Goal: Task Accomplishment & Management: Complete application form

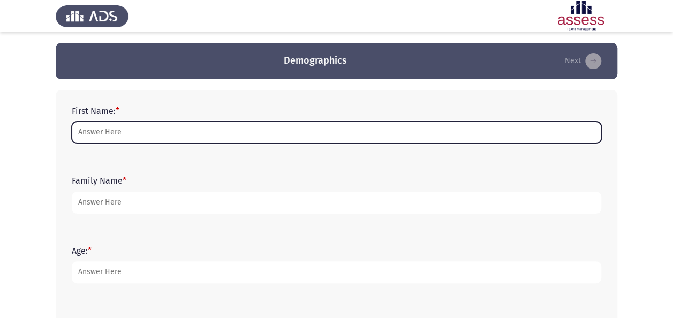
click at [192, 128] on input "First Name: *" at bounding box center [336, 132] width 529 height 22
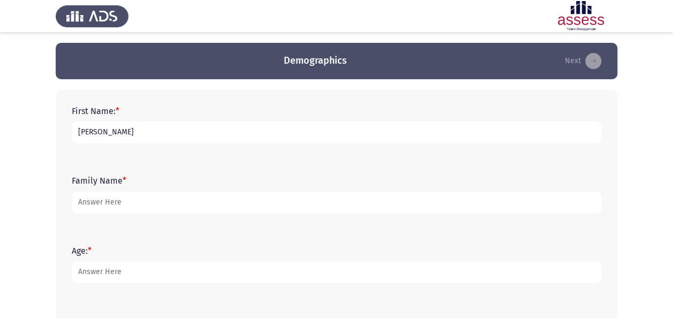
type input "[PERSON_NAME]"
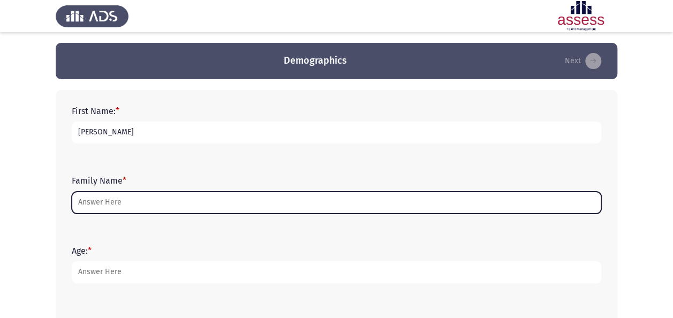
click at [82, 201] on input "Family Name *" at bounding box center [336, 203] width 529 height 22
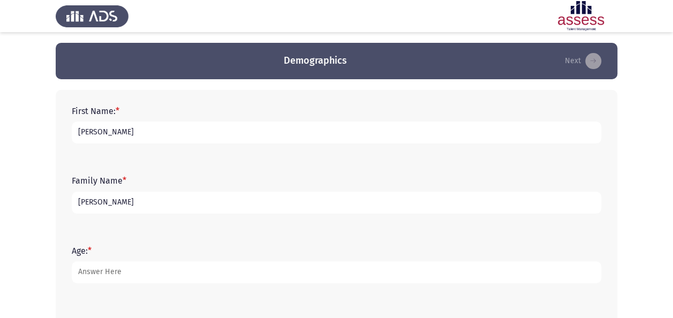
scroll to position [27, 0]
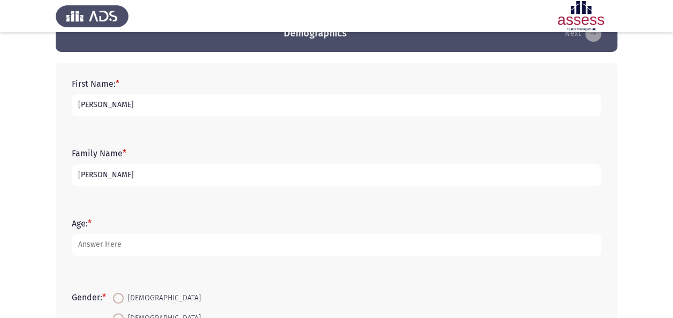
type input "[PERSON_NAME]"
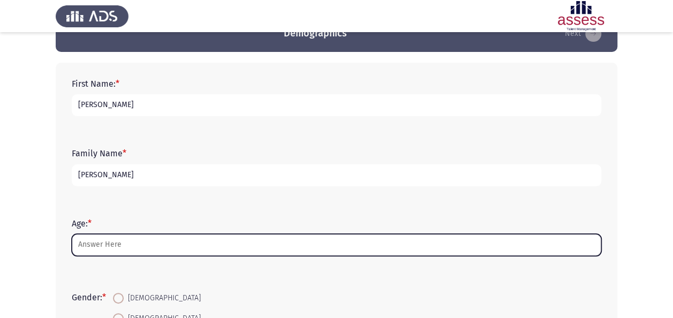
click at [109, 239] on input "Age: *" at bounding box center [336, 245] width 529 height 22
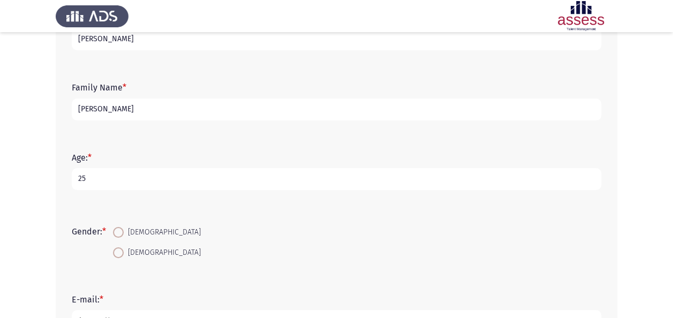
scroll to position [96, 0]
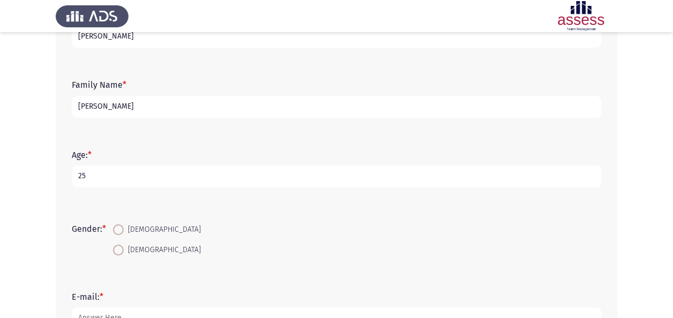
type input "25"
click at [123, 249] on span at bounding box center [118, 250] width 11 height 11
click at [123, 249] on input "[DEMOGRAPHIC_DATA]" at bounding box center [118, 250] width 11 height 11
radio input "true"
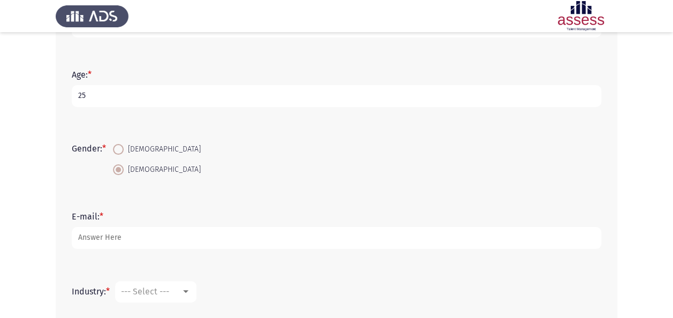
scroll to position [182, 0]
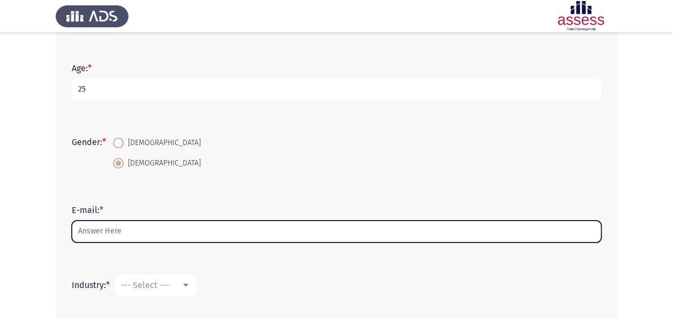
click at [123, 237] on input "E-mail: *" at bounding box center [336, 231] width 529 height 22
type input "S"
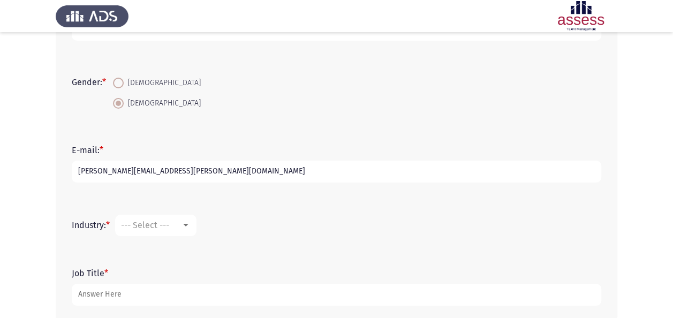
scroll to position [251, 0]
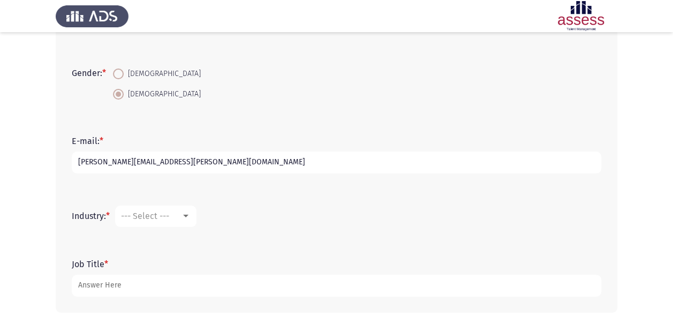
type input "[PERSON_NAME][EMAIL_ADDRESS][PERSON_NAME][DOMAIN_NAME]"
click at [154, 218] on span "--- Select ---" at bounding box center [145, 216] width 48 height 10
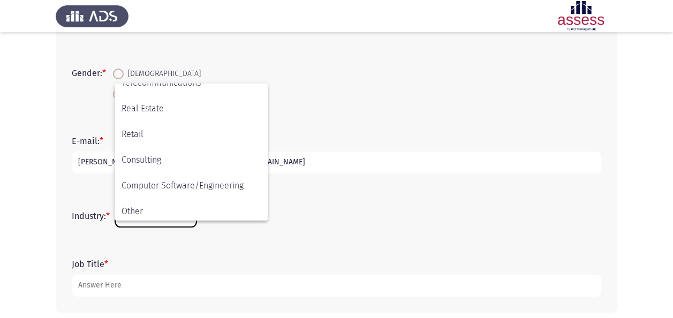
scroll to position [351, 0]
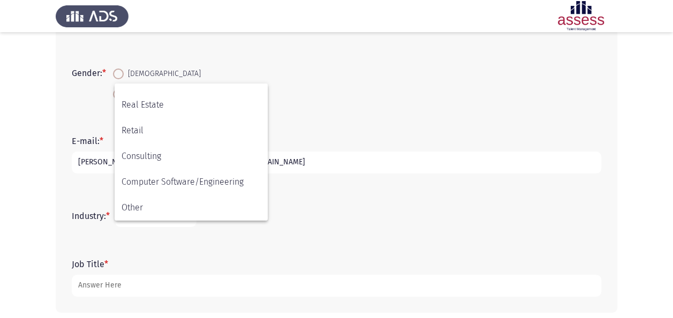
click at [128, 289] on div at bounding box center [336, 159] width 673 height 318
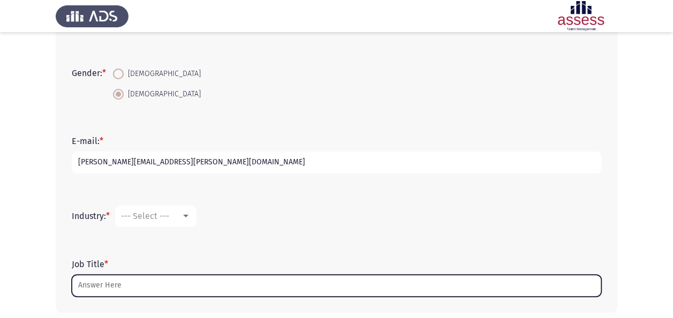
click at [127, 289] on input "Job Title *" at bounding box center [336, 285] width 529 height 22
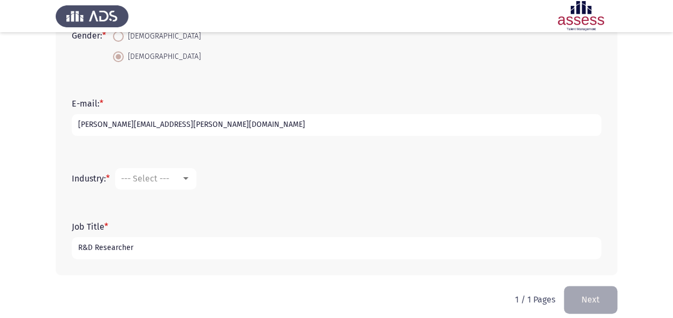
scroll to position [288, 0]
type input "R&D Researcher"
click at [141, 179] on span "--- Select ---" at bounding box center [145, 179] width 48 height 10
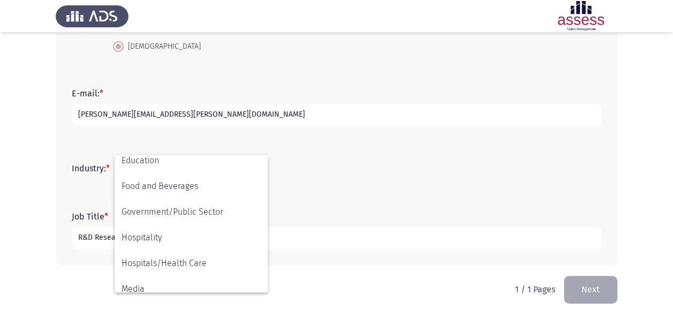
scroll to position [187, 0]
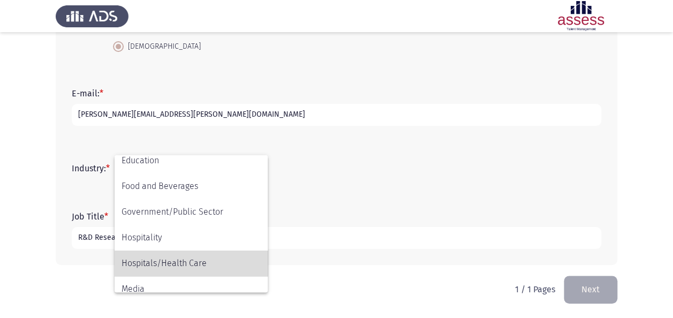
click at [151, 253] on span "Hospitals/Health Care" at bounding box center [190, 263] width 139 height 26
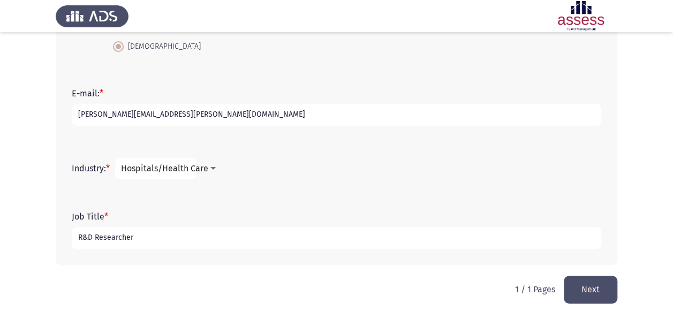
click at [598, 285] on button "Next" at bounding box center [590, 289] width 54 height 27
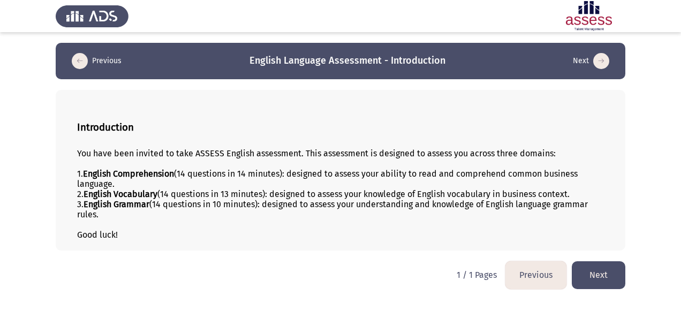
click at [593, 277] on button "Next" at bounding box center [598, 274] width 54 height 27
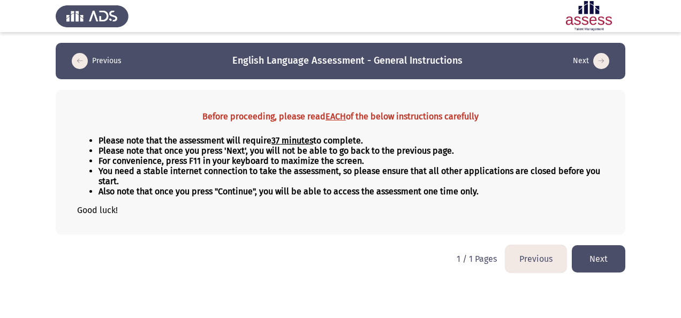
click at [596, 254] on button "Next" at bounding box center [598, 258] width 54 height 27
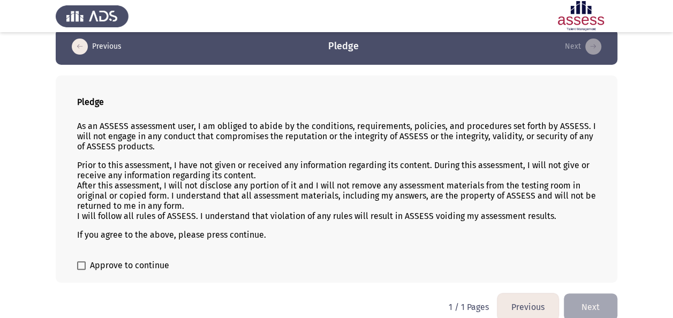
scroll to position [26, 0]
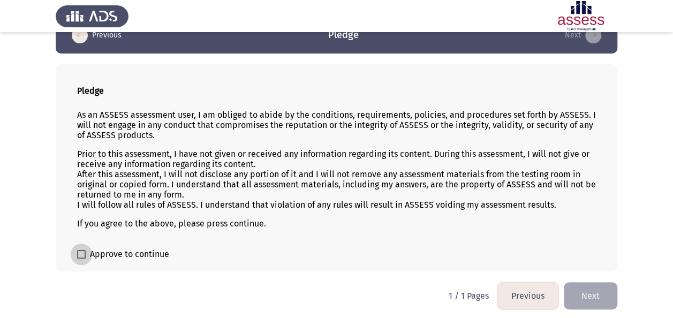
click at [96, 248] on span "Approve to continue" at bounding box center [129, 254] width 79 height 13
click at [81, 258] on input "Approve to continue" at bounding box center [81, 258] width 1 height 1
checkbox input "true"
click at [575, 292] on button "Next" at bounding box center [590, 295] width 54 height 27
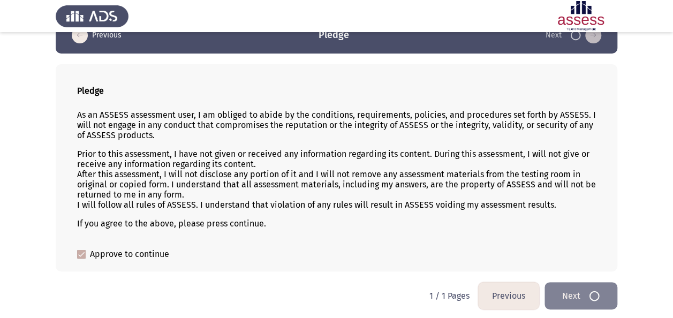
scroll to position [0, 0]
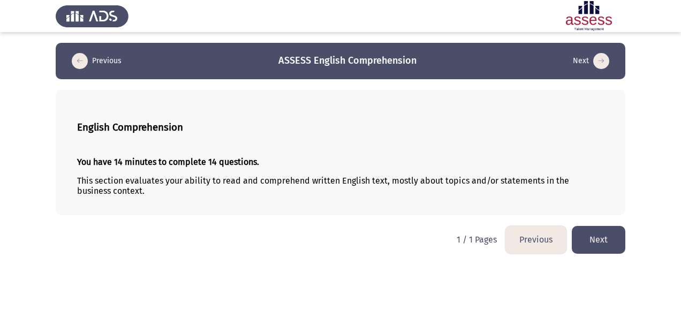
click at [591, 234] on button "Next" at bounding box center [598, 239] width 54 height 27
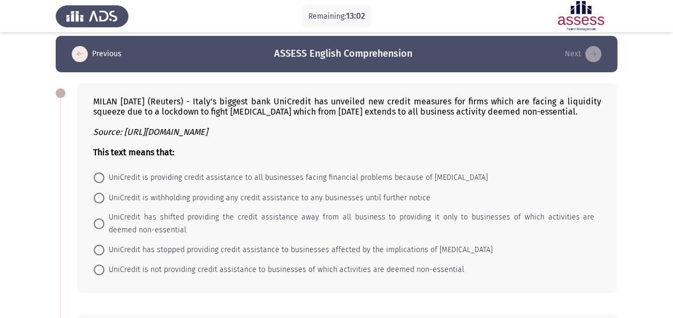
scroll to position [12, 0]
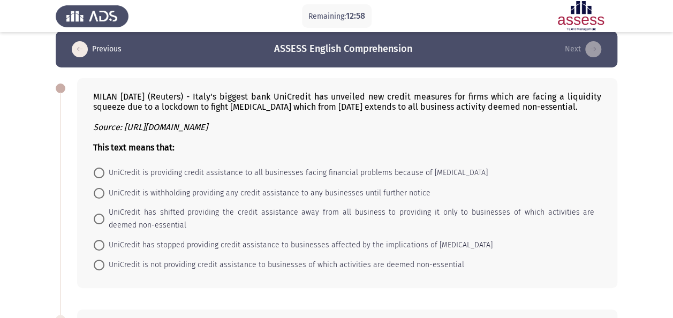
drag, startPoint x: 335, startPoint y: 98, endPoint x: 440, endPoint y: 100, distance: 104.3
click at [440, 100] on div "MILAN March 23 (Reuters) - Italy's biggest bank UniCredit has unveiled new cred…" at bounding box center [347, 121] width 508 height 61
click at [189, 173] on span "UniCredit is providing credit assistance to all businesses facing financial pro…" at bounding box center [295, 172] width 383 height 13
click at [104, 173] on input "UniCredit is providing credit assistance to all businesses facing financial pro…" at bounding box center [99, 172] width 11 height 11
radio input "true"
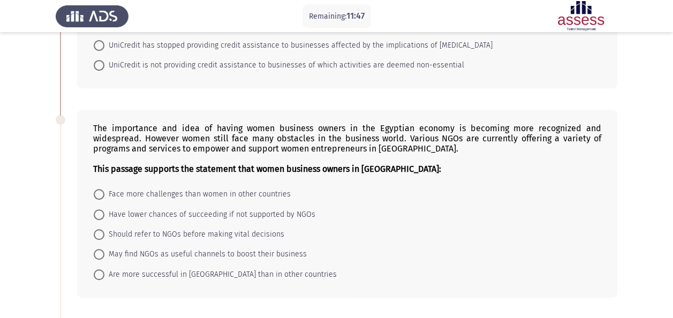
scroll to position [216, 0]
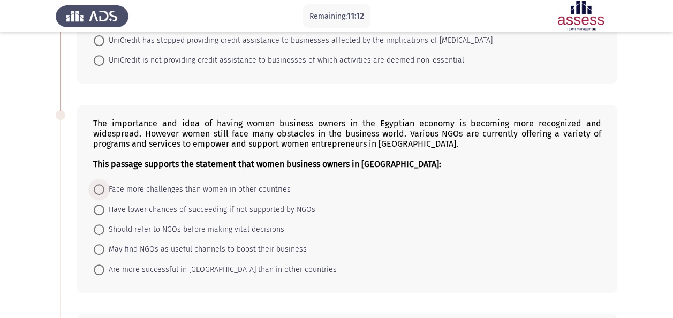
click at [209, 184] on span "Face more challenges than women in other countries" at bounding box center [197, 189] width 186 height 13
click at [104, 184] on input "Face more challenges than women in other countries" at bounding box center [99, 189] width 11 height 11
radio input "true"
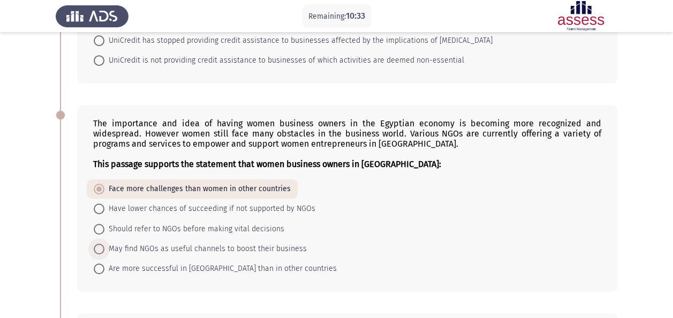
click at [169, 243] on span "May find NGOs as useful channels to boost their business" at bounding box center [205, 248] width 202 height 13
click at [104, 243] on input "May find NGOs as useful channels to boost their business" at bounding box center [99, 248] width 11 height 11
radio input "true"
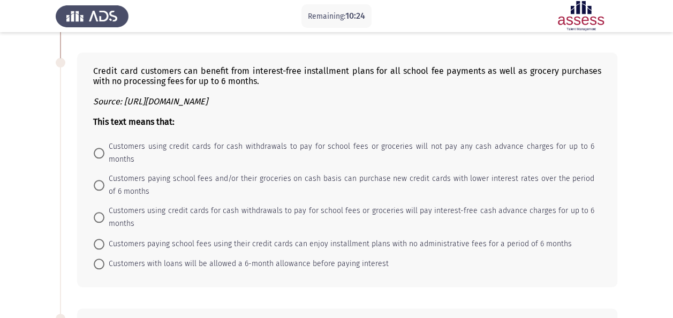
scroll to position [476, 0]
click at [200, 59] on div "Credit card customers can benefit from interest-free installment plans for all …" at bounding box center [347, 170] width 540 height 234
click at [297, 205] on span "Customers using credit cards for cash withdrawals to pay for school fees or gro…" at bounding box center [349, 218] width 490 height 26
click at [104, 212] on input "Customers using credit cards for cash withdrawals to pay for school fees or gro…" at bounding box center [99, 217] width 11 height 11
radio input "true"
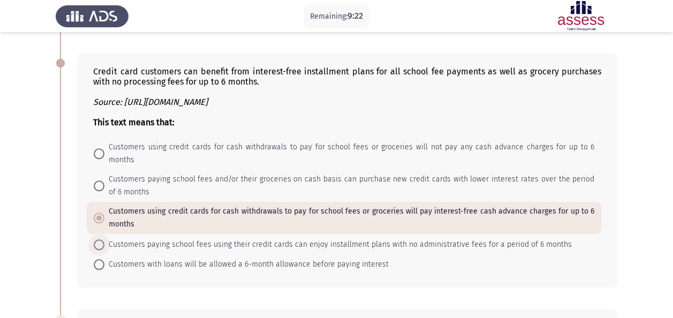
click at [319, 238] on span "Customers paying school fees using their credit cards can enjoy installment pla…" at bounding box center [337, 244] width 467 height 13
click at [104, 239] on input "Customers paying school fees using their credit cards can enjoy installment pla…" at bounding box center [99, 244] width 11 height 11
radio input "true"
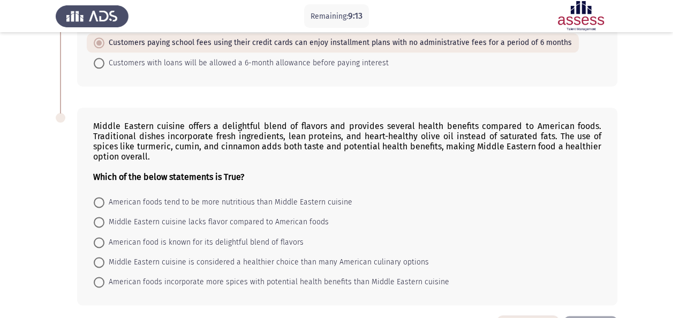
scroll to position [698, 0]
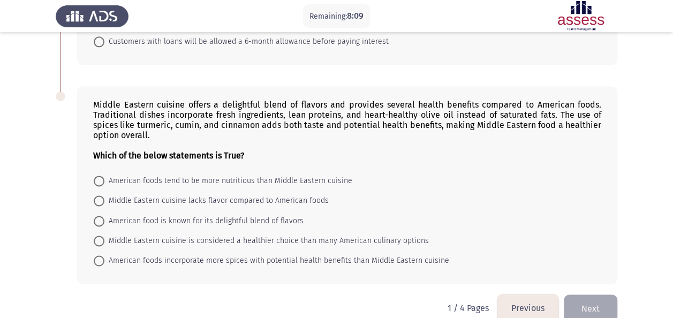
click at [184, 234] on span "Middle Eastern cuisine is considered a healthier choice than many American culi…" at bounding box center [266, 240] width 324 height 13
click at [104, 235] on input "Middle Eastern cuisine is considered a healthier choice than many American culi…" at bounding box center [99, 240] width 11 height 11
radio input "true"
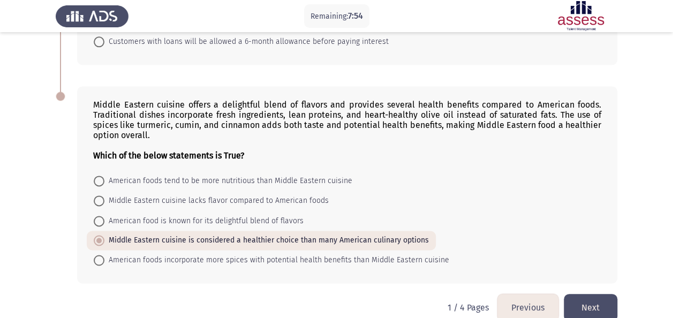
click at [593, 294] on button "Next" at bounding box center [590, 307] width 54 height 27
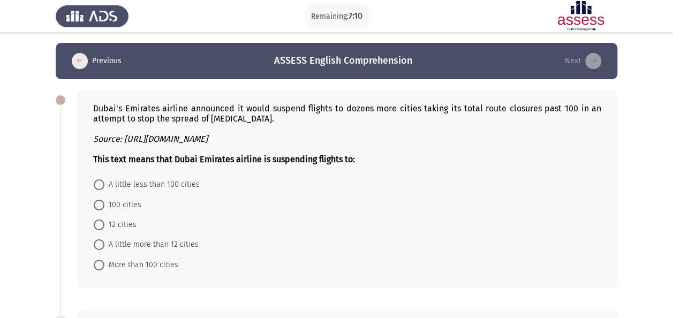
click at [189, 183] on span "A little less than 100 cities" at bounding box center [151, 184] width 95 height 13
click at [104, 183] on input "A little less than 100 cities" at bounding box center [99, 184] width 11 height 11
radio input "true"
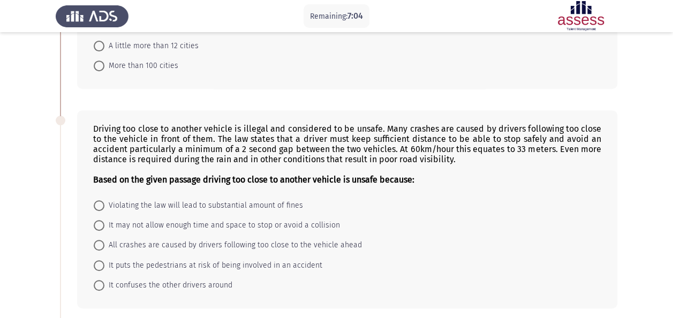
scroll to position [232, 0]
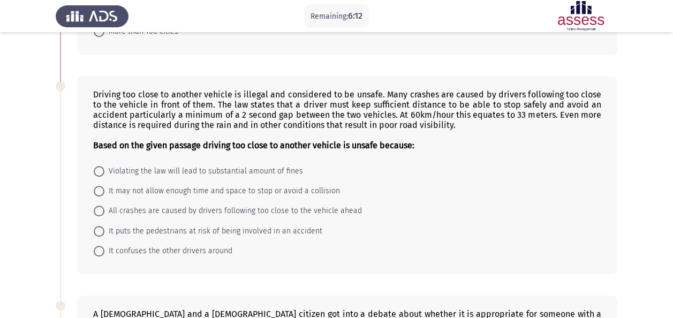
click at [163, 190] on span "It may not allow enough time and space to stop or avoid a collision" at bounding box center [221, 191] width 235 height 13
click at [104, 190] on input "It may not allow enough time and space to stop or avoid a collision" at bounding box center [99, 191] width 11 height 11
radio input "true"
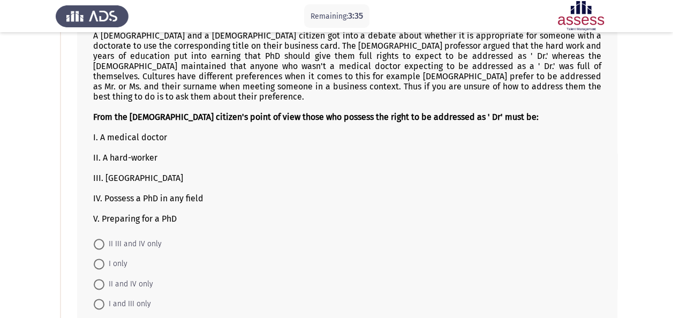
scroll to position [524, 0]
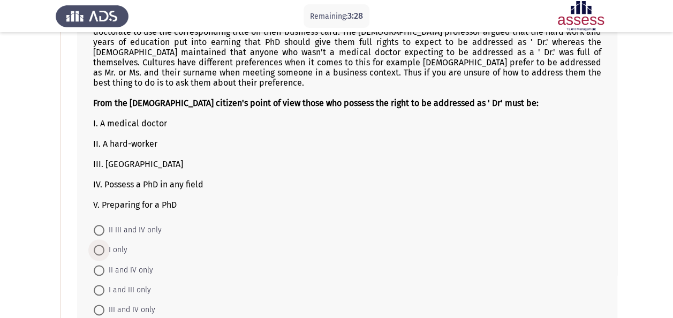
click at [125, 243] on span "I only" at bounding box center [115, 249] width 23 height 13
click at [104, 245] on input "I only" at bounding box center [99, 250] width 11 height 11
radio input "true"
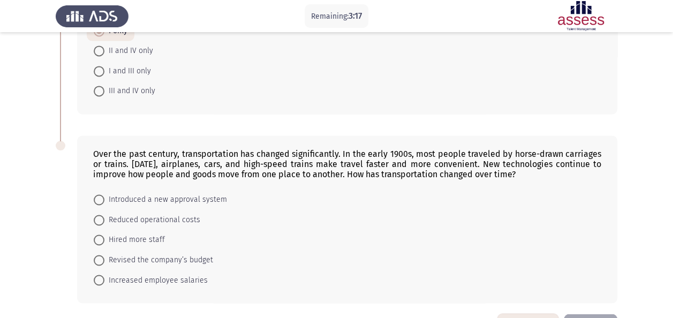
scroll to position [743, 0]
click at [180, 193] on span "Introduced a new approval system" at bounding box center [165, 199] width 123 height 13
click at [104, 194] on input "Introduced a new approval system" at bounding box center [99, 199] width 11 height 11
radio input "true"
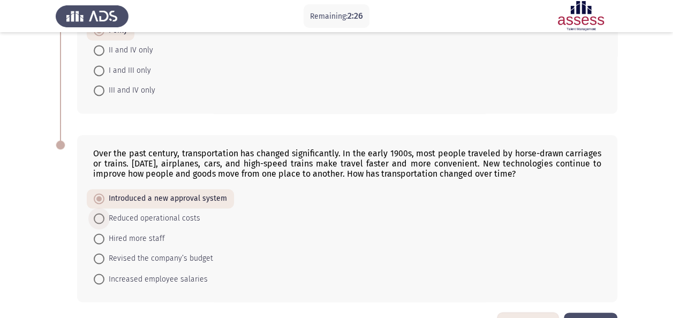
click at [134, 212] on span "Reduced operational costs" at bounding box center [152, 218] width 96 height 13
click at [104, 213] on input "Reduced operational costs" at bounding box center [99, 218] width 11 height 11
radio input "true"
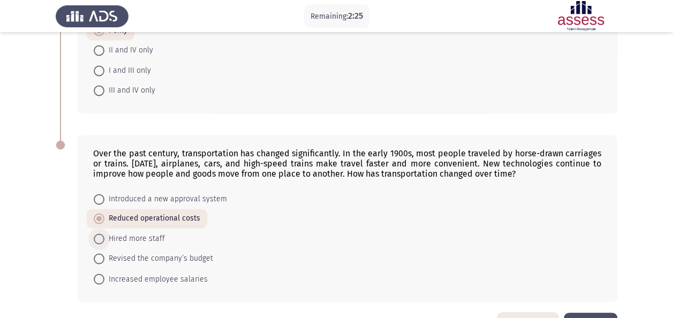
click at [134, 232] on span "Hired more staff" at bounding box center [134, 238] width 60 height 13
click at [104, 233] on input "Hired more staff" at bounding box center [99, 238] width 11 height 11
radio input "true"
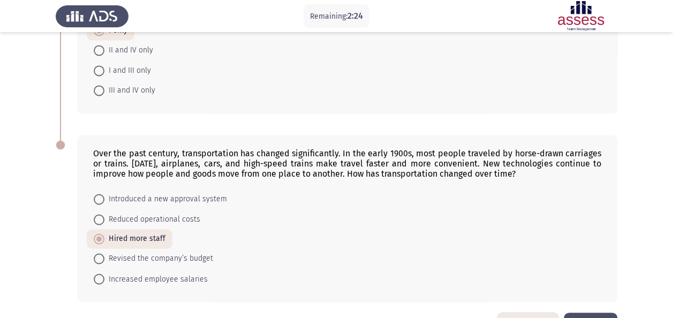
click at [134, 252] on span "Revised the company’s budget" at bounding box center [158, 258] width 109 height 13
click at [104, 253] on input "Revised the company’s budget" at bounding box center [99, 258] width 11 height 11
radio input "true"
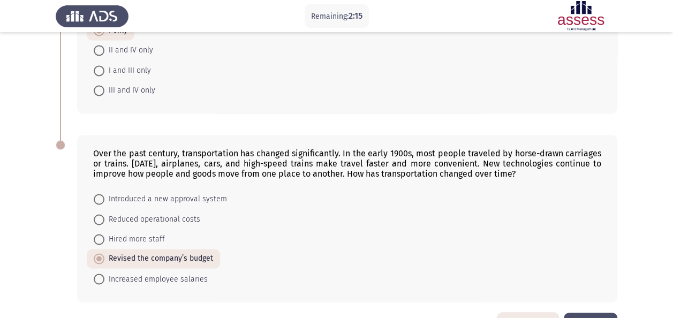
click at [179, 193] on span "Introduced a new approval system" at bounding box center [165, 199] width 123 height 13
click at [104, 194] on input "Introduced a new approval system" at bounding box center [99, 199] width 11 height 11
radio input "true"
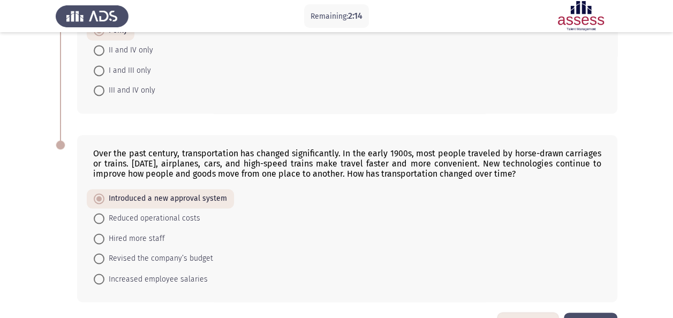
click at [151, 212] on span "Reduced operational costs" at bounding box center [152, 218] width 96 height 13
click at [104, 213] on input "Reduced operational costs" at bounding box center [99, 218] width 11 height 11
radio input "true"
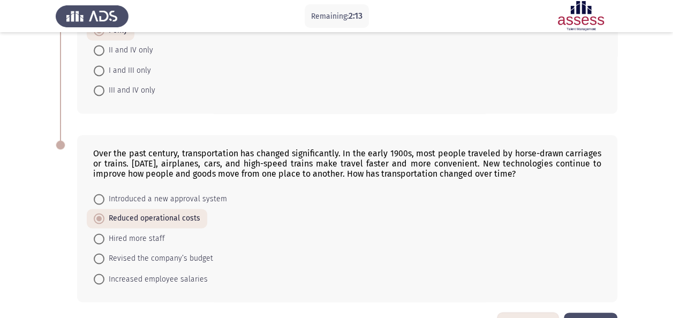
click at [143, 232] on span "Hired more staff" at bounding box center [134, 238] width 60 height 13
click at [104, 233] on input "Hired more staff" at bounding box center [99, 238] width 11 height 11
radio input "true"
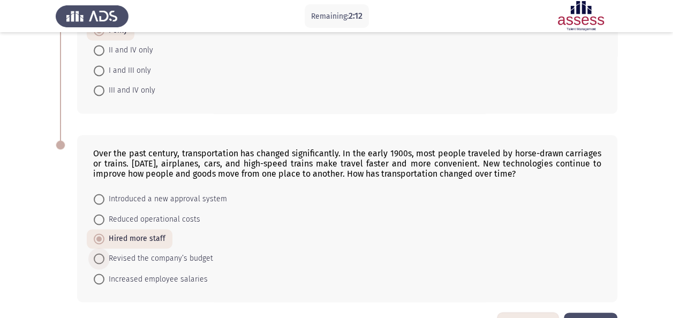
click at [143, 252] on span "Revised the company’s budget" at bounding box center [158, 258] width 109 height 13
click at [104, 253] on input "Revised the company’s budget" at bounding box center [99, 258] width 11 height 11
radio input "true"
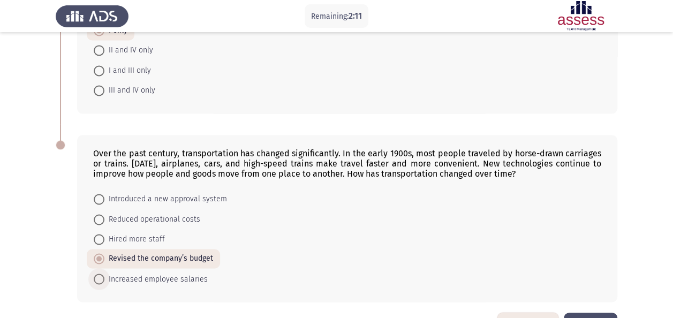
click at [139, 272] on span "Increased employee salaries" at bounding box center [155, 278] width 103 height 13
click at [104, 273] on input "Increased employee salaries" at bounding box center [99, 278] width 11 height 11
radio input "true"
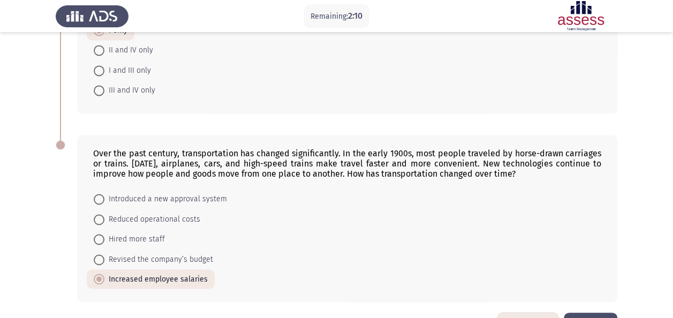
click at [144, 253] on span "Revised the company’s budget" at bounding box center [158, 259] width 109 height 13
click at [104, 254] on input "Revised the company’s budget" at bounding box center [99, 259] width 11 height 11
radio input "true"
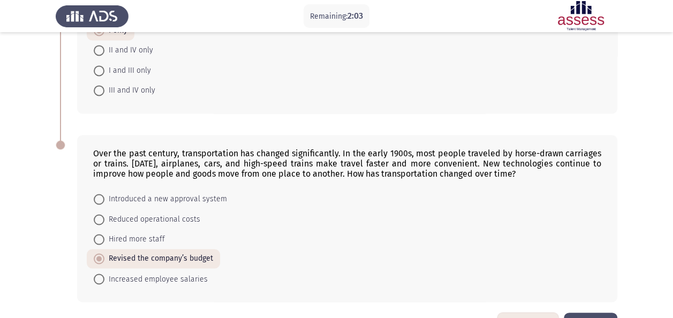
click at [147, 193] on span "Introduced a new approval system" at bounding box center [165, 199] width 123 height 13
click at [104, 194] on input "Introduced a new approval system" at bounding box center [99, 199] width 11 height 11
radio input "true"
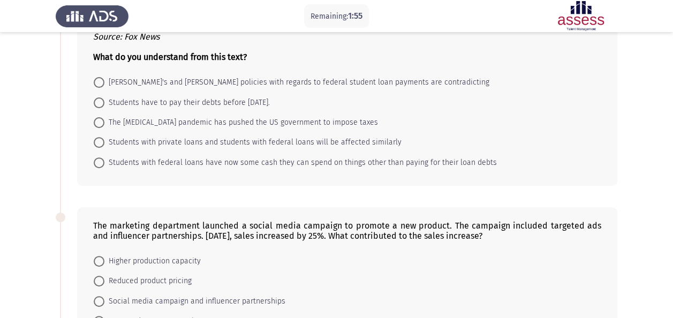
scroll to position [0, 0]
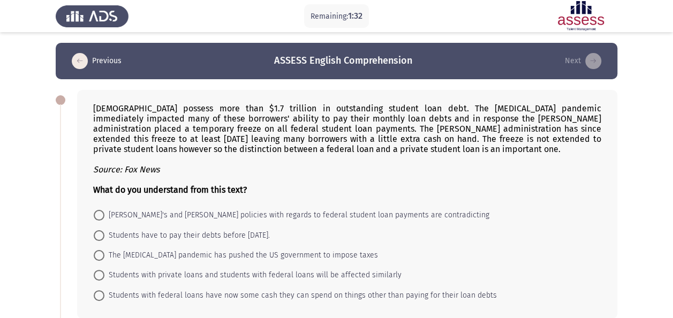
click at [239, 212] on span "Biden's and Trump's policies with regards to federal student loan payments are …" at bounding box center [296, 215] width 385 height 13
click at [104, 212] on input "Biden's and Trump's policies with regards to federal student loan payments are …" at bounding box center [99, 215] width 11 height 11
radio input "true"
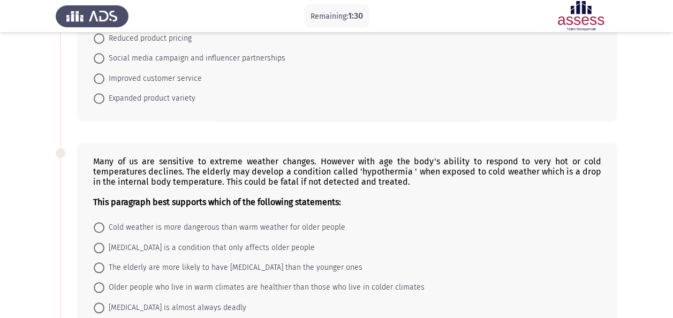
scroll to position [642, 0]
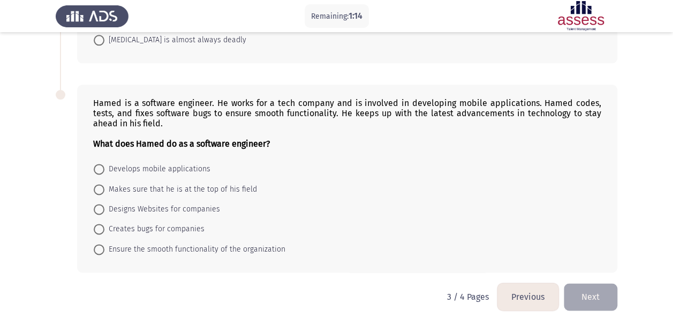
click at [170, 165] on span "Develops mobile applications" at bounding box center [157, 169] width 106 height 13
click at [104, 165] on input "Develops mobile applications" at bounding box center [99, 169] width 11 height 11
radio input "true"
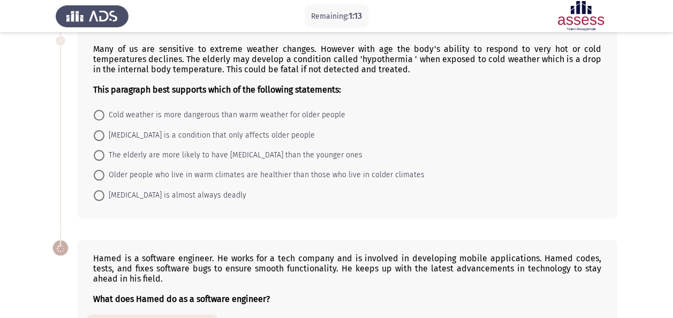
scroll to position [451, 0]
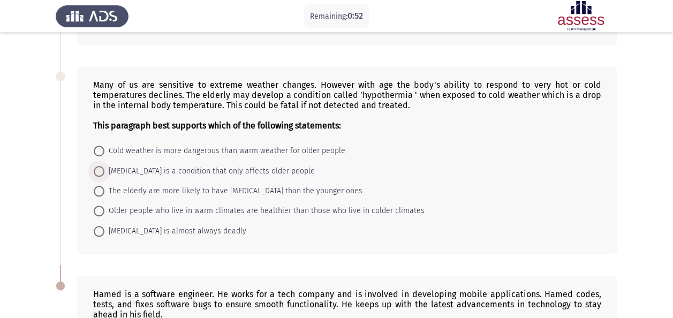
click at [167, 167] on span "Hypothermia is a condition that only affects older people" at bounding box center [209, 171] width 210 height 13
click at [104, 167] on input "Hypothermia is a condition that only affects older people" at bounding box center [99, 171] width 11 height 11
radio input "true"
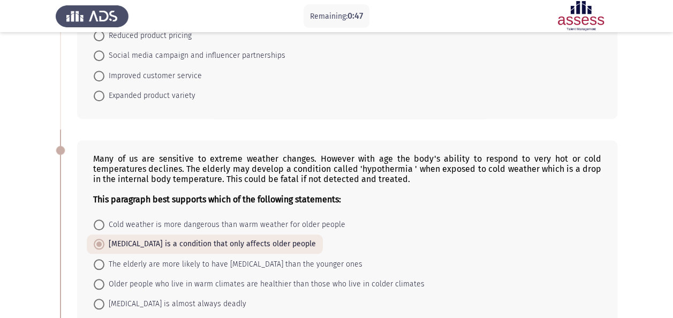
scroll to position [377, 0]
click at [249, 260] on span "The elderly are more likely to have hypothermia than the younger ones" at bounding box center [233, 264] width 258 height 13
click at [104, 260] on input "The elderly are more likely to have hypothermia than the younger ones" at bounding box center [99, 264] width 11 height 11
radio input "true"
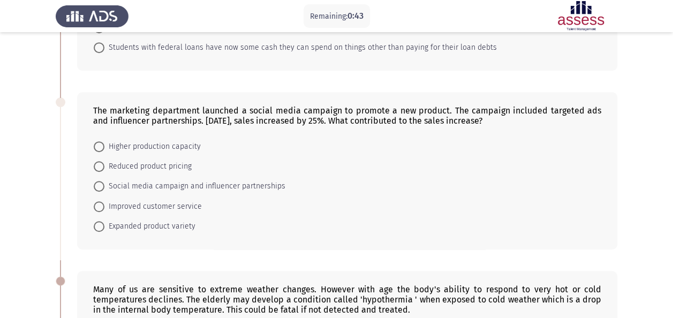
scroll to position [246, 0]
click at [147, 184] on span "Social media campaign and influencer partnerships" at bounding box center [194, 186] width 181 height 13
click at [104, 184] on input "Social media campaign and influencer partnerships" at bounding box center [99, 186] width 11 height 11
radio input "true"
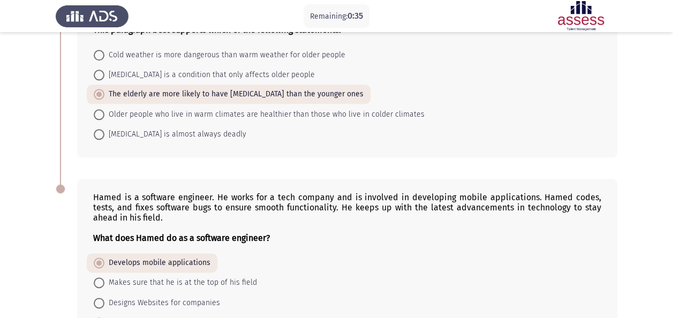
scroll to position [640, 0]
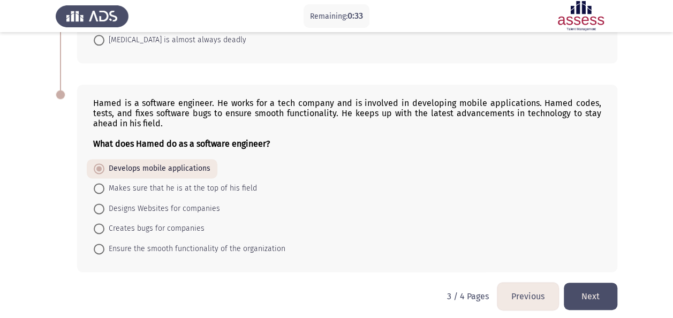
click at [607, 298] on button "Next" at bounding box center [590, 296] width 54 height 27
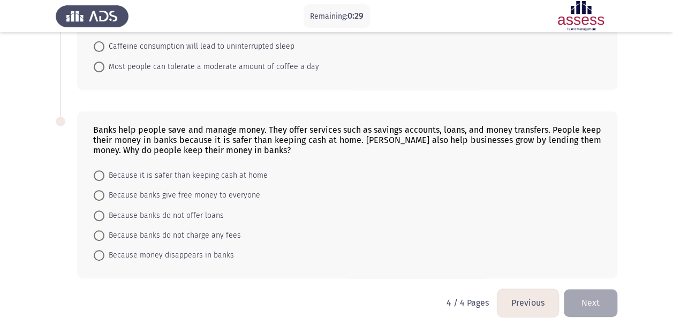
scroll to position [0, 0]
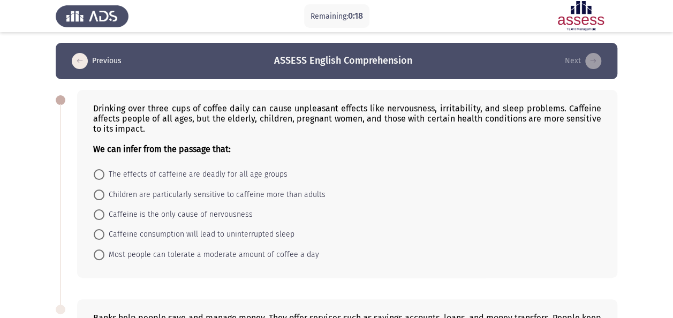
click at [215, 196] on span "Children are particularly sensitive to caffeine more than adults" at bounding box center [214, 194] width 221 height 13
click at [104, 196] on input "Children are particularly sensitive to caffeine more than adults" at bounding box center [99, 194] width 11 height 11
radio input "true"
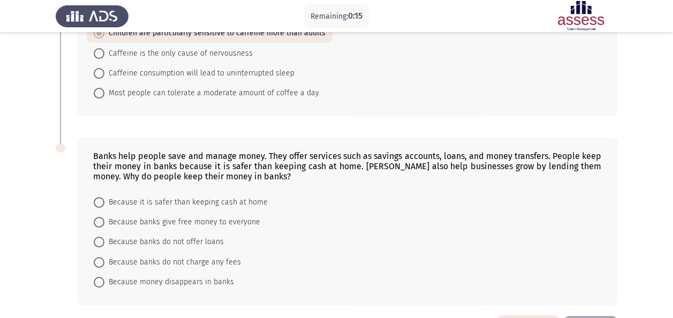
scroll to position [163, 0]
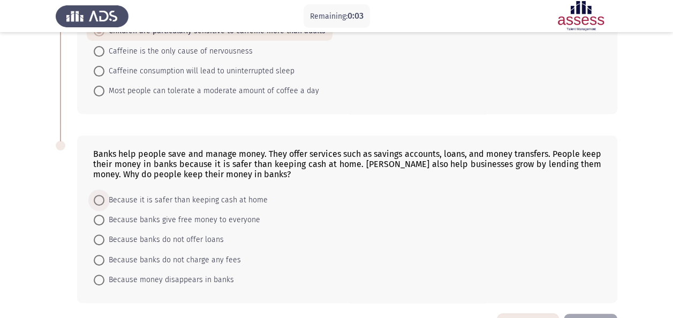
click at [179, 195] on span "Because it is safer than keeping cash at home" at bounding box center [185, 200] width 163 height 13
click at [104, 195] on input "Because it is safer than keeping cash at home" at bounding box center [99, 200] width 11 height 11
radio input "true"
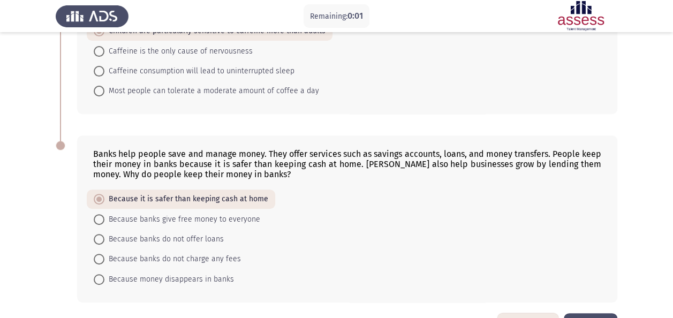
scroll to position [197, 0]
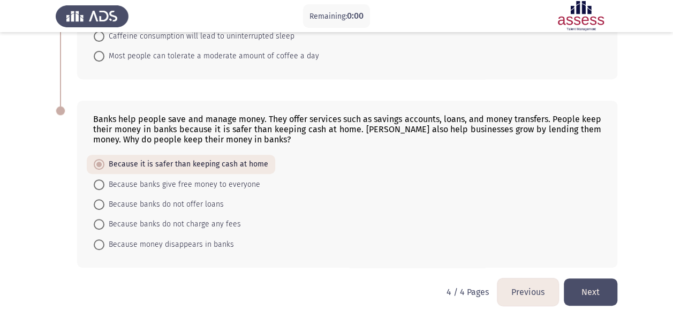
click at [596, 278] on button "Next" at bounding box center [590, 291] width 54 height 27
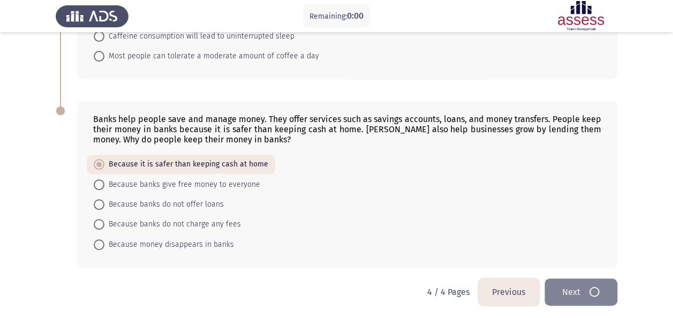
scroll to position [0, 0]
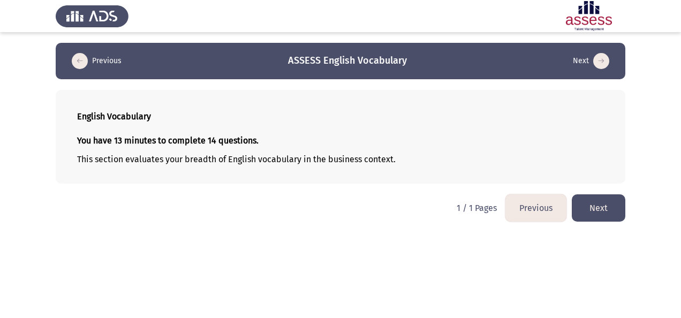
click at [598, 214] on button "Next" at bounding box center [598, 207] width 54 height 27
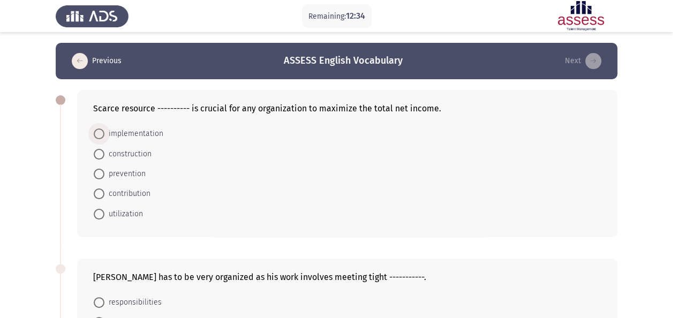
click at [157, 135] on span "implementation" at bounding box center [133, 133] width 59 height 13
click at [104, 135] on input "implementation" at bounding box center [99, 133] width 11 height 11
radio input "true"
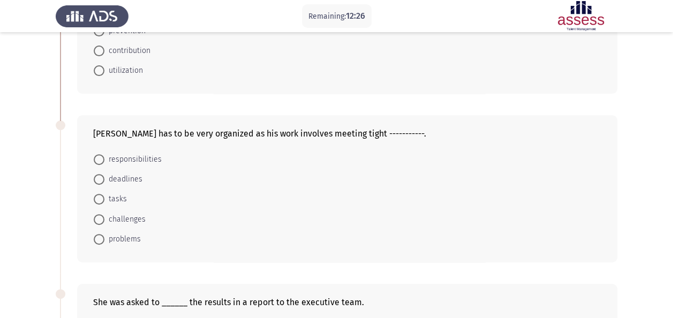
scroll to position [143, 0]
click at [129, 176] on span "deadlines" at bounding box center [123, 178] width 38 height 13
click at [104, 176] on input "deadlines" at bounding box center [99, 178] width 11 height 11
radio input "true"
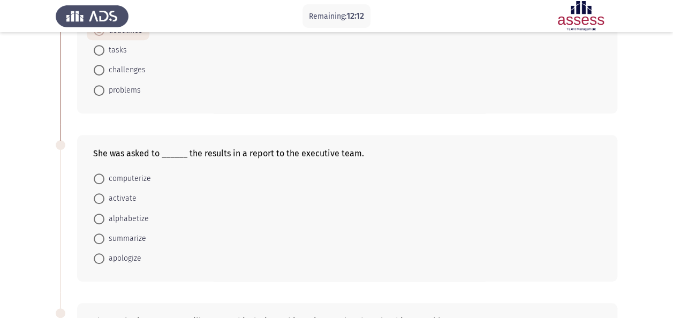
scroll to position [293, 0]
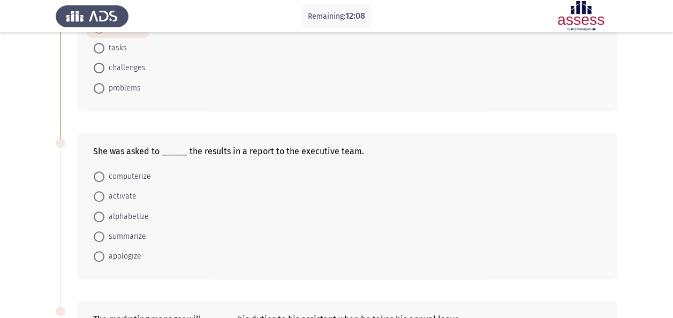
click at [135, 231] on span "summarize" at bounding box center [125, 236] width 42 height 13
click at [104, 231] on input "summarize" at bounding box center [99, 236] width 11 height 11
radio input "true"
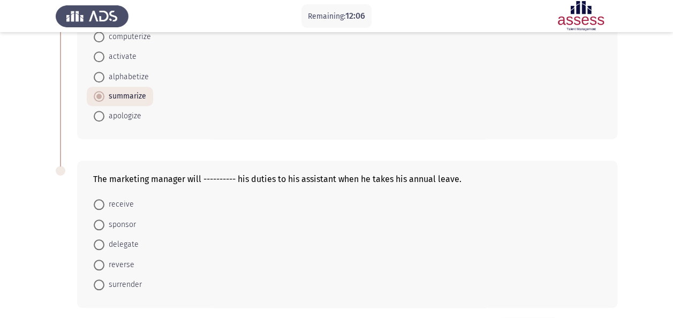
scroll to position [455, 0]
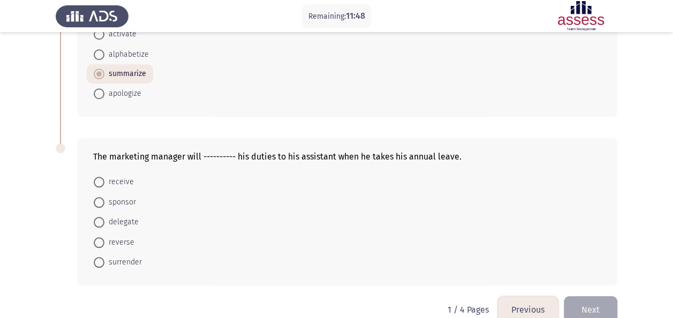
click at [123, 216] on span "delegate" at bounding box center [121, 222] width 34 height 13
click at [104, 217] on input "delegate" at bounding box center [99, 222] width 11 height 11
radio input "true"
click at [589, 300] on button "Next" at bounding box center [590, 308] width 54 height 27
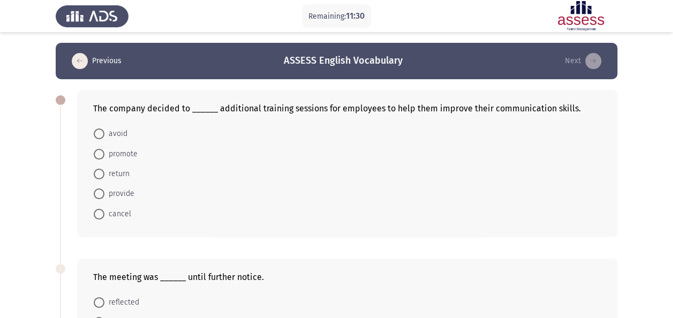
click at [112, 197] on span "provide" at bounding box center [119, 193] width 30 height 13
click at [104, 197] on input "provide" at bounding box center [99, 193] width 11 height 11
radio input "true"
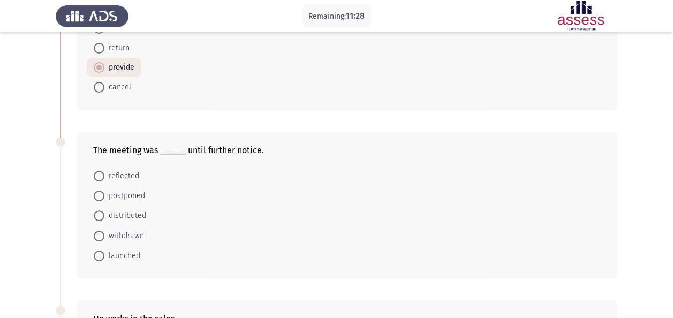
scroll to position [136, 0]
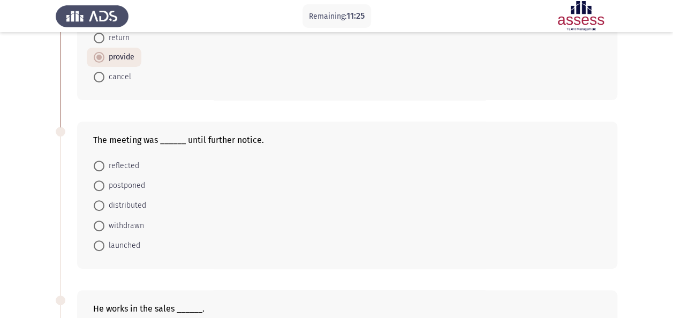
click at [137, 185] on span "postponed" at bounding box center [124, 185] width 41 height 13
click at [104, 185] on input "postponed" at bounding box center [99, 185] width 11 height 11
radio input "true"
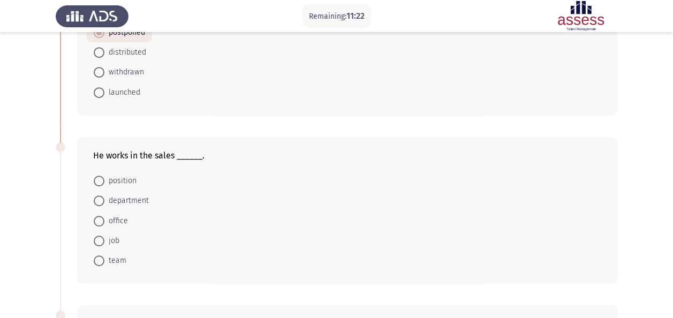
scroll to position [289, 0]
click at [128, 198] on span "department" at bounding box center [126, 200] width 44 height 13
click at [104, 198] on input "department" at bounding box center [99, 200] width 11 height 11
radio input "true"
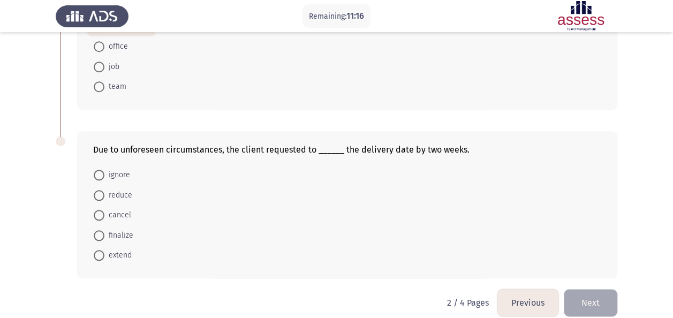
scroll to position [462, 0]
click at [119, 254] on span "extend" at bounding box center [117, 254] width 27 height 13
click at [104, 254] on input "extend" at bounding box center [99, 254] width 11 height 11
radio input "true"
click at [606, 295] on button "Next" at bounding box center [590, 301] width 54 height 27
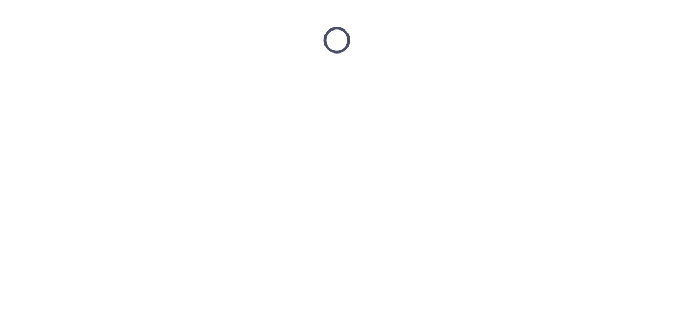
scroll to position [0, 0]
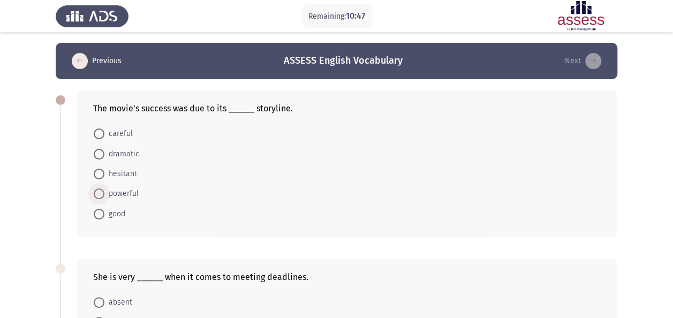
click at [126, 196] on span "powerful" at bounding box center [121, 193] width 34 height 13
click at [104, 196] on input "powerful" at bounding box center [99, 193] width 11 height 11
radio input "true"
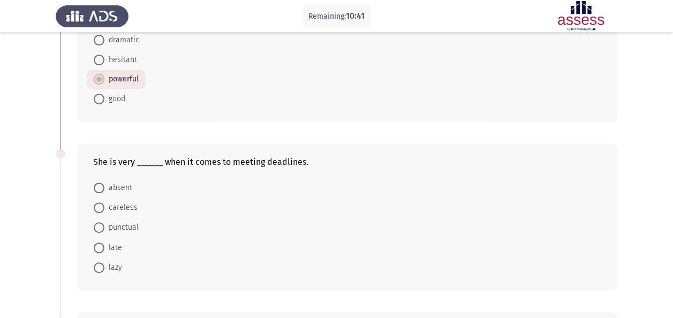
scroll to position [133, 0]
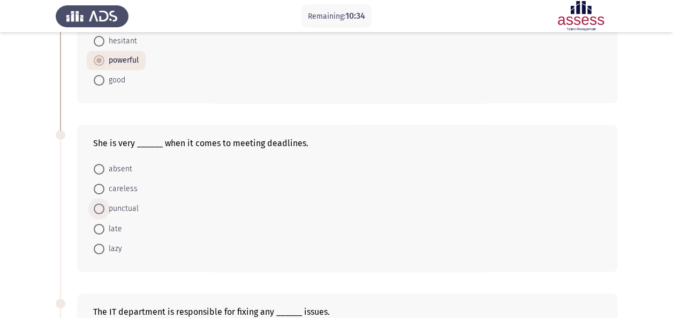
click at [122, 208] on span "punctual" at bounding box center [121, 208] width 34 height 13
click at [104, 208] on input "punctual" at bounding box center [99, 208] width 11 height 11
radio input "true"
click at [117, 208] on span "punctual" at bounding box center [121, 208] width 34 height 13
click at [104, 208] on input "punctual" at bounding box center [99, 208] width 11 height 11
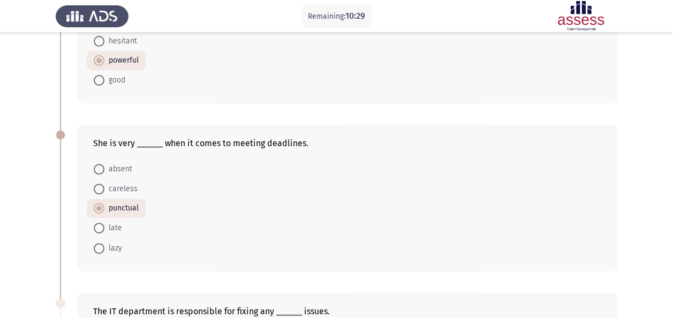
click at [131, 259] on div "She is very ______ when it comes to meeting deadlines. absent careless punctual…" at bounding box center [347, 198] width 540 height 146
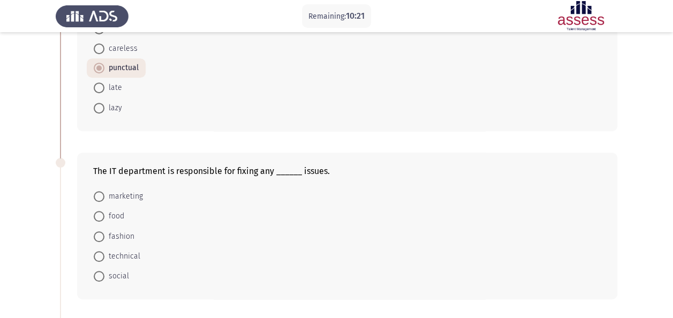
scroll to position [273, 0]
click at [135, 251] on span "technical" at bounding box center [122, 255] width 36 height 13
click at [104, 251] on input "technical" at bounding box center [99, 255] width 11 height 11
radio input "true"
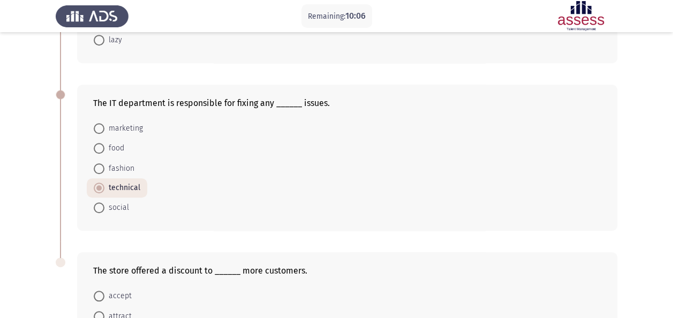
scroll to position [471, 0]
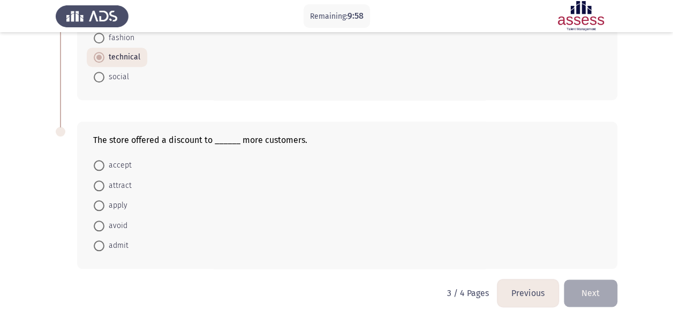
click at [522, 293] on button "Previous" at bounding box center [527, 292] width 61 height 27
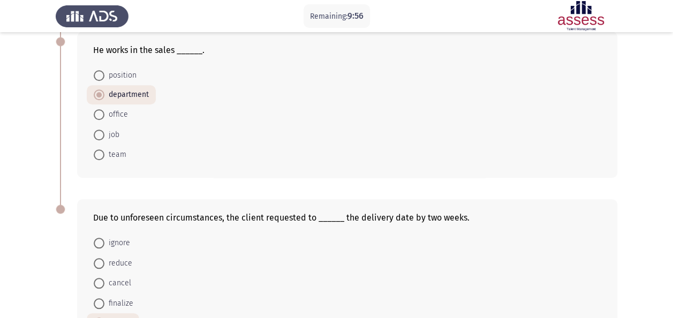
scroll to position [471, 0]
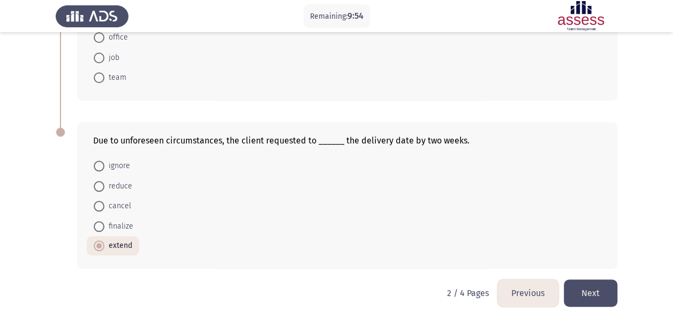
click at [583, 292] on button "Next" at bounding box center [590, 292] width 54 height 27
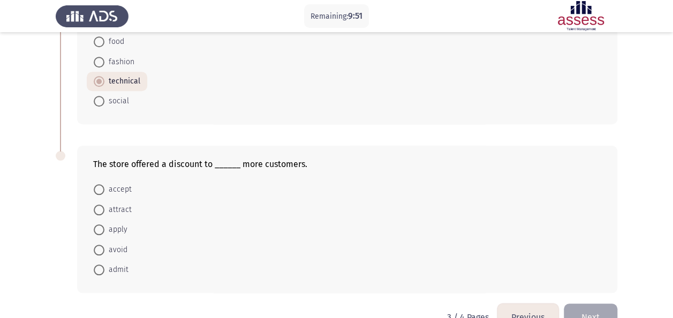
scroll to position [471, 0]
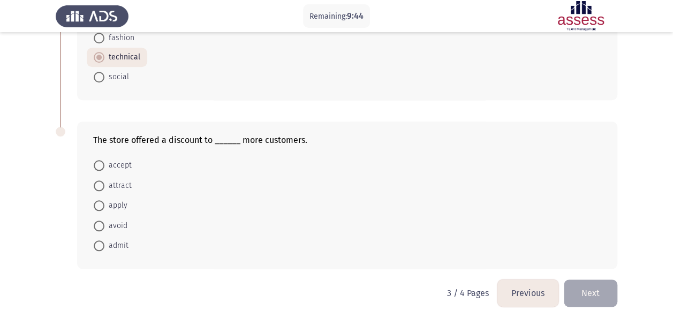
click at [117, 181] on span "attract" at bounding box center [117, 185] width 27 height 13
click at [104, 181] on input "attract" at bounding box center [99, 185] width 11 height 11
radio input "true"
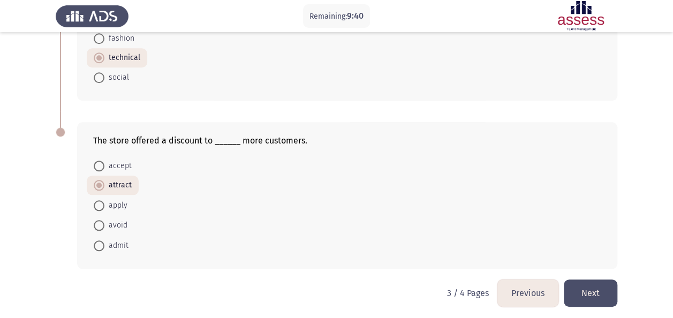
click at [596, 280] on button "Next" at bounding box center [590, 292] width 54 height 27
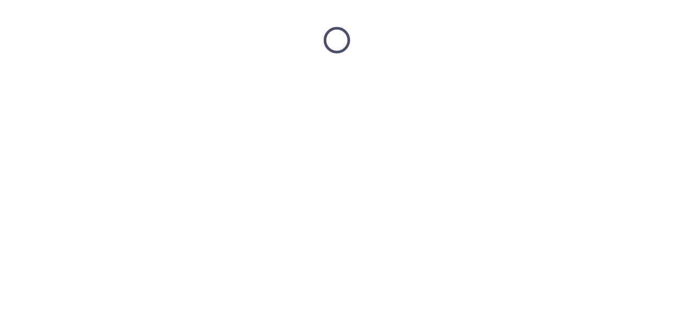
scroll to position [0, 0]
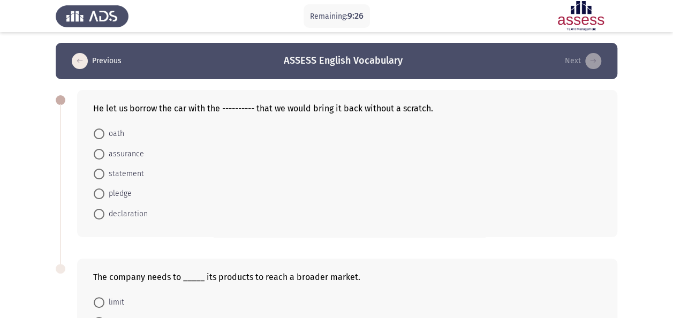
click at [131, 175] on span "statement" at bounding box center [124, 173] width 40 height 13
click at [104, 175] on input "statement" at bounding box center [99, 174] width 11 height 11
radio input "true"
click at [125, 209] on span "declaration" at bounding box center [125, 213] width 43 height 13
click at [104, 209] on input "declaration" at bounding box center [99, 213] width 11 height 11
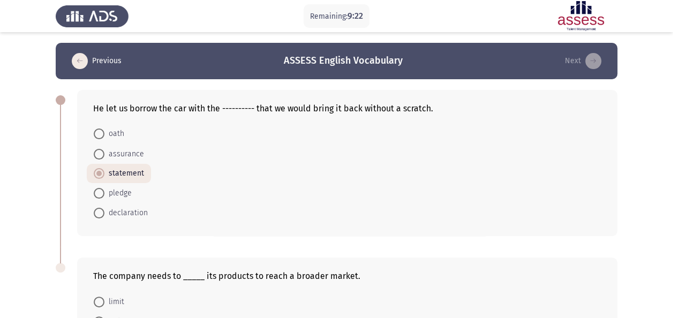
radio input "true"
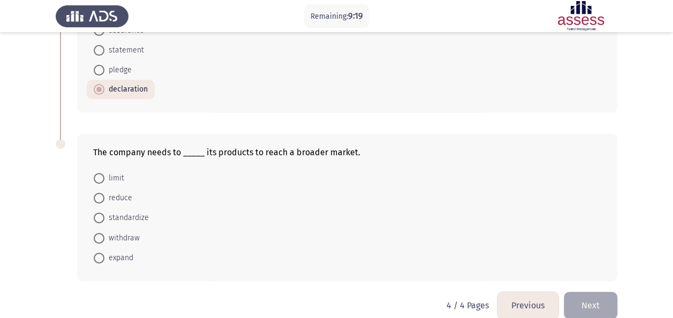
scroll to position [138, 0]
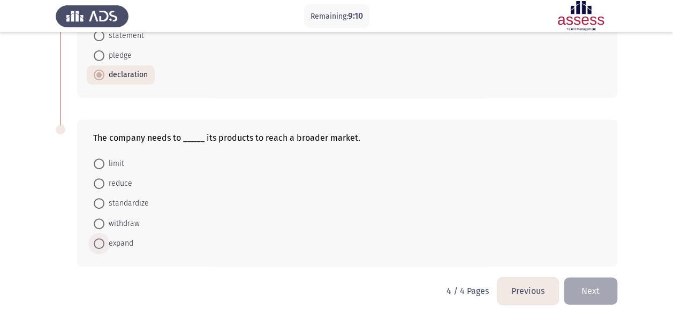
click at [121, 243] on span "expand" at bounding box center [118, 243] width 29 height 13
click at [104, 243] on input "expand" at bounding box center [99, 243] width 11 height 11
radio input "true"
click at [509, 297] on button "Previous" at bounding box center [527, 290] width 61 height 27
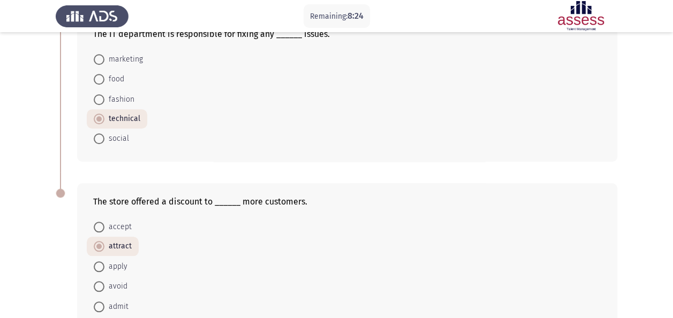
scroll to position [471, 0]
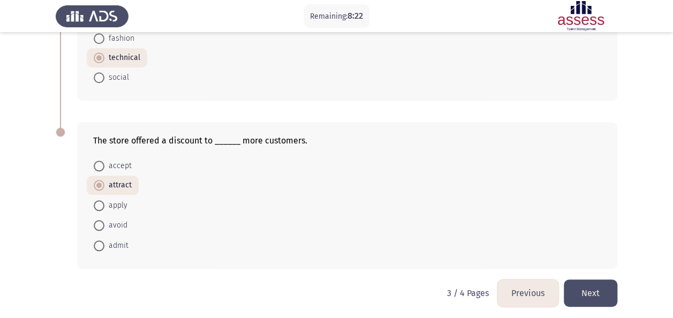
click at [592, 285] on button "Next" at bounding box center [590, 292] width 54 height 27
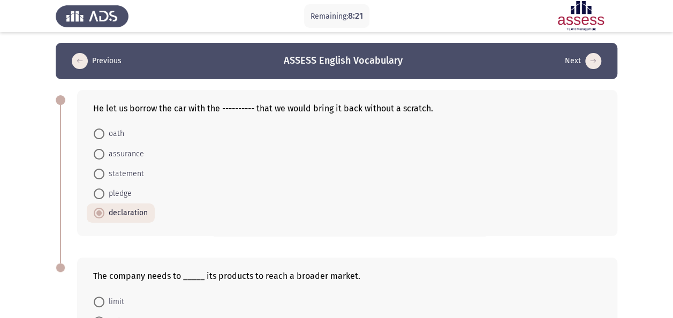
scroll to position [138, 0]
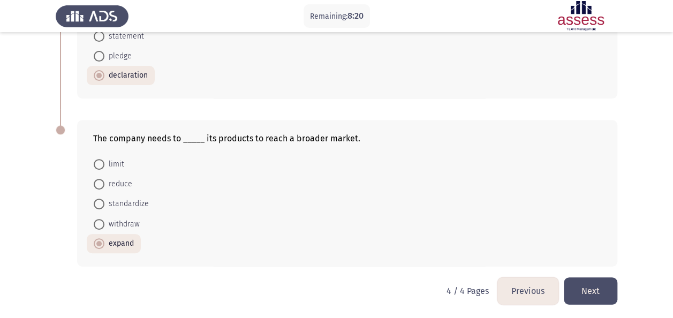
click at [593, 290] on button "Next" at bounding box center [590, 290] width 54 height 27
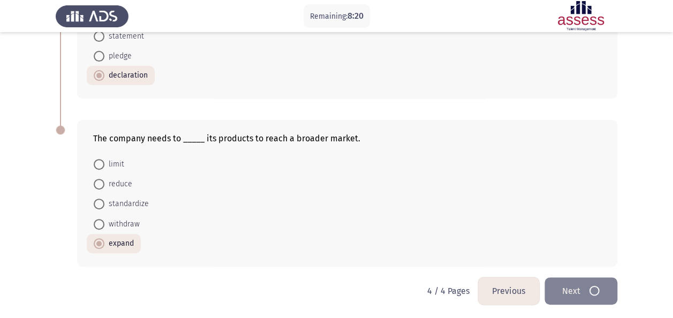
scroll to position [0, 0]
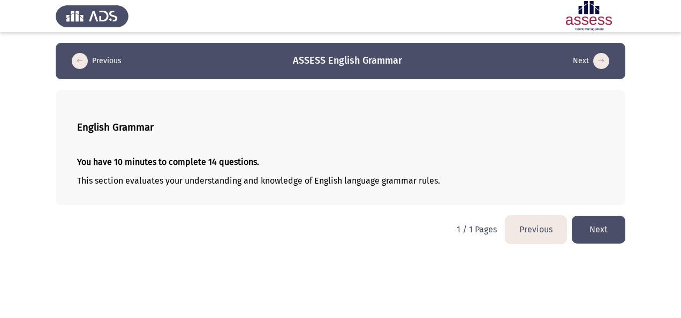
click at [588, 238] on button "Next" at bounding box center [598, 229] width 54 height 27
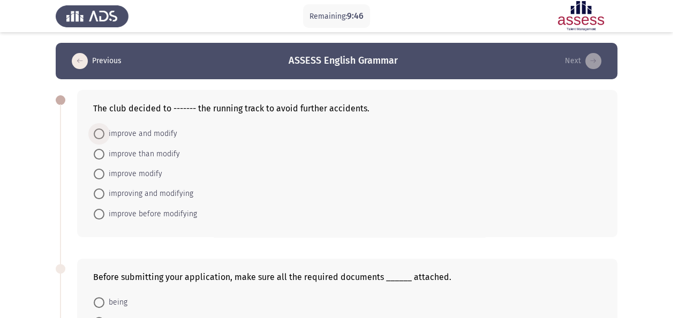
click at [163, 136] on span "improve and modify" at bounding box center [140, 133] width 73 height 13
click at [104, 136] on input "improve and modify" at bounding box center [99, 133] width 11 height 11
radio input "true"
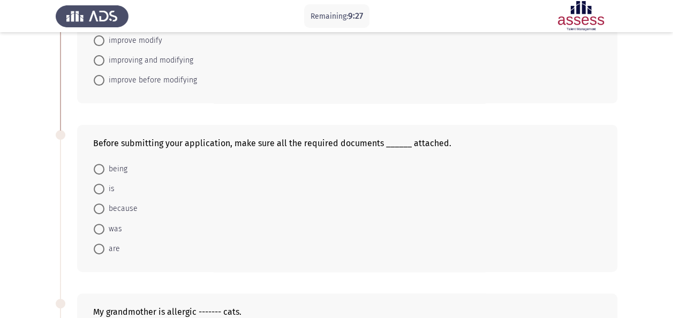
scroll to position [135, 0]
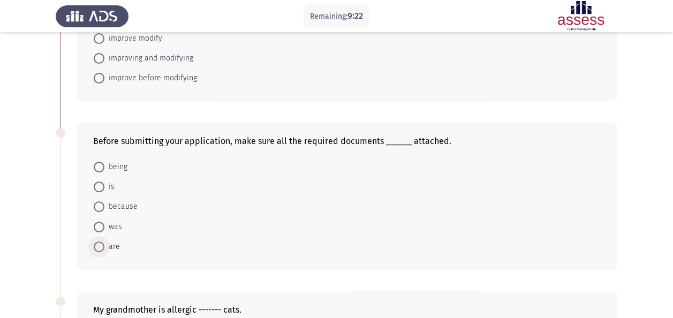
click at [111, 245] on span "are" at bounding box center [112, 246] width 16 height 13
click at [104, 245] on input "are" at bounding box center [99, 246] width 11 height 11
radio input "true"
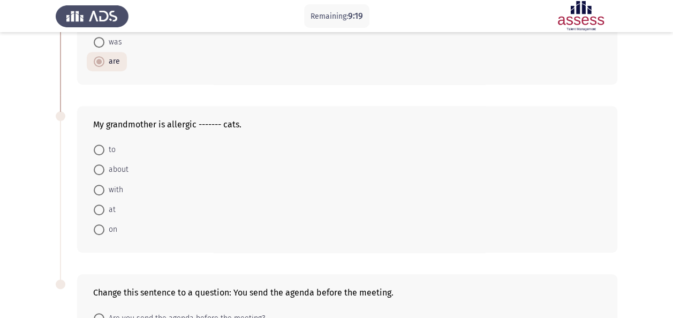
scroll to position [320, 0]
click at [101, 147] on span at bounding box center [99, 149] width 11 height 11
click at [101, 147] on input "to" at bounding box center [99, 149] width 11 height 11
radio input "true"
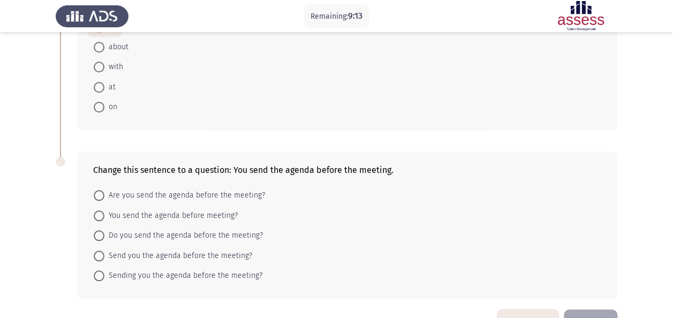
scroll to position [471, 0]
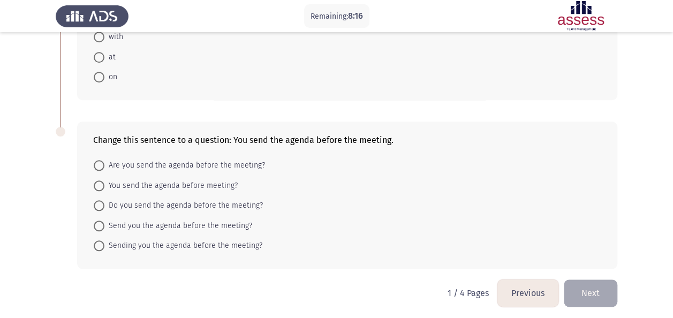
click at [180, 202] on span "Do you send the agenda before the meeting?" at bounding box center [183, 205] width 158 height 13
click at [104, 202] on input "Do you send the agenda before the meeting?" at bounding box center [99, 205] width 11 height 11
radio input "true"
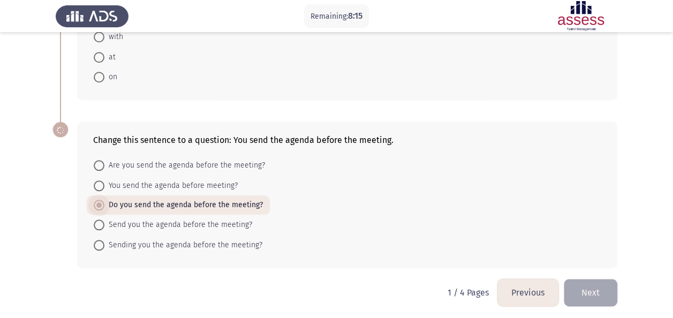
scroll to position [471, 0]
click at [179, 199] on span "Do you send the agenda before the meeting?" at bounding box center [183, 205] width 158 height 13
click at [104, 200] on input "Do you send the agenda before the meeting?" at bounding box center [99, 205] width 11 height 11
click at [599, 282] on button "Next" at bounding box center [590, 292] width 54 height 27
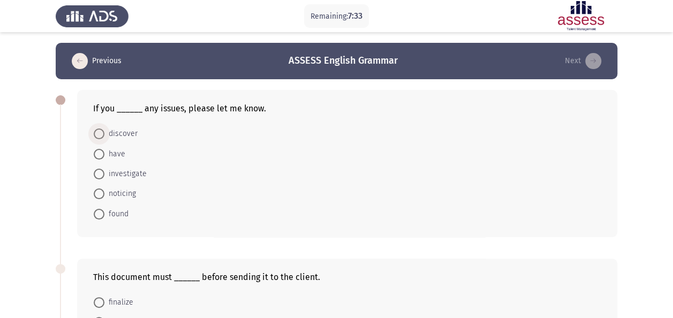
click at [134, 134] on span "discover" at bounding box center [120, 133] width 33 height 13
click at [104, 134] on input "discover" at bounding box center [99, 133] width 11 height 11
radio input "true"
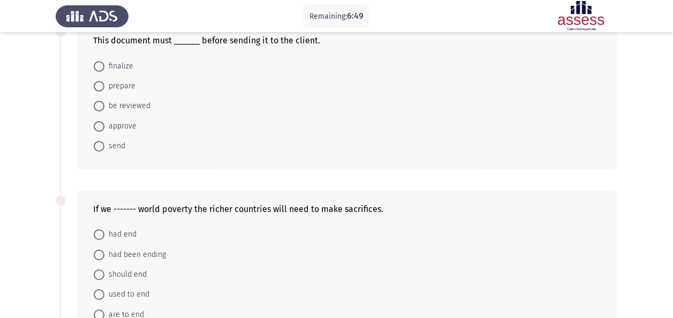
scroll to position [172, 0]
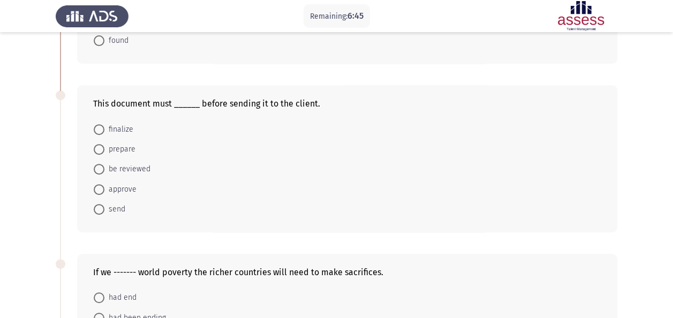
click at [123, 166] on span "be reviewed" at bounding box center [127, 169] width 46 height 13
click at [104, 166] on input "be reviewed" at bounding box center [99, 169] width 11 height 11
radio input "true"
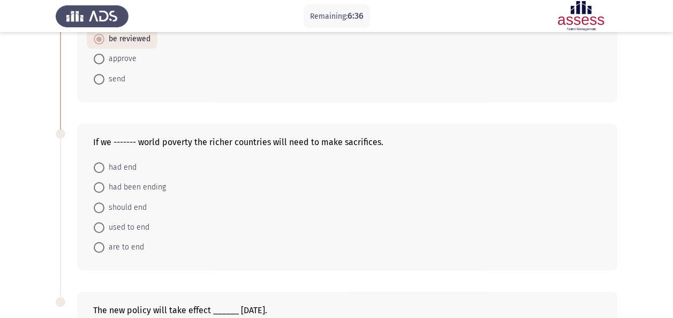
scroll to position [301, 0]
click at [122, 248] on span "are to end" at bounding box center [124, 247] width 40 height 13
click at [104, 248] on input "are to end" at bounding box center [99, 247] width 11 height 11
radio input "true"
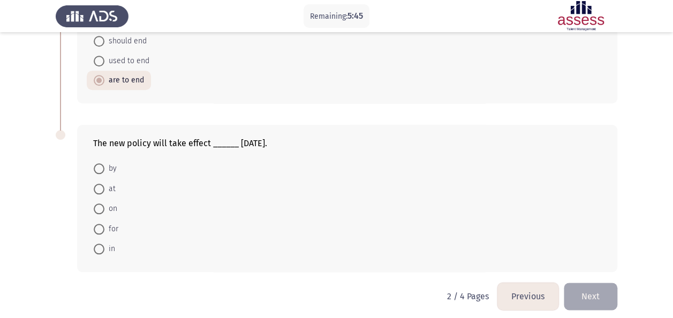
scroll to position [469, 0]
click at [101, 167] on span at bounding box center [99, 167] width 11 height 11
click at [101, 167] on input "by" at bounding box center [99, 167] width 11 height 11
radio input "true"
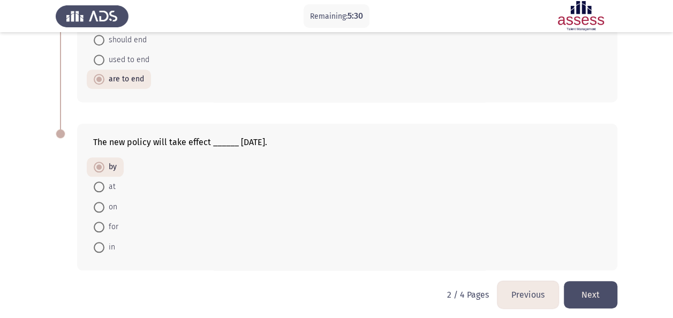
click at [584, 285] on button "Next" at bounding box center [590, 294] width 54 height 27
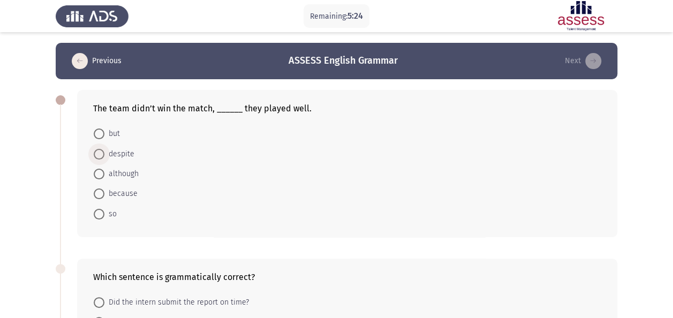
click at [121, 153] on span "despite" at bounding box center [119, 154] width 30 height 13
click at [104, 153] on input "despite" at bounding box center [99, 154] width 11 height 11
radio input "true"
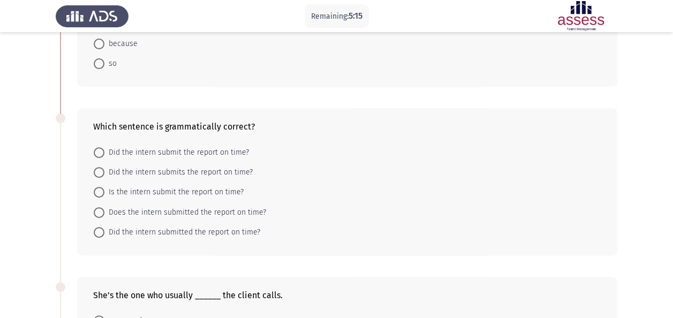
scroll to position [150, 0]
click at [165, 152] on span "Did the intern submit the report on time?" at bounding box center [176, 152] width 144 height 13
click at [104, 152] on input "Did the intern submit the report on time?" at bounding box center [99, 152] width 11 height 11
radio input "true"
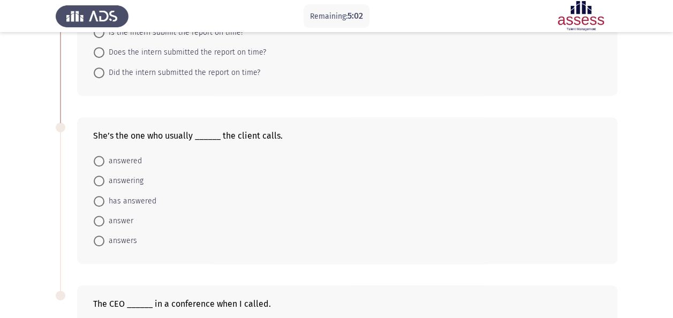
scroll to position [311, 0]
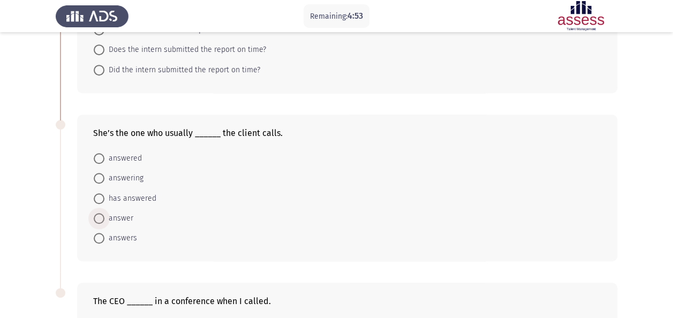
click at [128, 213] on span "answer" at bounding box center [118, 218] width 29 height 13
click at [104, 213] on input "answer" at bounding box center [99, 218] width 11 height 11
radio input "true"
click at [124, 231] on span "answers" at bounding box center [120, 237] width 33 height 13
click at [104, 232] on input "answers" at bounding box center [99, 237] width 11 height 11
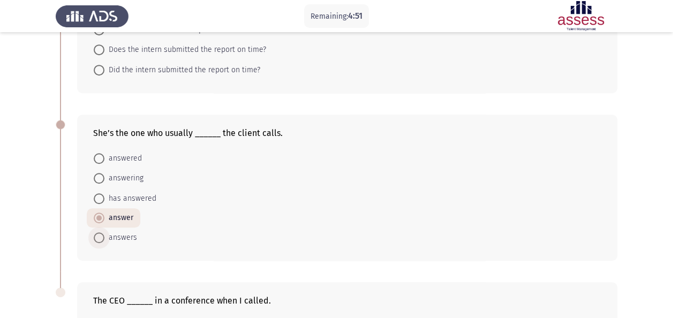
radio input "true"
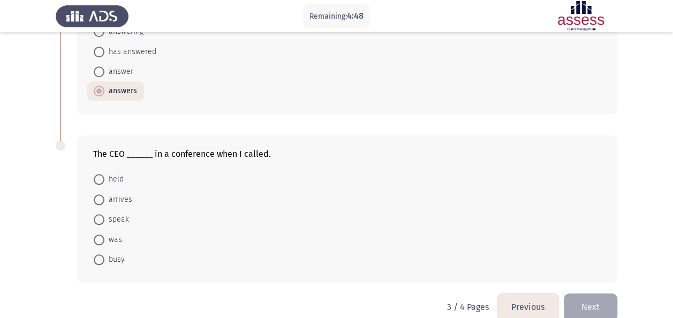
scroll to position [461, 0]
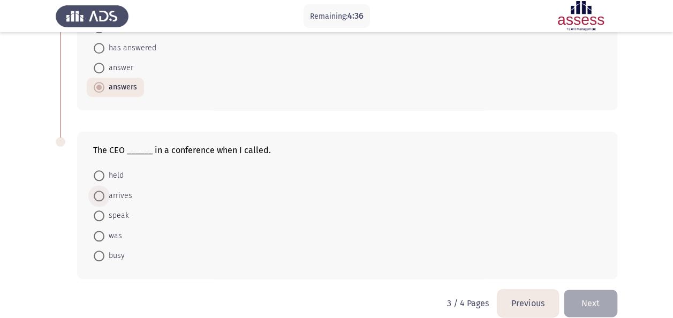
click at [113, 190] on span "arrives" at bounding box center [118, 195] width 28 height 13
click at [104, 190] on input "arrives" at bounding box center [99, 195] width 11 height 11
radio input "true"
click at [109, 214] on span "speak" at bounding box center [116, 215] width 25 height 13
click at [104, 214] on input "speak" at bounding box center [99, 215] width 11 height 11
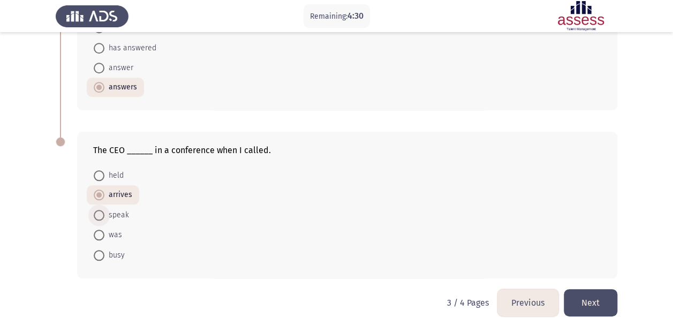
radio input "true"
click at [110, 177] on span "held" at bounding box center [113, 175] width 19 height 13
click at [104, 177] on input "held" at bounding box center [99, 175] width 11 height 11
radio input "true"
click at [101, 230] on span at bounding box center [99, 235] width 11 height 11
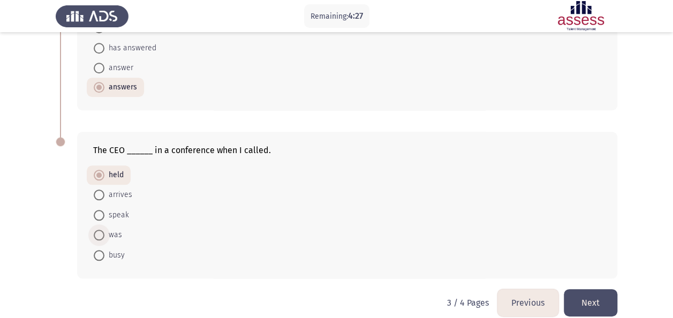
click at [101, 230] on input "was" at bounding box center [99, 235] width 11 height 11
radio input "true"
click at [600, 296] on button "Next" at bounding box center [590, 302] width 54 height 27
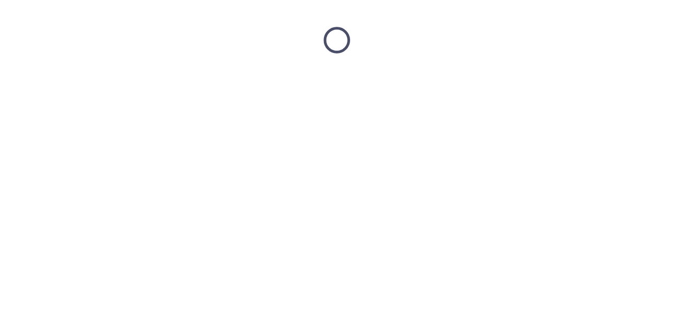
scroll to position [0, 0]
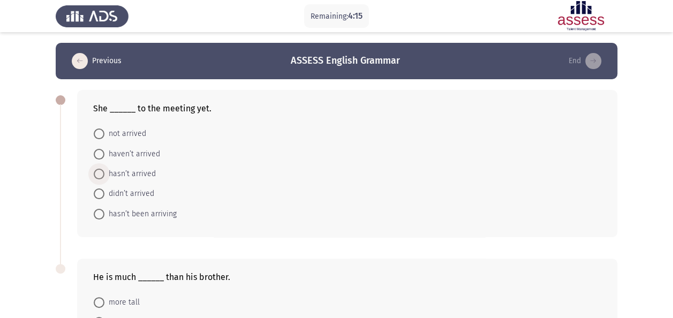
click at [117, 174] on span "hasn’t arrived" at bounding box center [129, 173] width 51 height 13
click at [104, 174] on input "hasn’t arrived" at bounding box center [99, 174] width 11 height 11
radio input "true"
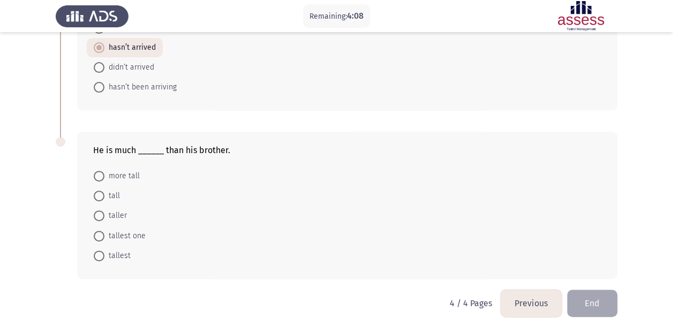
scroll to position [138, 0]
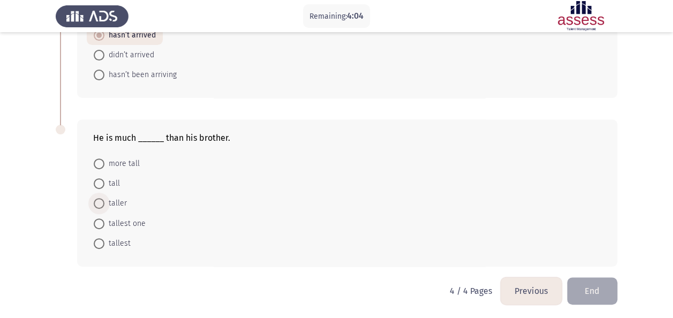
click at [121, 199] on span "taller" at bounding box center [115, 203] width 22 height 13
click at [104, 199] on input "taller" at bounding box center [99, 203] width 11 height 11
radio input "true"
click at [585, 293] on button "End" at bounding box center [592, 290] width 50 height 27
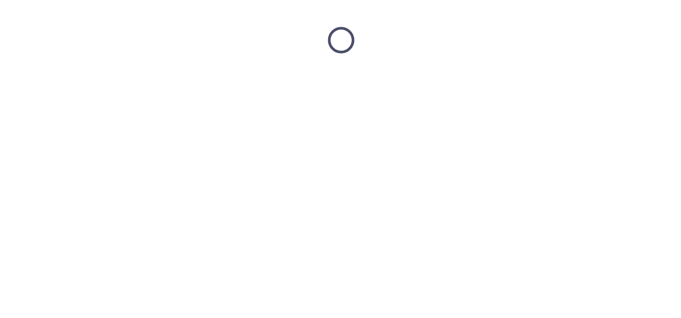
scroll to position [0, 0]
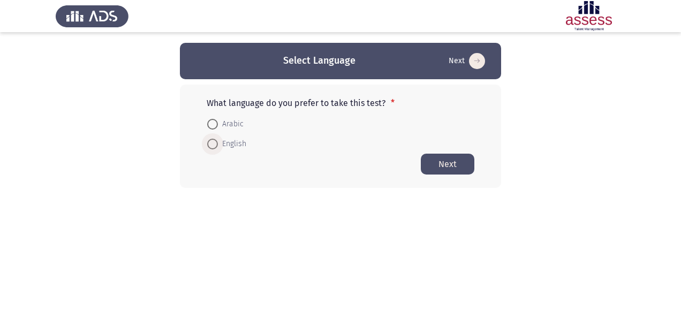
click at [218, 143] on span "English" at bounding box center [232, 144] width 28 height 13
click at [218, 143] on input "English" at bounding box center [212, 144] width 11 height 11
radio input "true"
click at [441, 169] on button "Next" at bounding box center [448, 163] width 54 height 21
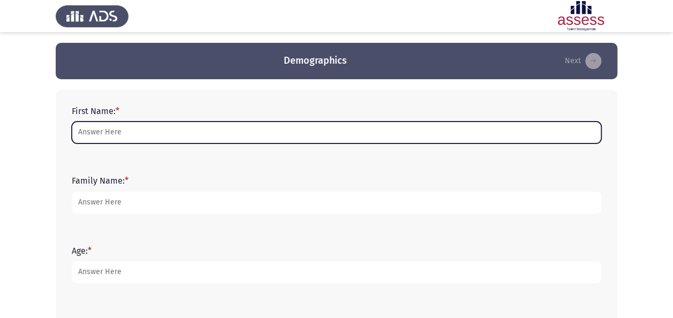
click at [262, 134] on input "First Name: *" at bounding box center [336, 132] width 529 height 22
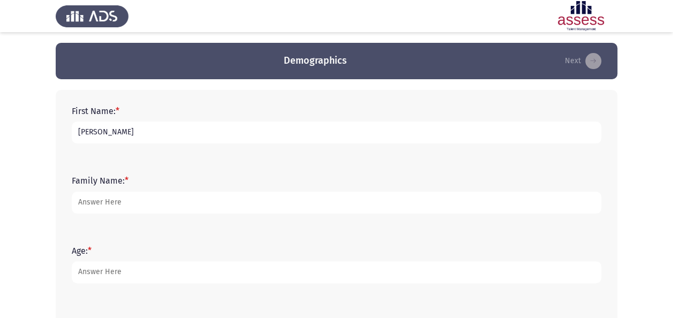
type input "[PERSON_NAME]"
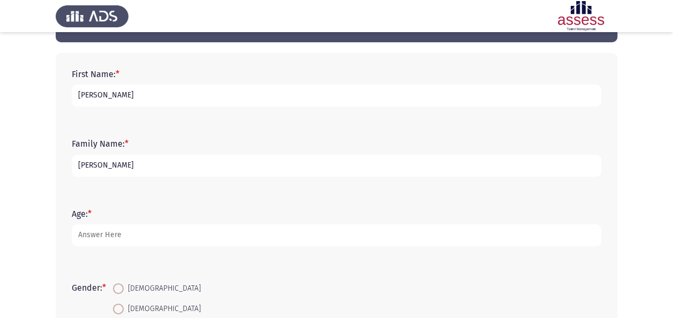
scroll to position [44, 0]
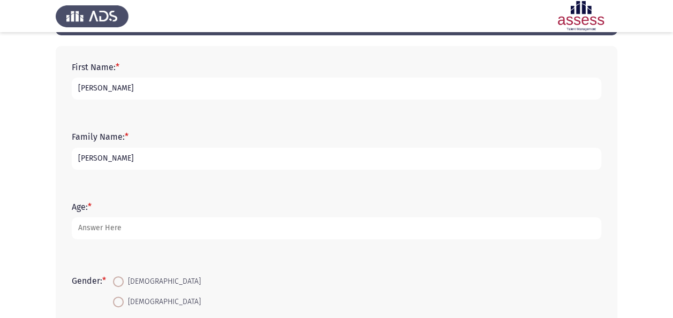
type input "[PERSON_NAME]"
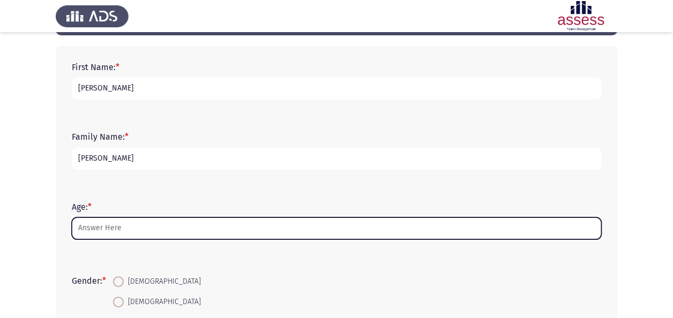
click at [276, 225] on input "Age: *" at bounding box center [336, 228] width 529 height 22
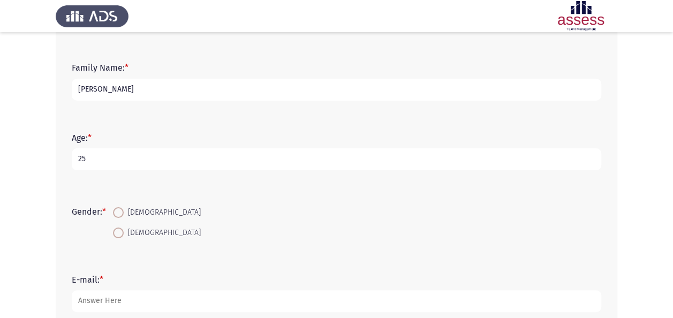
scroll to position [113, 0]
type input "25"
click at [117, 230] on span at bounding box center [118, 232] width 11 height 11
click at [117, 230] on input "[DEMOGRAPHIC_DATA]" at bounding box center [118, 232] width 11 height 11
radio input "true"
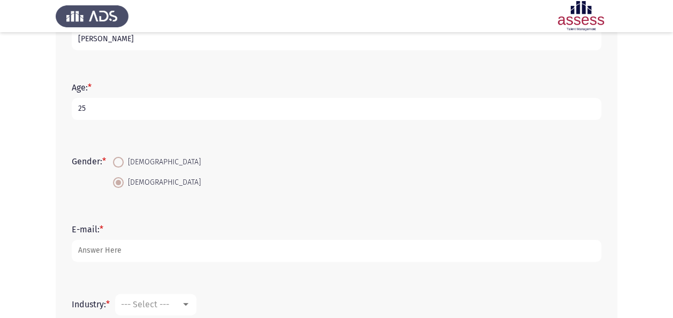
scroll to position [175, 0]
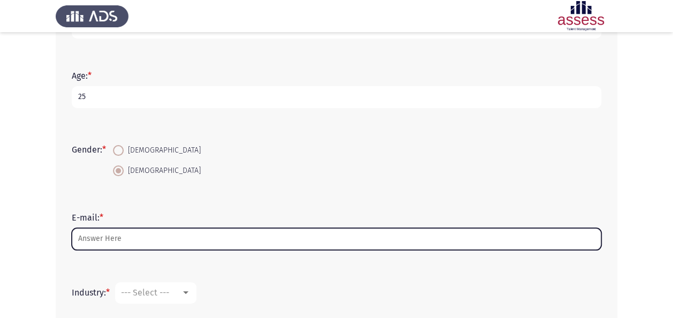
click at [138, 231] on input "E-mail: *" at bounding box center [336, 239] width 529 height 22
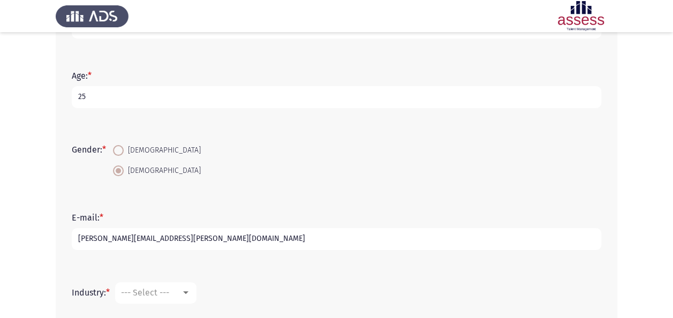
scroll to position [260, 0]
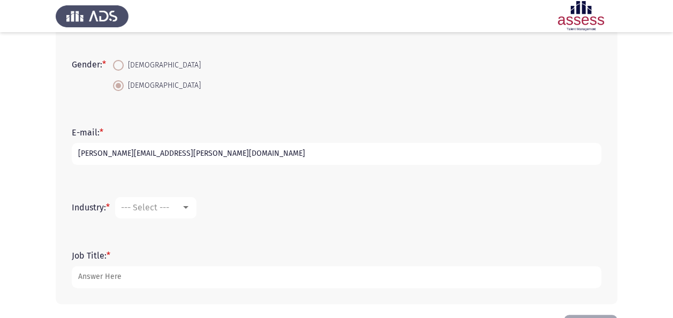
type input "[PERSON_NAME][EMAIL_ADDRESS][PERSON_NAME][DOMAIN_NAME]"
click at [151, 209] on span "--- Select ---" at bounding box center [145, 207] width 48 height 10
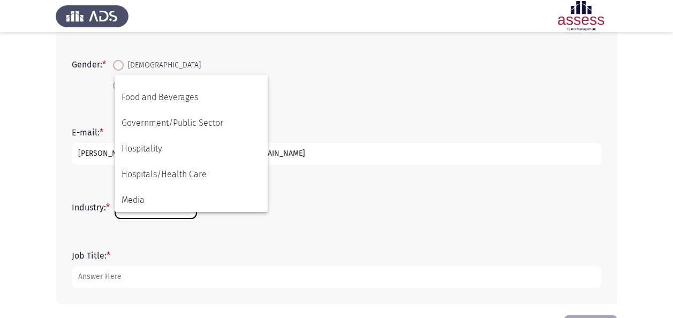
scroll to position [196, 0]
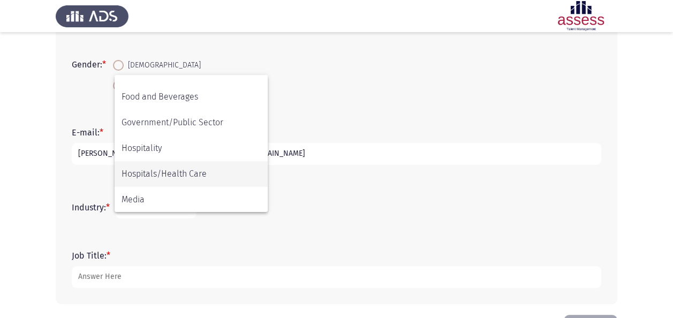
click at [173, 172] on span "Hospitals/Health Care" at bounding box center [190, 174] width 139 height 26
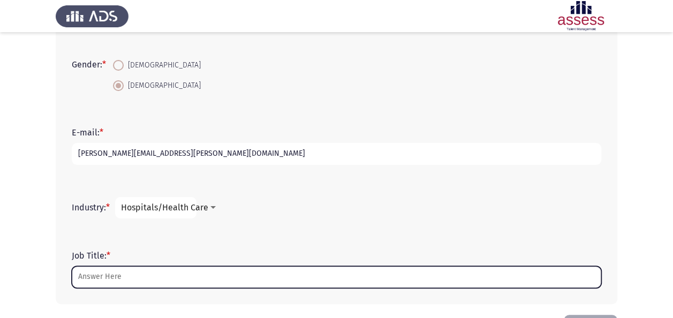
click at [150, 276] on input "Job Title: *" at bounding box center [336, 277] width 529 height 22
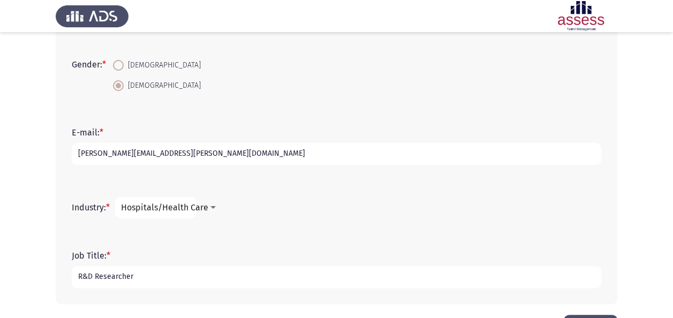
scroll to position [299, 0]
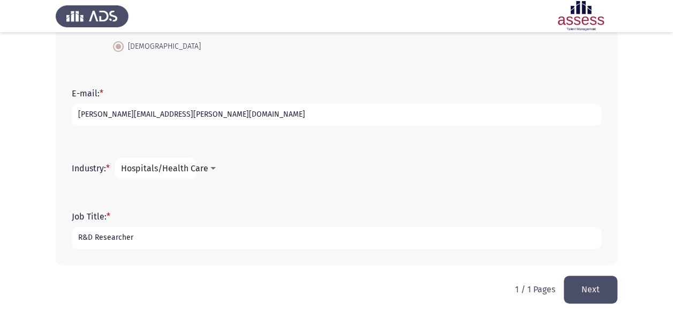
type input "R&D Researcher"
click at [601, 295] on button "Next" at bounding box center [590, 289] width 54 height 27
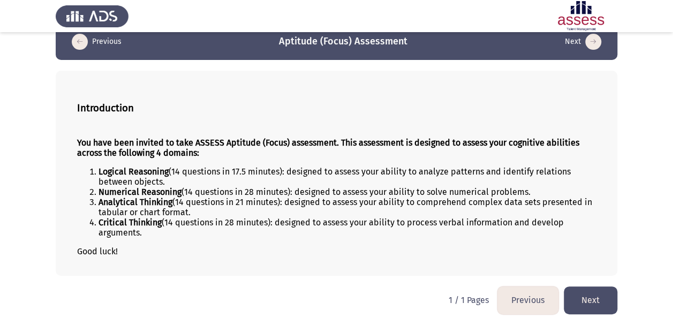
scroll to position [24, 0]
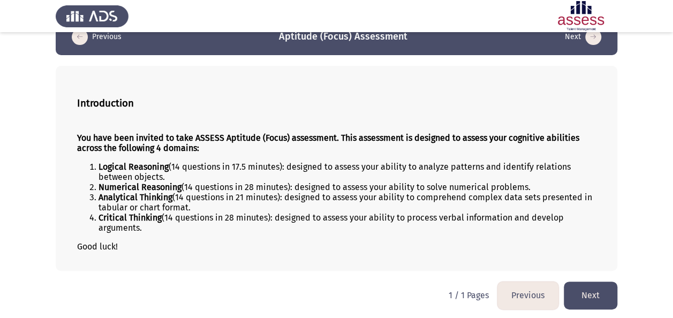
click at [577, 291] on button "Next" at bounding box center [590, 294] width 54 height 27
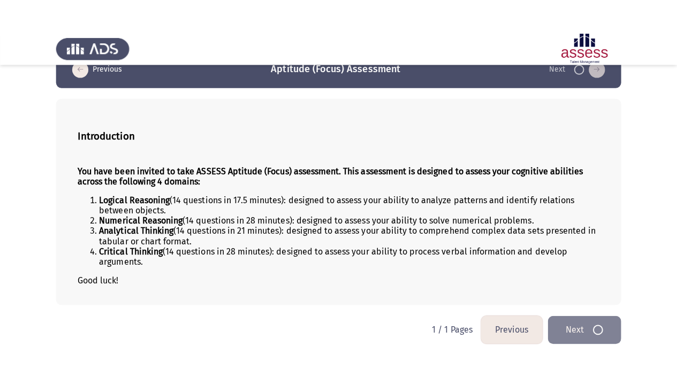
scroll to position [0, 0]
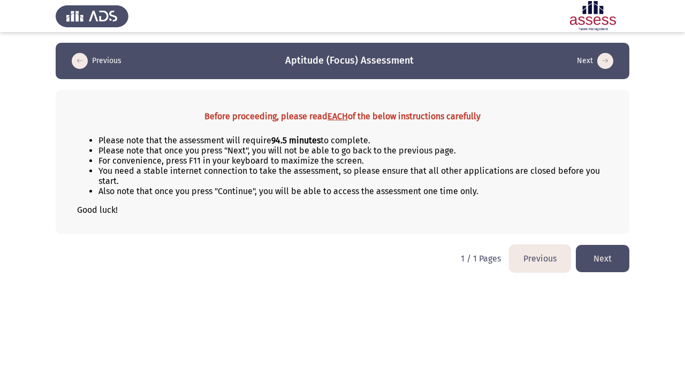
click at [601, 256] on button "Next" at bounding box center [603, 258] width 54 height 27
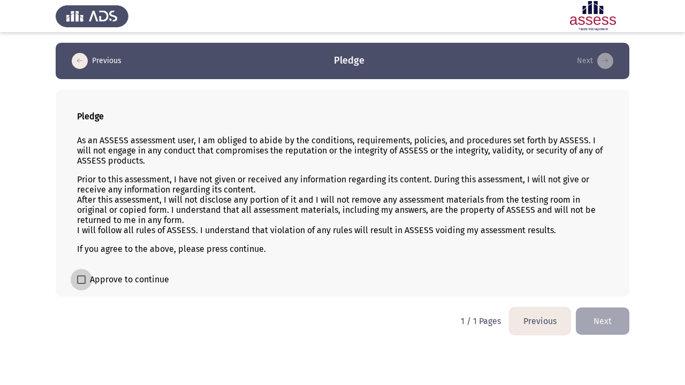
click at [150, 281] on span "Approve to continue" at bounding box center [129, 279] width 79 height 13
click at [81, 284] on input "Approve to continue" at bounding box center [81, 284] width 1 height 1
checkbox input "true"
click at [591, 308] on button "Next" at bounding box center [603, 321] width 54 height 27
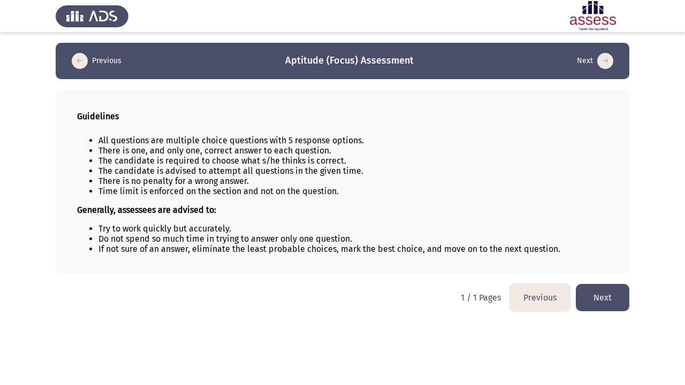
click at [615, 303] on button "Next" at bounding box center [603, 297] width 54 height 27
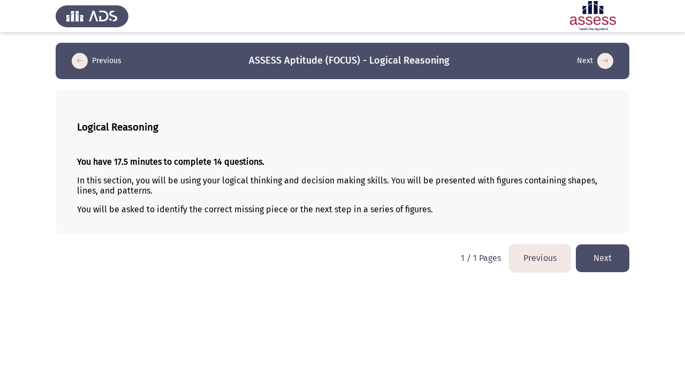
click at [591, 261] on button "Next" at bounding box center [603, 258] width 54 height 27
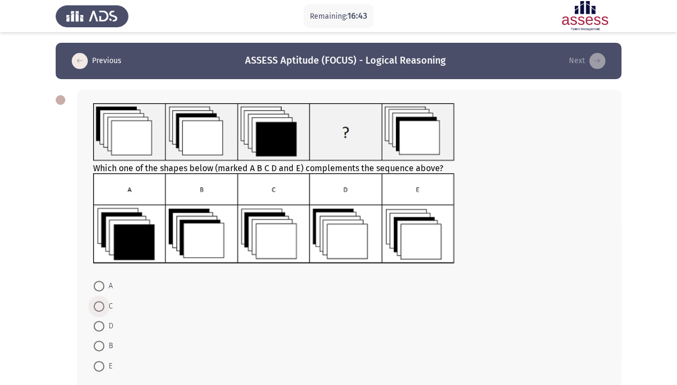
click at [97, 304] on span at bounding box center [99, 306] width 11 height 11
click at [97, 304] on input "C" at bounding box center [99, 306] width 11 height 11
radio input "true"
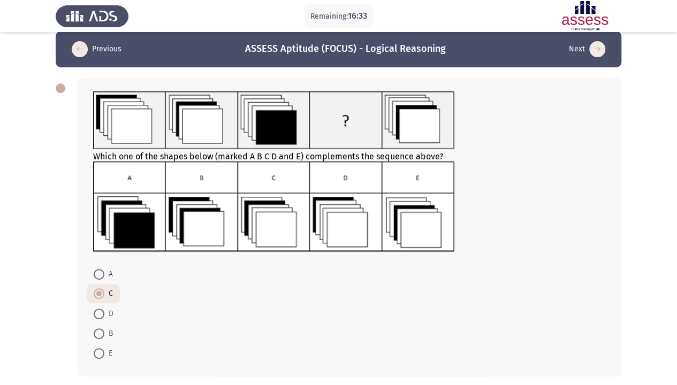
scroll to position [56, 0]
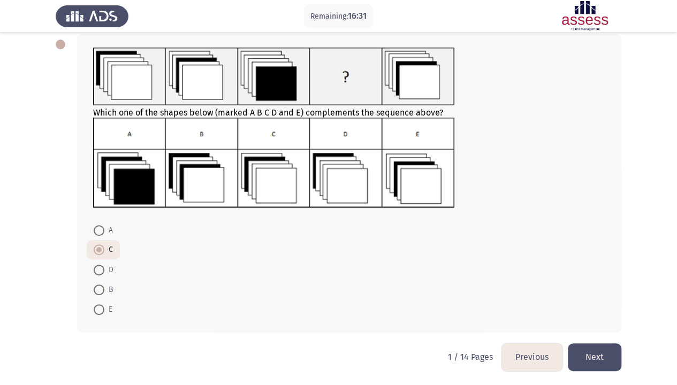
click at [591, 317] on button "Next" at bounding box center [595, 356] width 54 height 27
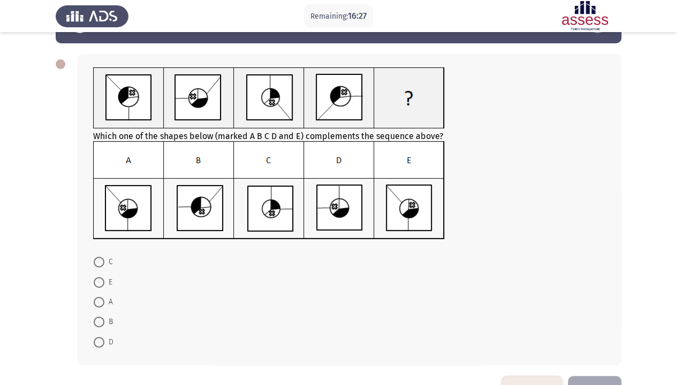
scroll to position [39, 0]
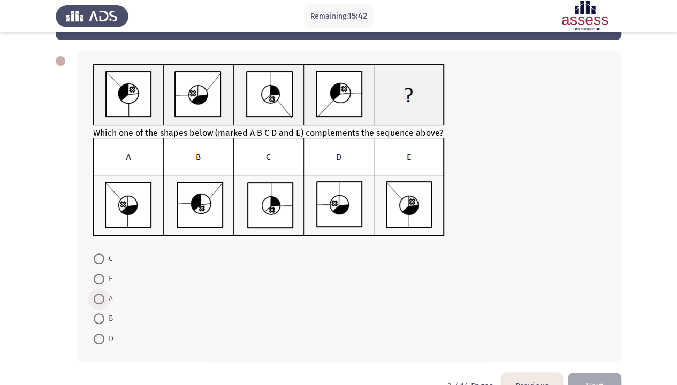
click at [95, 299] on span at bounding box center [99, 299] width 11 height 11
click at [95, 299] on input "A" at bounding box center [99, 299] width 11 height 11
radio input "true"
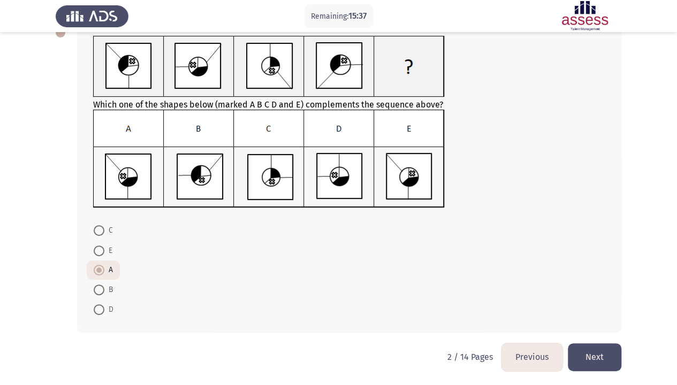
click at [597, 317] on button "Next" at bounding box center [595, 356] width 54 height 27
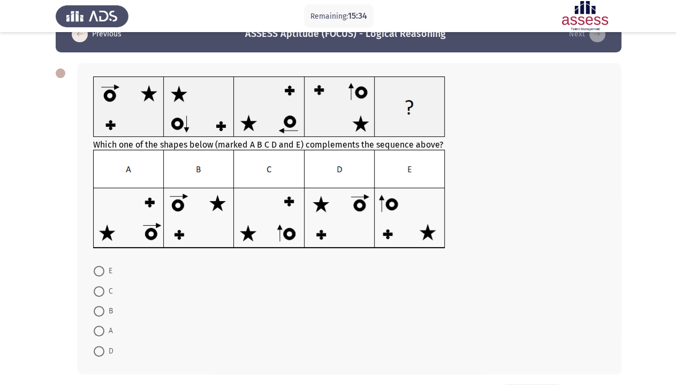
scroll to position [12, 0]
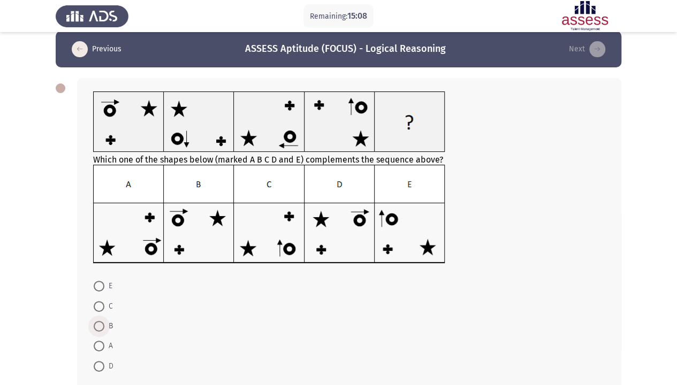
click at [100, 317] on span at bounding box center [99, 326] width 11 height 11
click at [100, 317] on input "B" at bounding box center [99, 326] width 11 height 11
radio input "true"
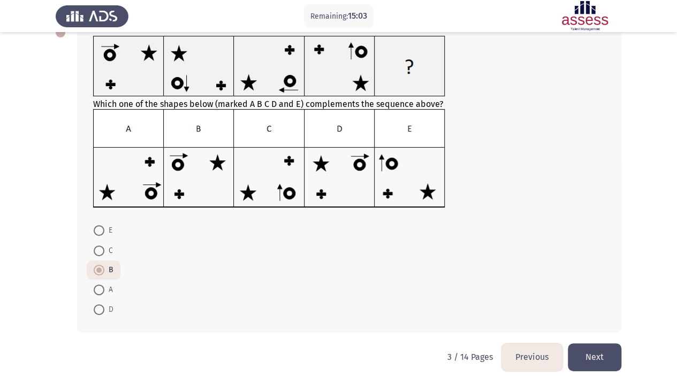
click at [575, 317] on button "Next" at bounding box center [595, 356] width 54 height 27
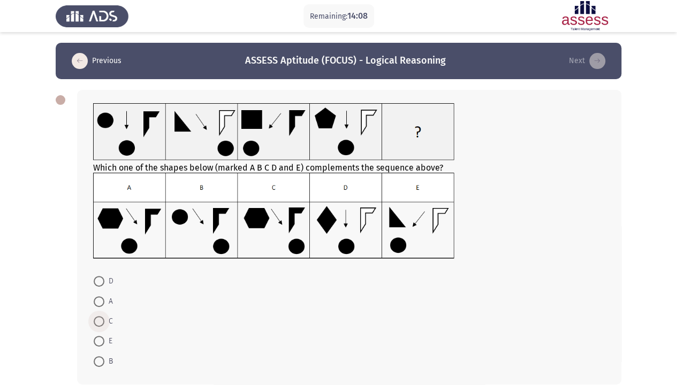
click at [100, 317] on span at bounding box center [99, 321] width 11 height 11
click at [100, 317] on input "C" at bounding box center [99, 321] width 11 height 11
radio input "true"
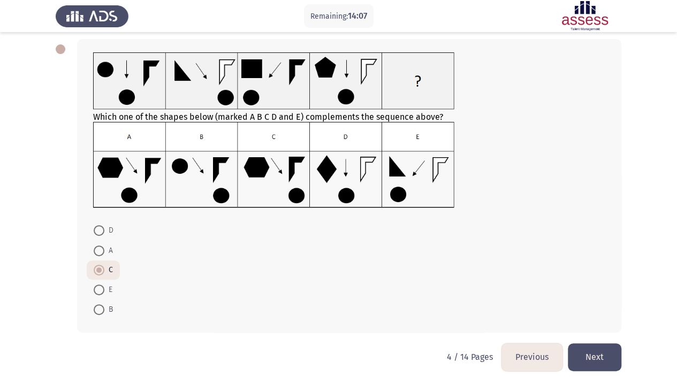
click at [602, 317] on button "Next" at bounding box center [595, 356] width 54 height 27
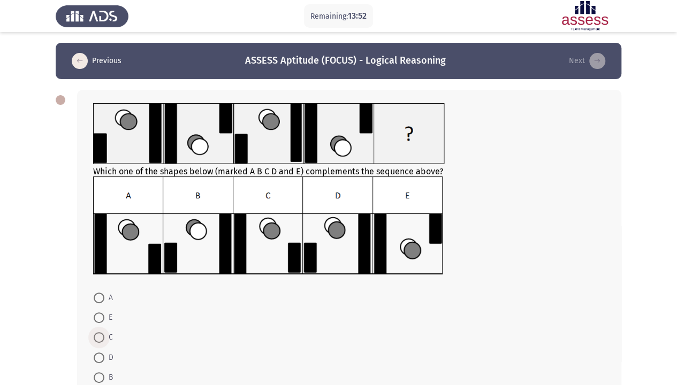
click at [100, 317] on span at bounding box center [99, 337] width 11 height 11
click at [100, 317] on input "C" at bounding box center [99, 337] width 11 height 11
radio input "true"
click at [103, 317] on span at bounding box center [99, 357] width 11 height 11
click at [103, 317] on input "D" at bounding box center [99, 357] width 11 height 11
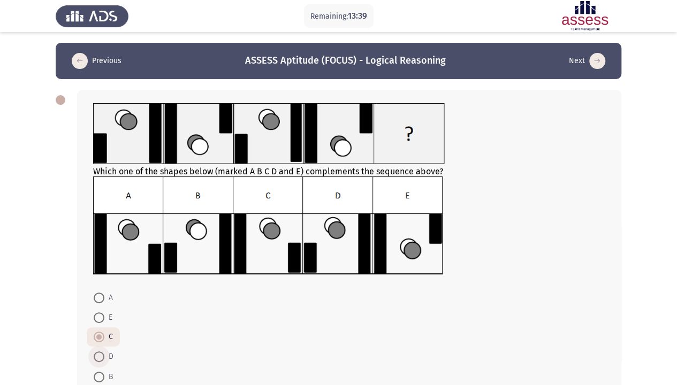
radio input "true"
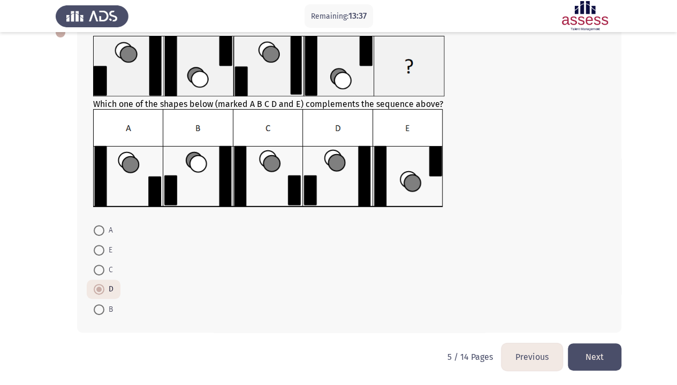
click at [598, 317] on button "Next" at bounding box center [595, 356] width 54 height 27
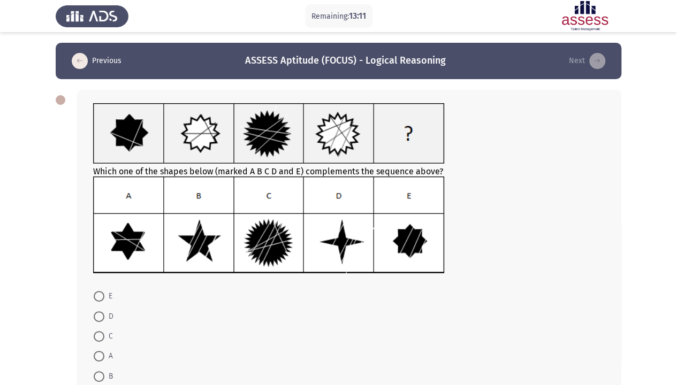
click at [100, 317] on span at bounding box center [99, 336] width 11 height 11
click at [100, 317] on input "C" at bounding box center [99, 336] width 11 height 11
radio input "true"
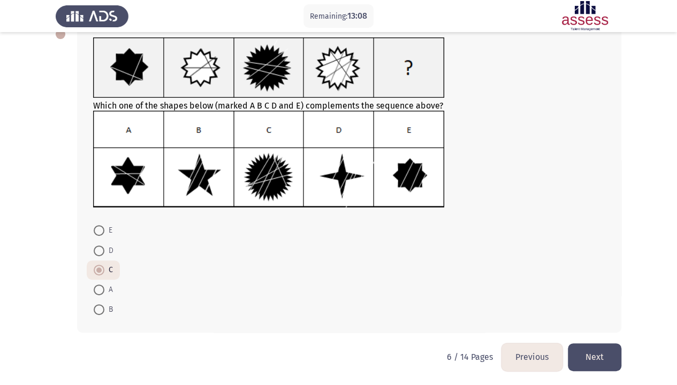
click at [605, 317] on button "Next" at bounding box center [595, 356] width 54 height 27
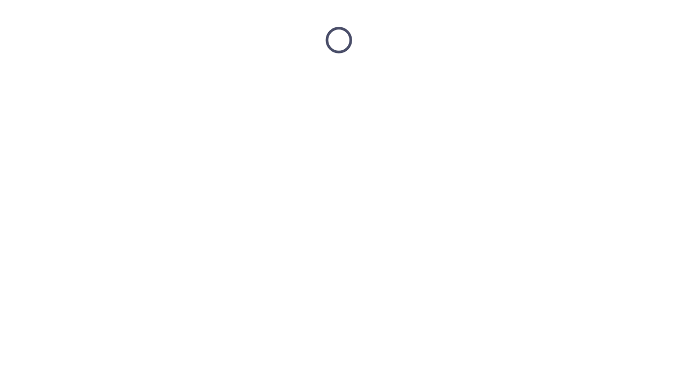
scroll to position [0, 0]
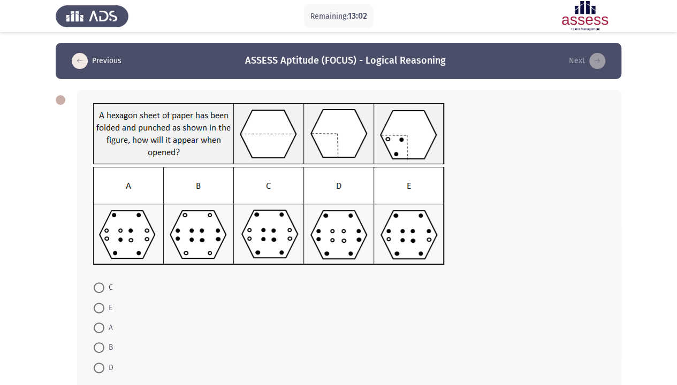
click at [101, 285] on span at bounding box center [99, 288] width 11 height 11
click at [101, 285] on input "C" at bounding box center [99, 288] width 11 height 11
radio input "true"
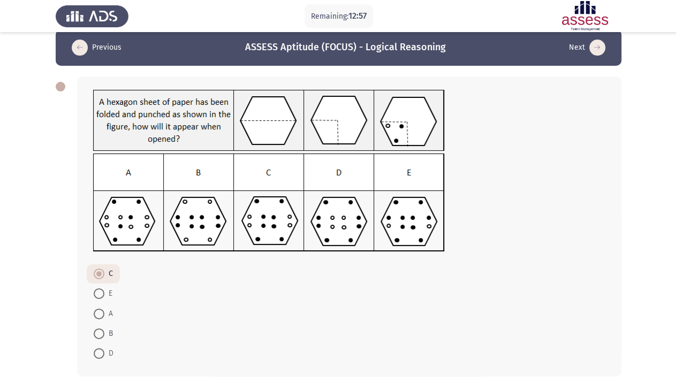
scroll to position [58, 0]
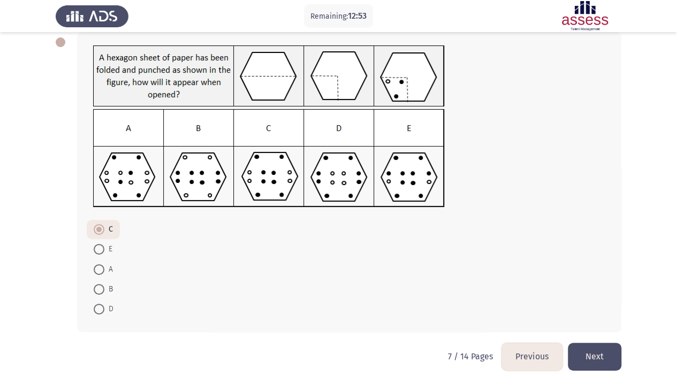
click at [589, 317] on button "Next" at bounding box center [595, 356] width 54 height 27
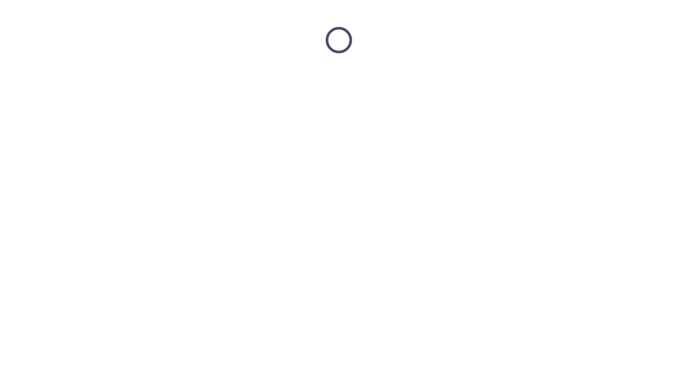
scroll to position [0, 0]
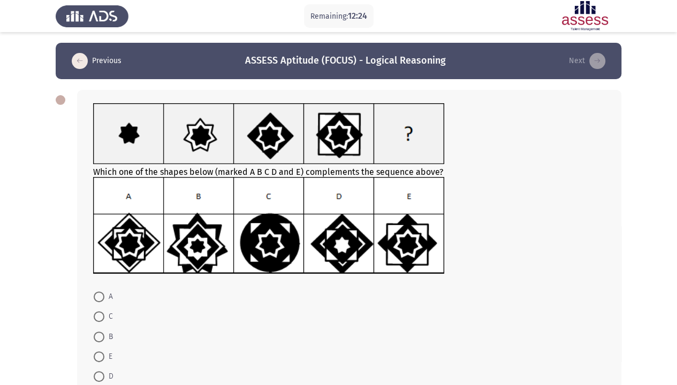
click at [97, 317] on span at bounding box center [99, 357] width 11 height 11
click at [97, 317] on input "E" at bounding box center [99, 357] width 11 height 11
radio input "true"
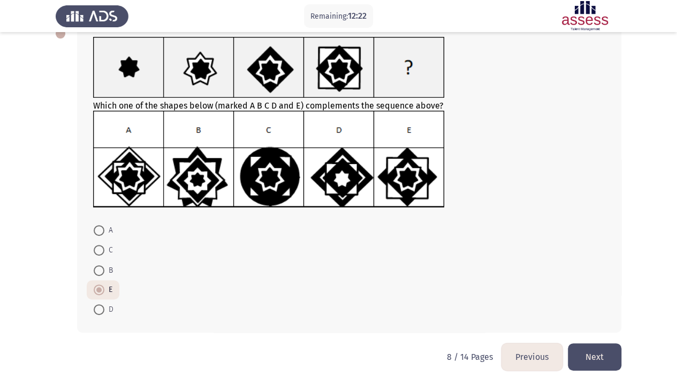
click at [596, 317] on button "Next" at bounding box center [595, 356] width 54 height 27
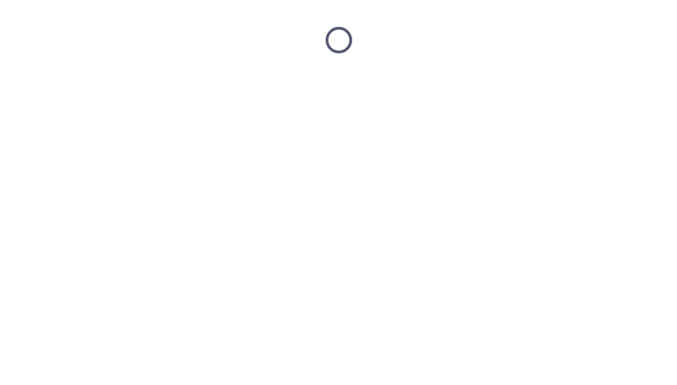
scroll to position [0, 0]
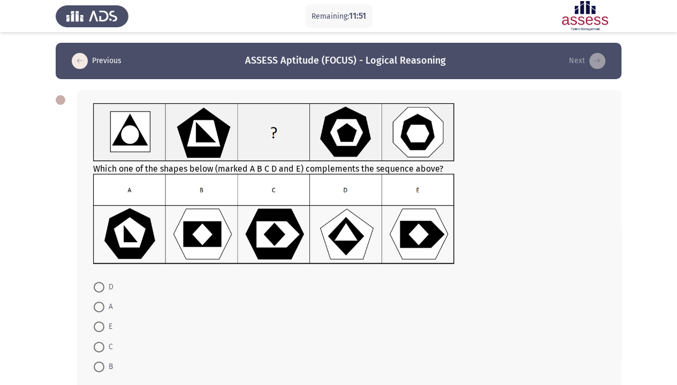
click at [101, 317] on span at bounding box center [99, 327] width 11 height 11
click at [101, 317] on input "E" at bounding box center [99, 327] width 11 height 11
radio input "true"
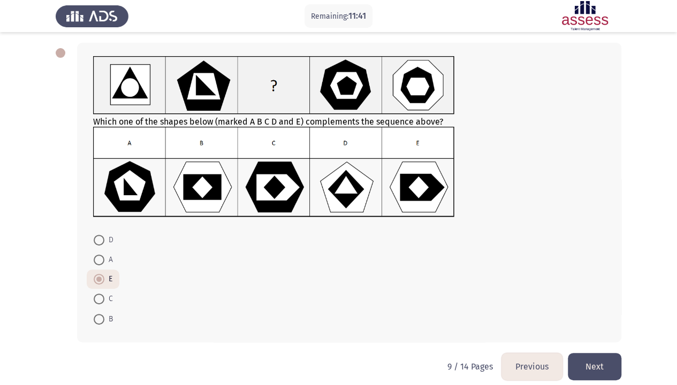
scroll to position [57, 0]
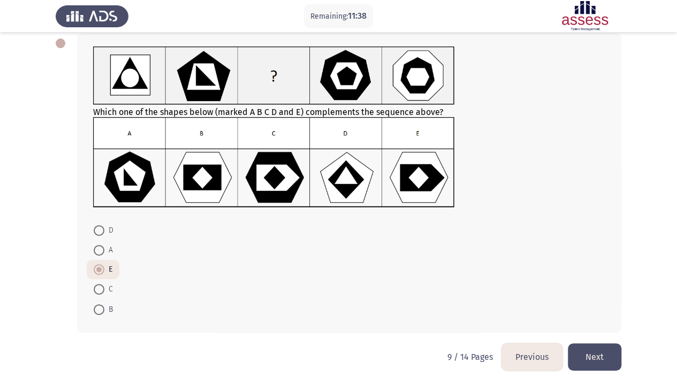
click at [589, 317] on button "Next" at bounding box center [595, 356] width 54 height 27
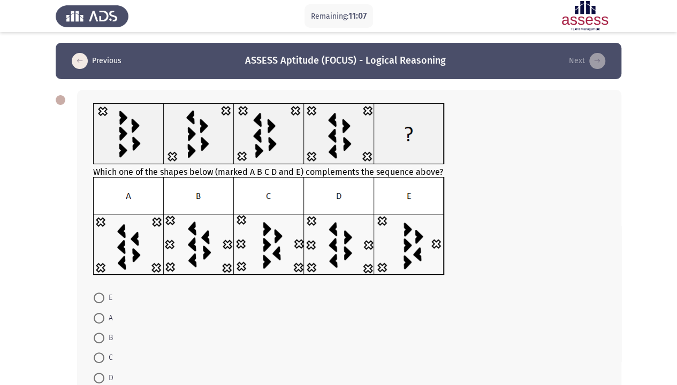
click at [101, 317] on span at bounding box center [99, 338] width 11 height 11
click at [101, 317] on input "B" at bounding box center [99, 338] width 11 height 11
radio input "true"
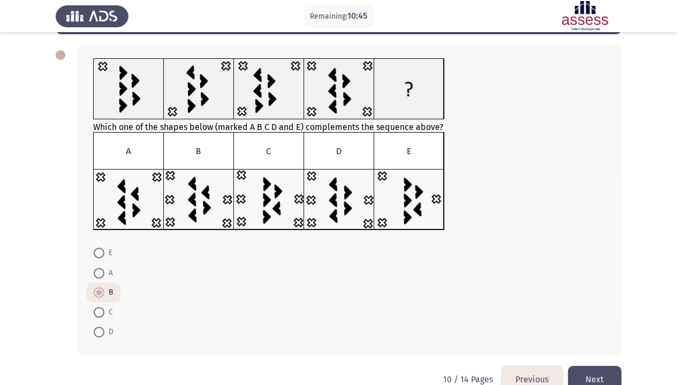
scroll to position [46, 0]
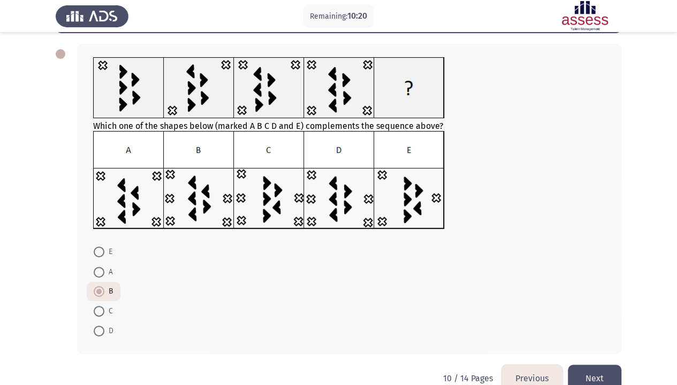
click at [605, 317] on button "Next" at bounding box center [595, 378] width 54 height 27
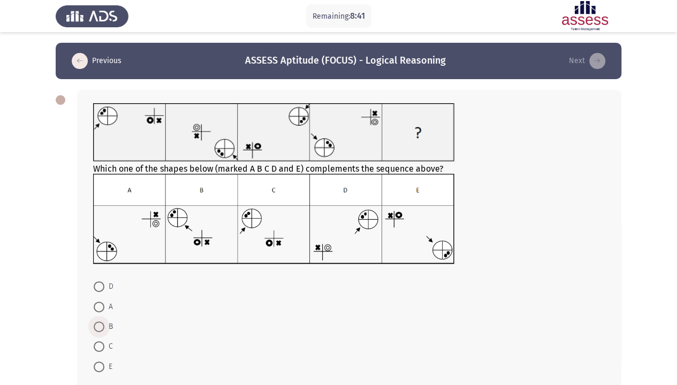
click at [101, 317] on span at bounding box center [99, 327] width 11 height 11
click at [101, 317] on input "B" at bounding box center [99, 327] width 11 height 11
radio input "true"
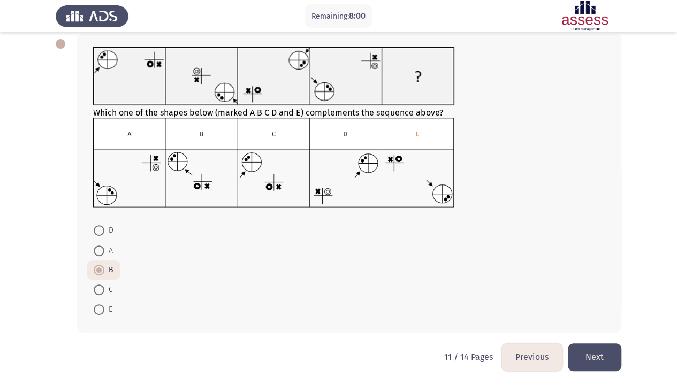
click at [592, 317] on button "Next" at bounding box center [595, 356] width 54 height 27
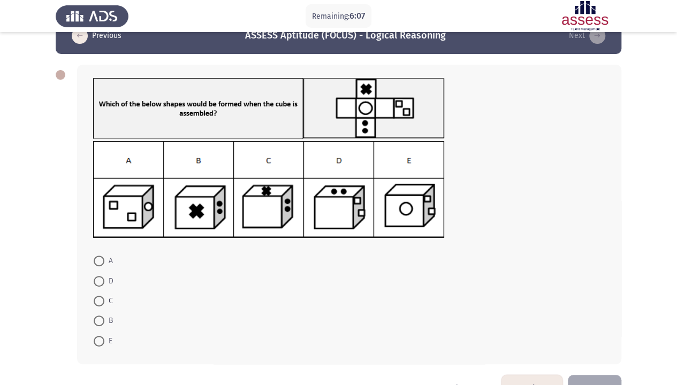
scroll to position [26, 0]
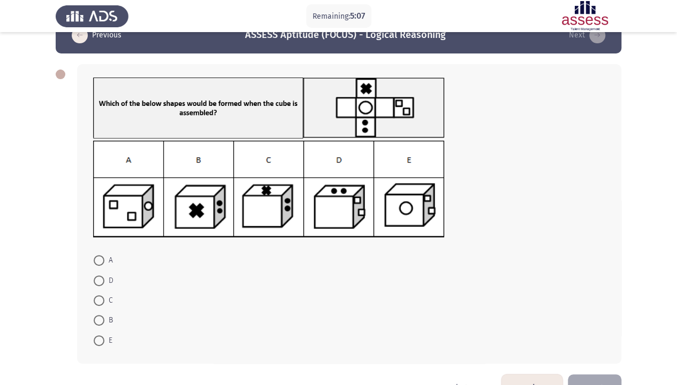
click at [98, 315] on span at bounding box center [99, 320] width 11 height 11
click at [98, 315] on input "B" at bounding box center [99, 320] width 11 height 11
radio input "true"
click at [98, 315] on span at bounding box center [99, 320] width 11 height 11
click at [98, 315] on input "B" at bounding box center [99, 320] width 11 height 11
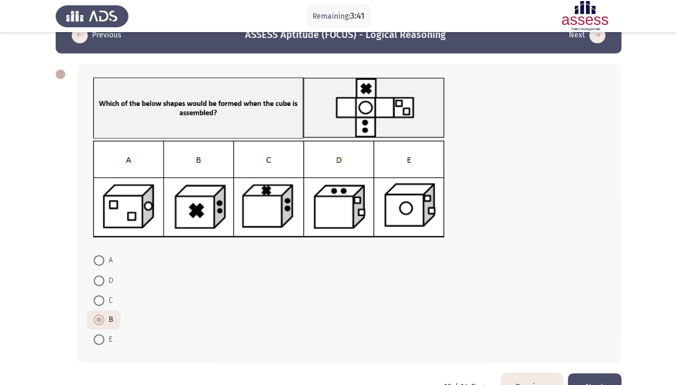
scroll to position [56, 0]
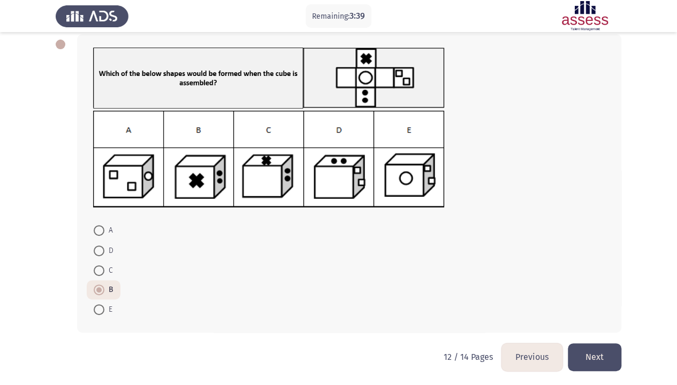
click at [583, 317] on button "Next" at bounding box center [595, 356] width 54 height 27
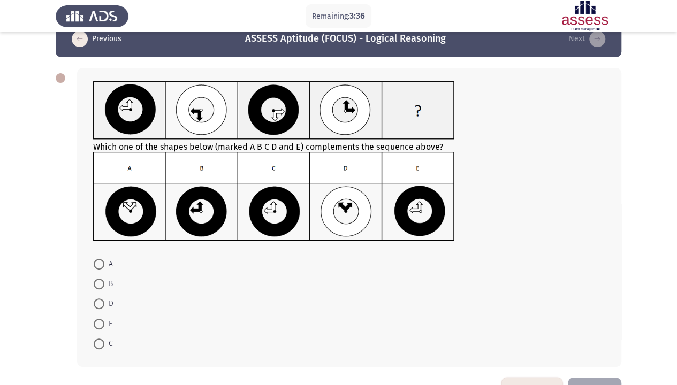
scroll to position [22, 0]
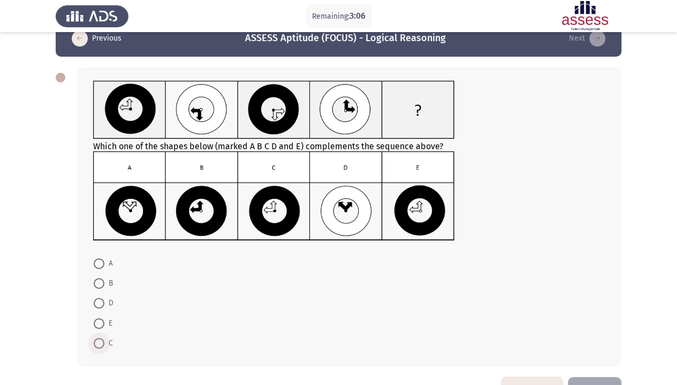
click at [101, 317] on span at bounding box center [99, 343] width 11 height 11
click at [101, 317] on input "C" at bounding box center [99, 343] width 11 height 11
radio input "true"
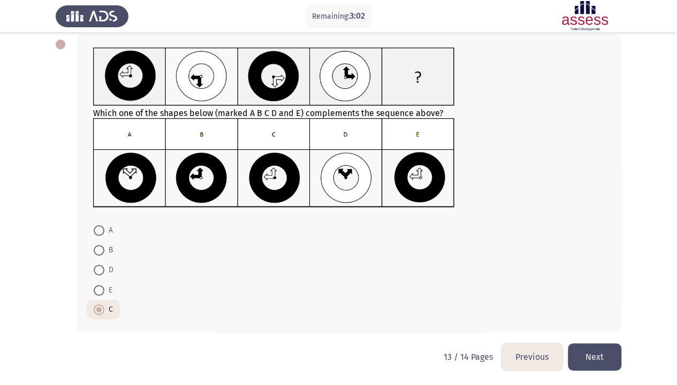
click at [591, 317] on button "Next" at bounding box center [595, 356] width 54 height 27
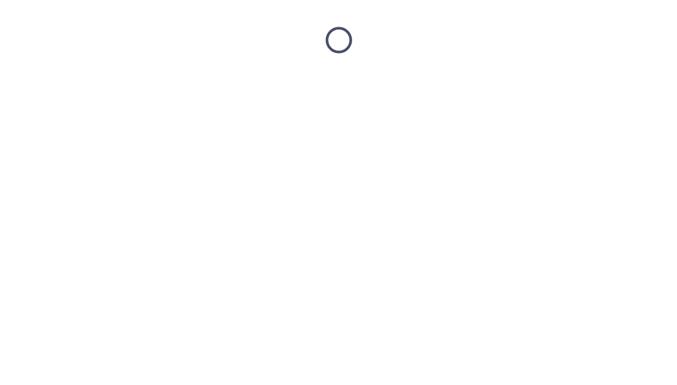
scroll to position [0, 0]
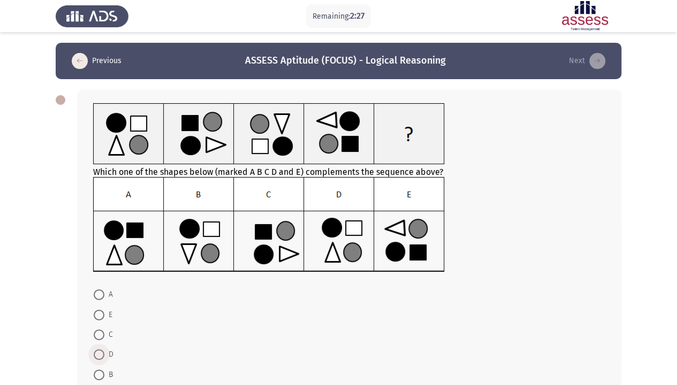
click at [94, 317] on span at bounding box center [99, 354] width 11 height 11
click at [94, 317] on input "D" at bounding box center [99, 354] width 11 height 11
radio input "true"
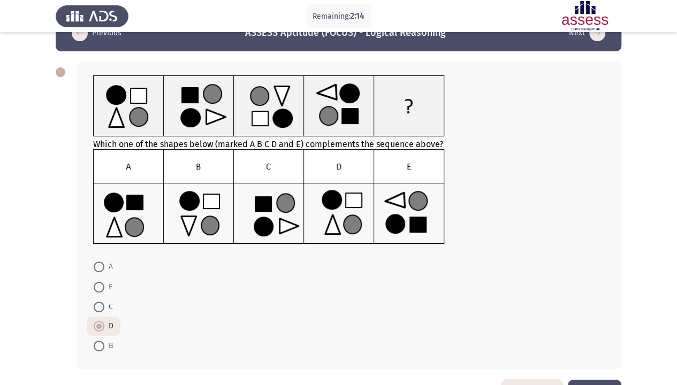
scroll to position [64, 0]
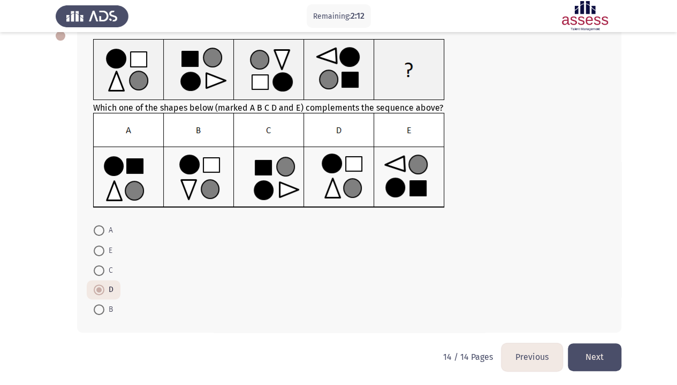
click at [508, 317] on button "Previous" at bounding box center [531, 356] width 61 height 27
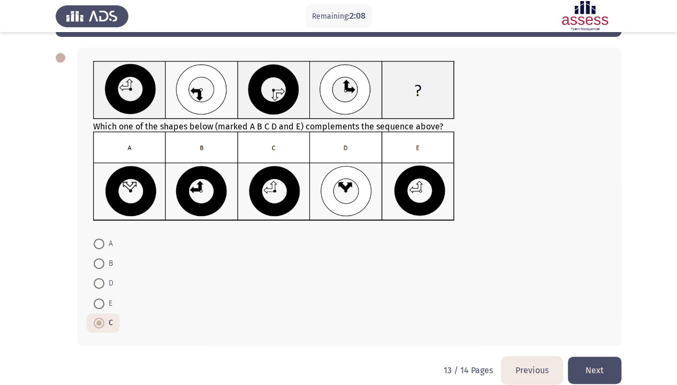
scroll to position [42, 0]
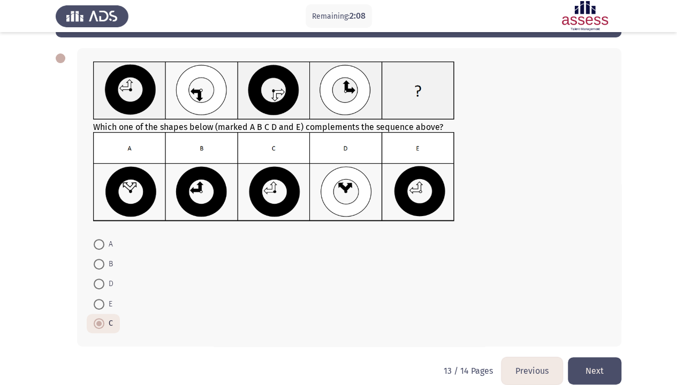
click at [545, 317] on button "Previous" at bounding box center [531, 370] width 61 height 27
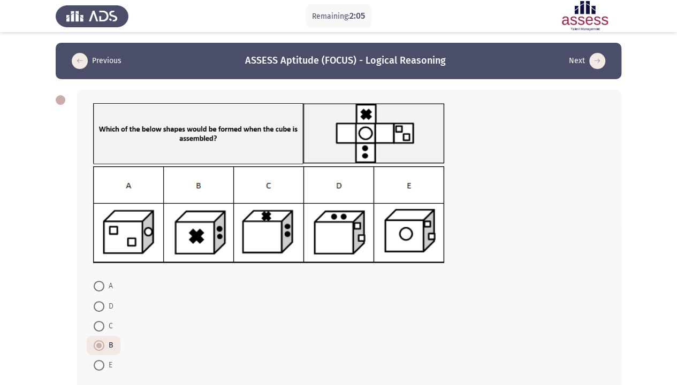
scroll to position [56, 0]
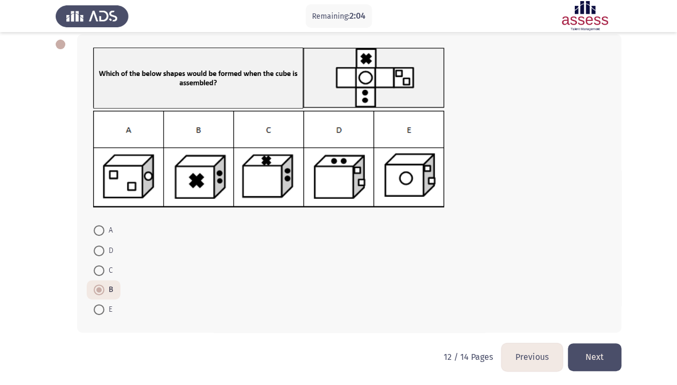
click at [535, 317] on button "Previous" at bounding box center [531, 356] width 61 height 27
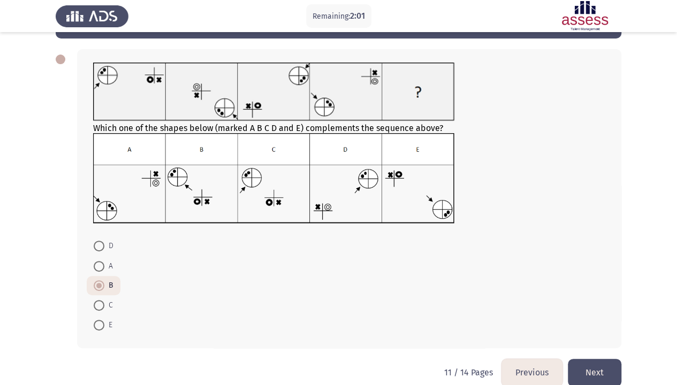
scroll to position [41, 0]
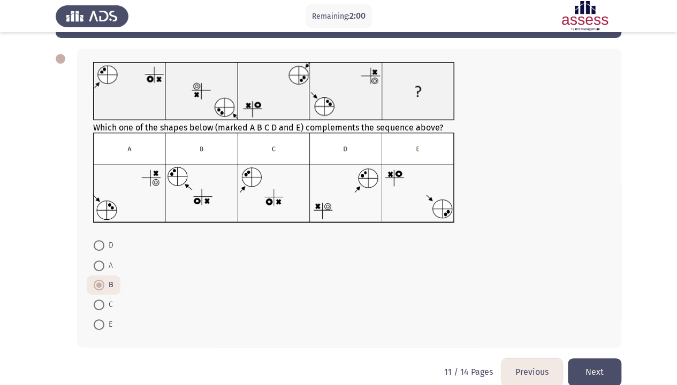
click at [545, 317] on button "Previous" at bounding box center [531, 371] width 61 height 27
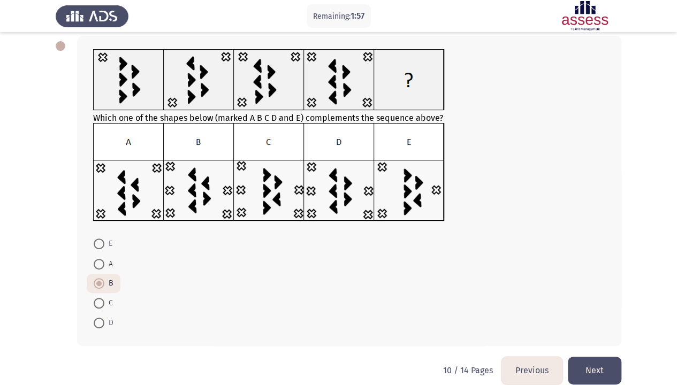
scroll to position [55, 0]
click at [537, 317] on button "Previous" at bounding box center [531, 369] width 61 height 27
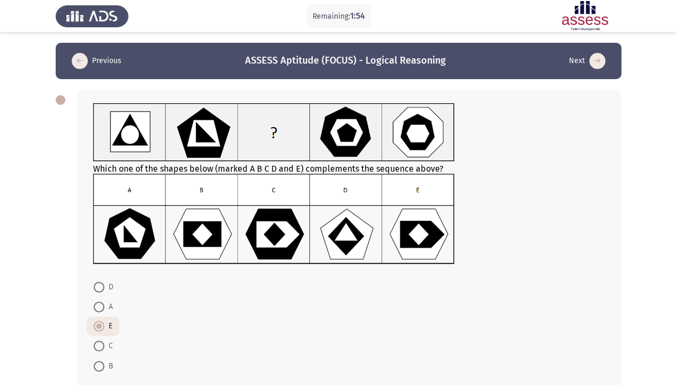
scroll to position [57, 0]
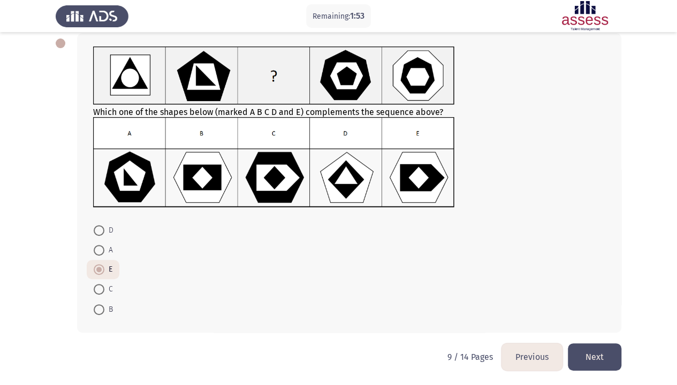
click at [533, 317] on button "Previous" at bounding box center [531, 356] width 61 height 27
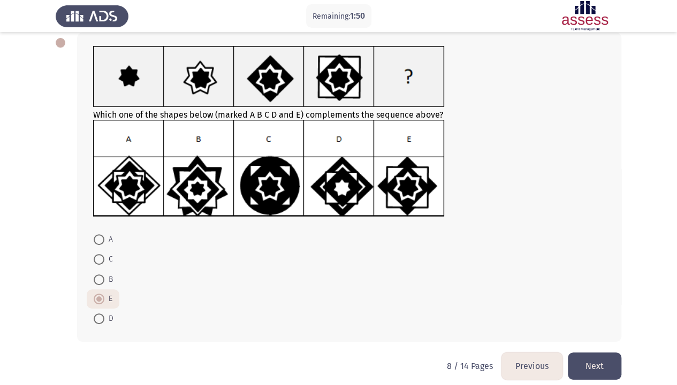
scroll to position [58, 0]
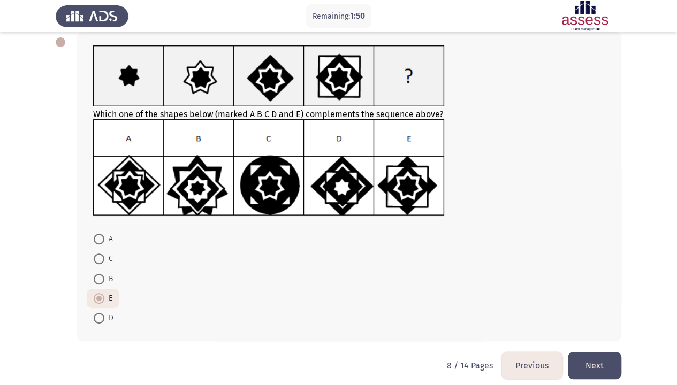
click at [534, 317] on button "Previous" at bounding box center [531, 365] width 61 height 27
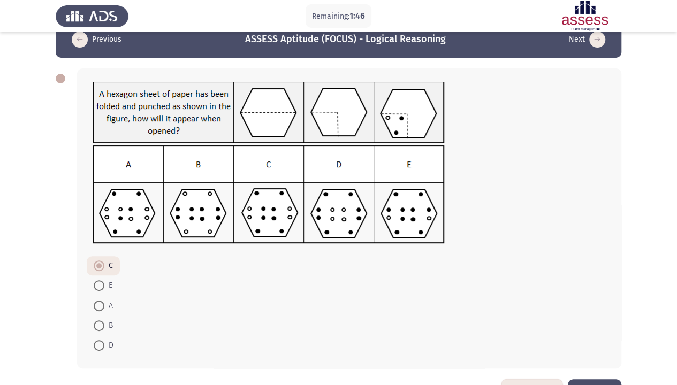
scroll to position [40, 0]
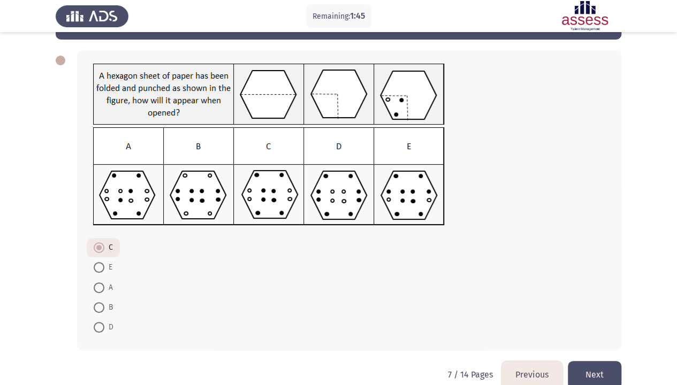
click at [531, 317] on button "Previous" at bounding box center [531, 374] width 61 height 27
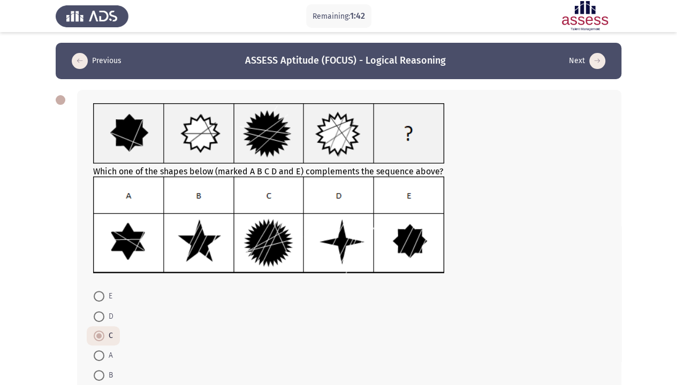
scroll to position [34, 0]
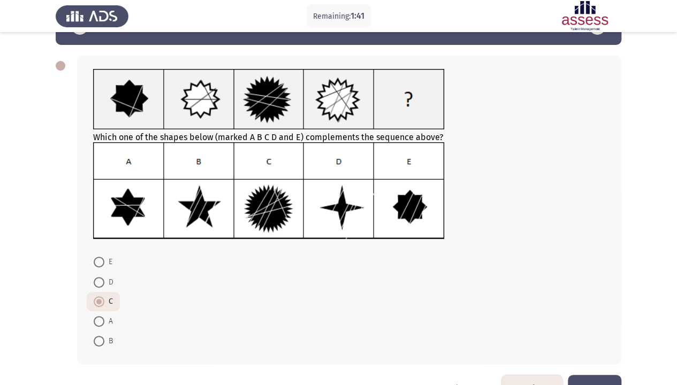
click at [533, 317] on button "Previous" at bounding box center [531, 388] width 61 height 27
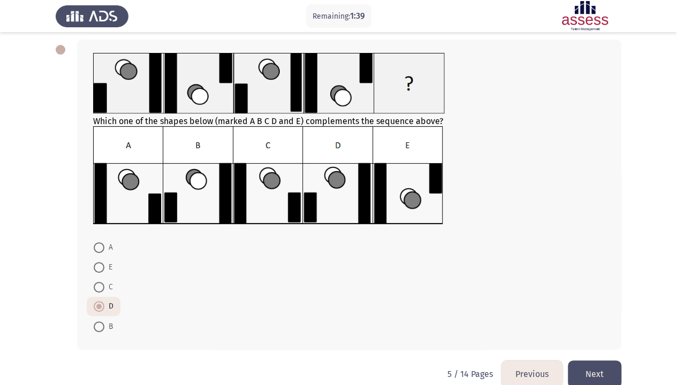
scroll to position [51, 0]
click at [530, 317] on button "Previous" at bounding box center [531, 373] width 61 height 27
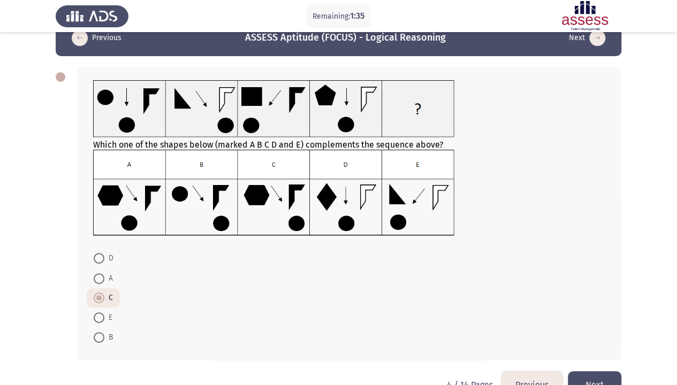
scroll to position [24, 0]
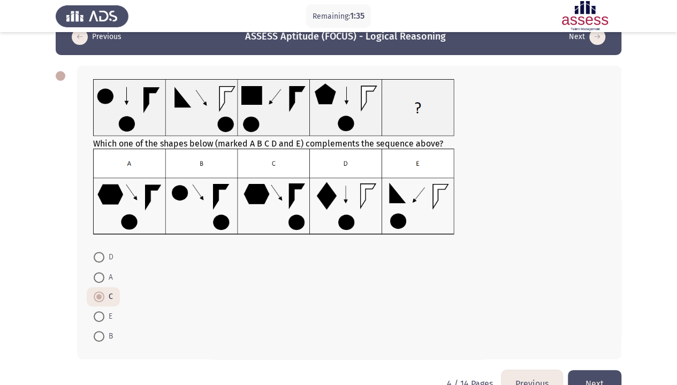
click at [526, 317] on button "Previous" at bounding box center [531, 383] width 61 height 27
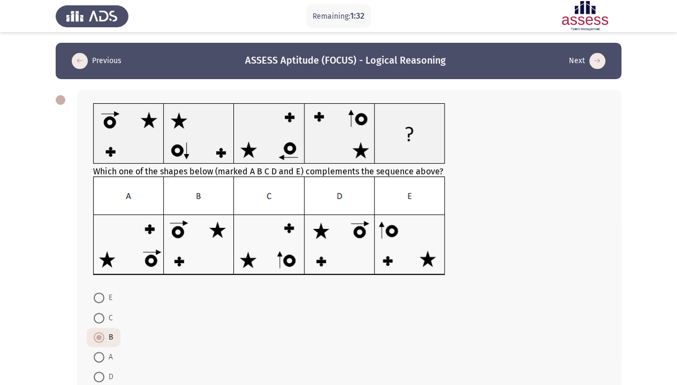
scroll to position [48, 0]
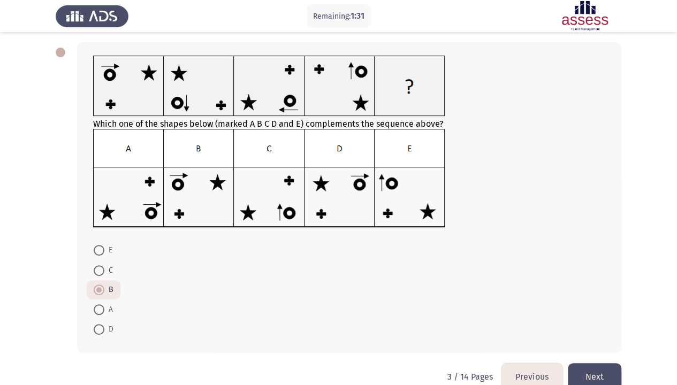
click at [526, 317] on button "Previous" at bounding box center [531, 376] width 61 height 27
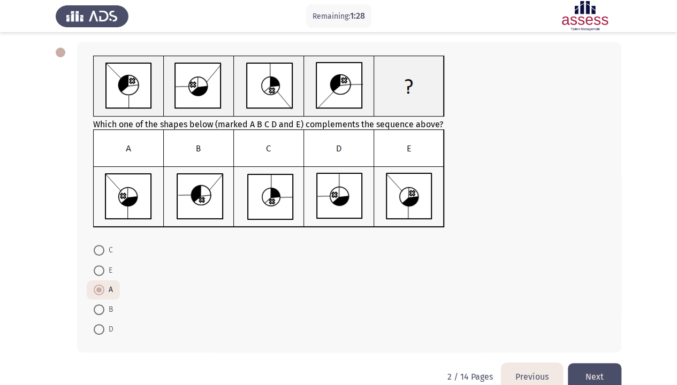
click at [524, 317] on button "Previous" at bounding box center [531, 376] width 61 height 27
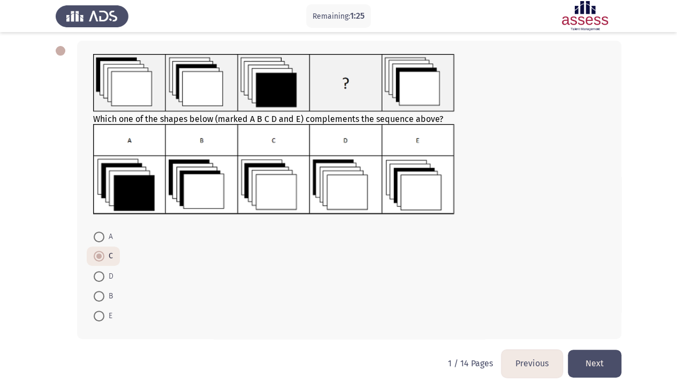
scroll to position [56, 0]
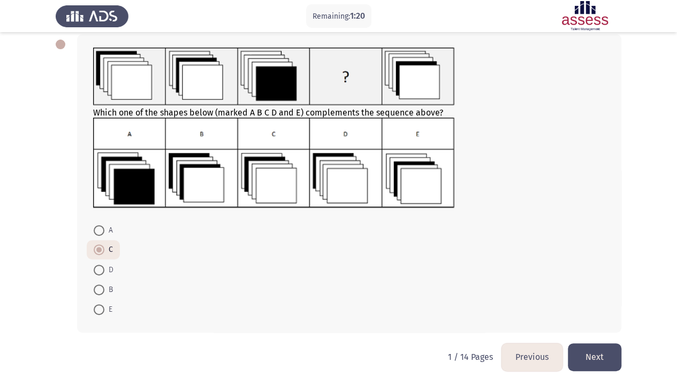
click at [606, 317] on button "Next" at bounding box center [595, 356] width 54 height 27
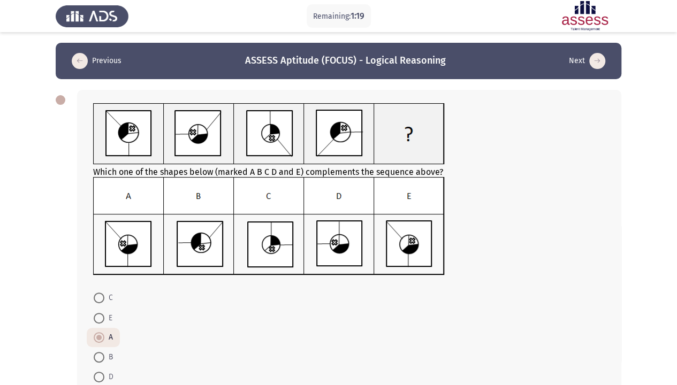
click at [606, 317] on div "Which one of the shapes below (marked A B C D and E) complements the sequence a…" at bounding box center [349, 245] width 544 height 310
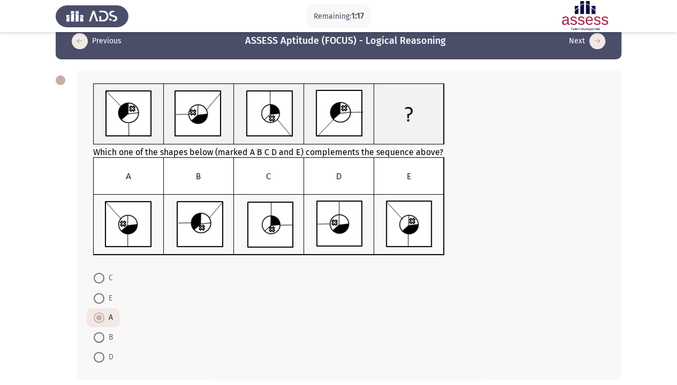
scroll to position [62, 0]
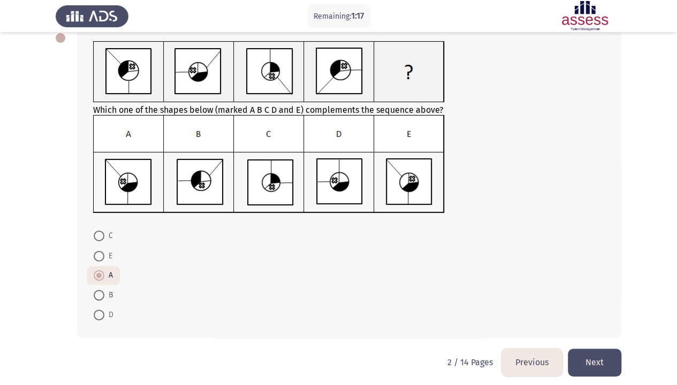
click at [598, 317] on button "Next" at bounding box center [595, 362] width 54 height 27
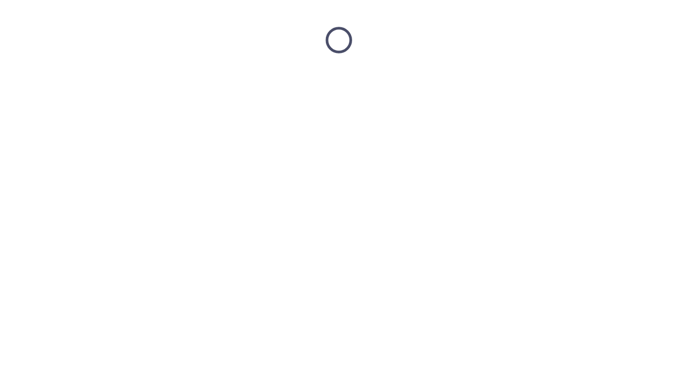
scroll to position [0, 0]
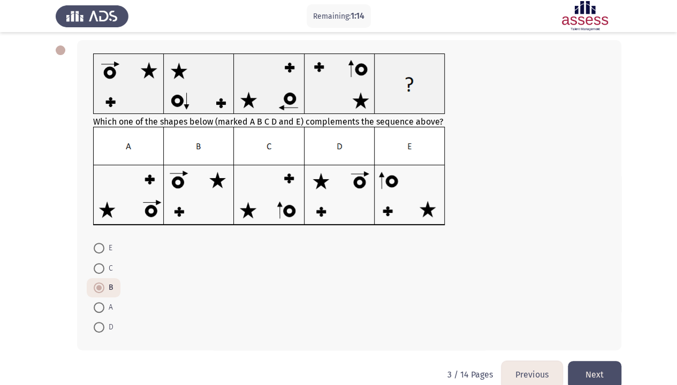
click at [587, 317] on div "Which one of the shapes below (marked A B C D and E) complements the sequence a…" at bounding box center [339, 195] width 566 height 332
click at [588, 317] on button "Next" at bounding box center [595, 374] width 54 height 27
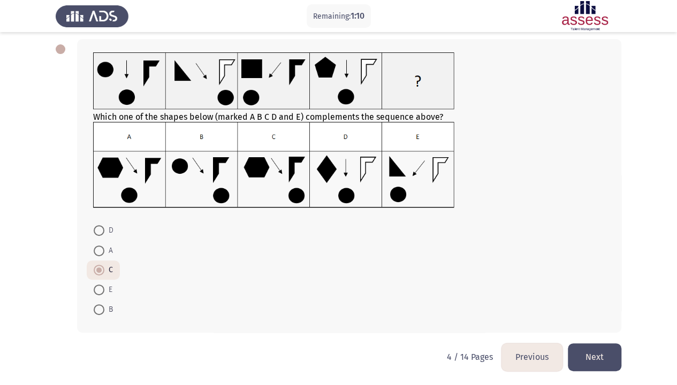
click at [581, 317] on button "Next" at bounding box center [595, 356] width 54 height 27
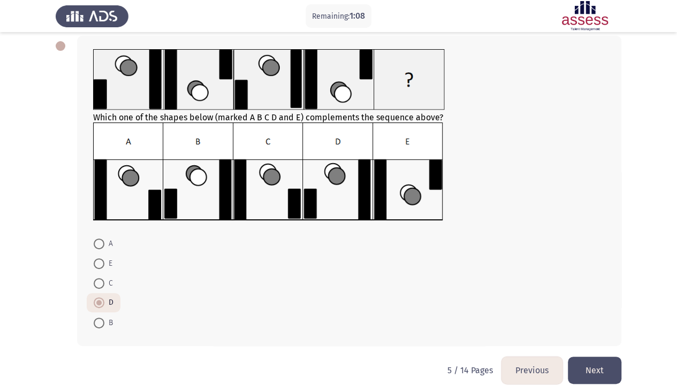
click at [593, 317] on button "Next" at bounding box center [595, 370] width 54 height 27
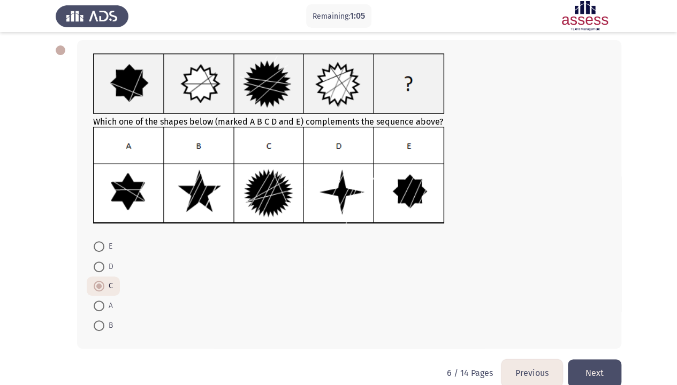
click at [602, 317] on button "Next" at bounding box center [595, 373] width 54 height 27
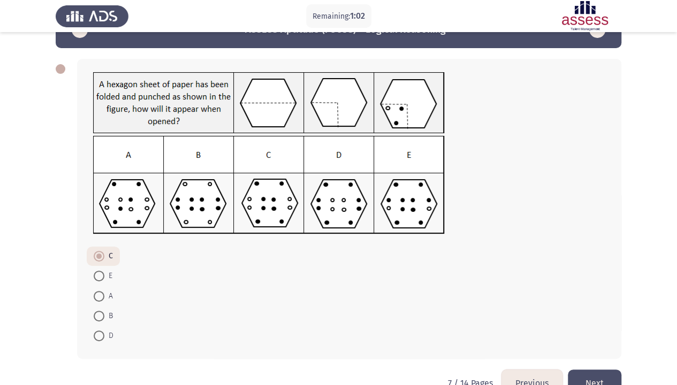
click at [595, 317] on button "Next" at bounding box center [595, 383] width 54 height 27
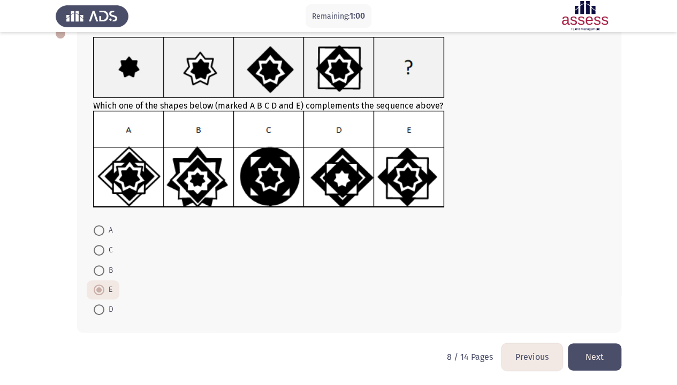
click at [596, 317] on button "Next" at bounding box center [595, 356] width 54 height 27
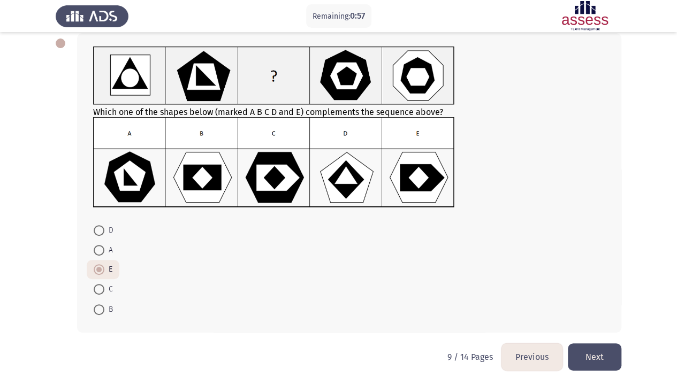
click at [591, 317] on button "Next" at bounding box center [595, 356] width 54 height 27
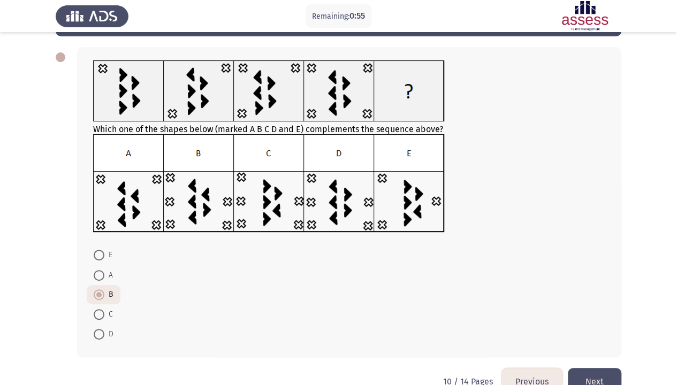
click at [593, 317] on button "Next" at bounding box center [595, 381] width 54 height 27
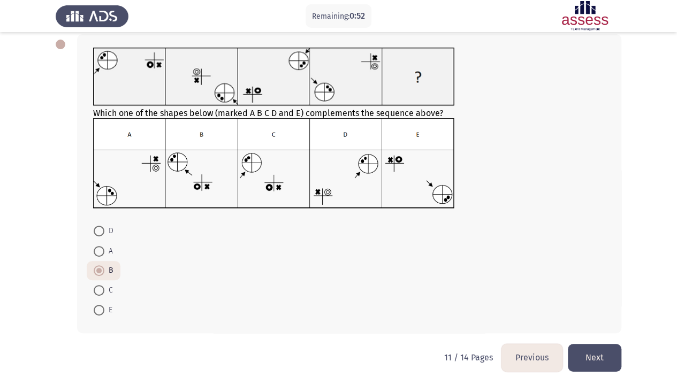
click at [591, 317] on button "Next" at bounding box center [595, 357] width 54 height 27
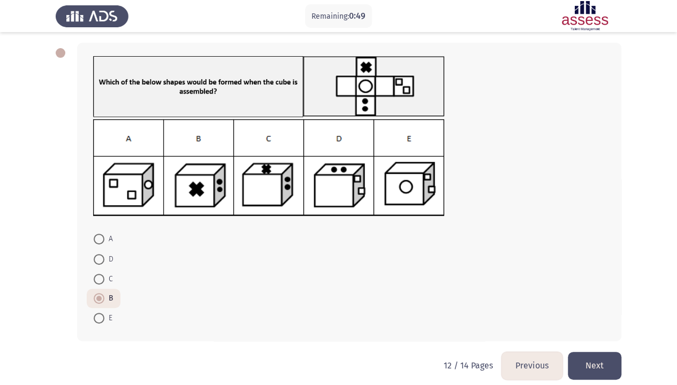
click at [604, 317] on button "Next" at bounding box center [595, 365] width 54 height 27
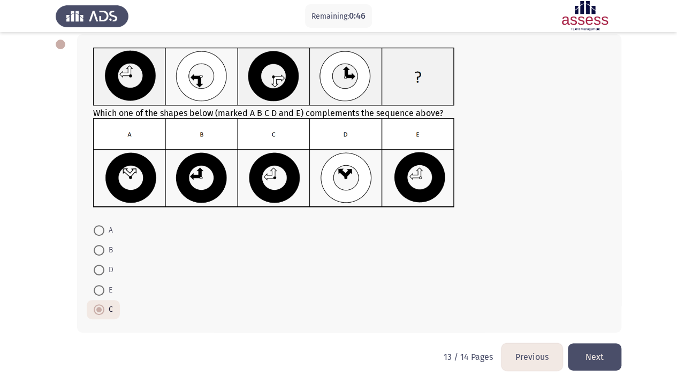
click at [590, 317] on button "Next" at bounding box center [595, 356] width 54 height 27
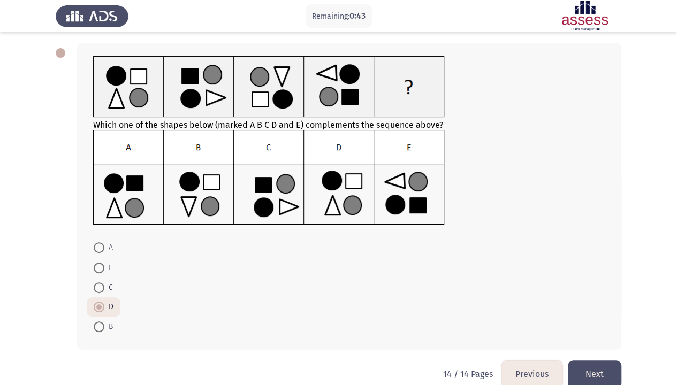
click at [587, 317] on button "Next" at bounding box center [595, 374] width 54 height 27
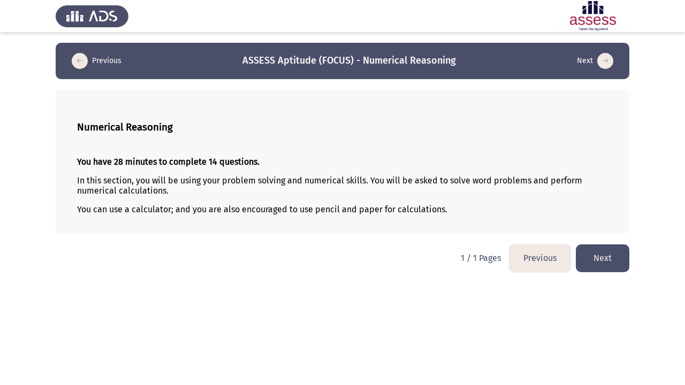
click at [597, 264] on button "Next" at bounding box center [603, 258] width 54 height 27
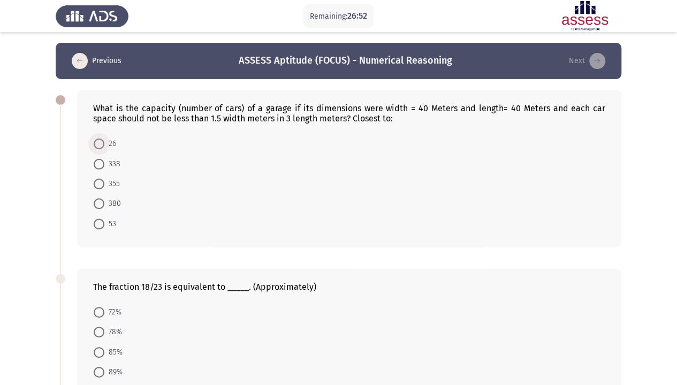
click at [102, 144] on span at bounding box center [99, 144] width 11 height 11
click at [102, 144] on input "26" at bounding box center [99, 144] width 11 height 11
radio input "true"
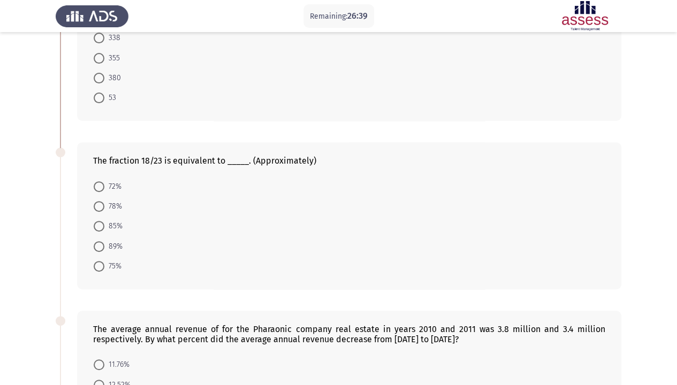
scroll to position [129, 0]
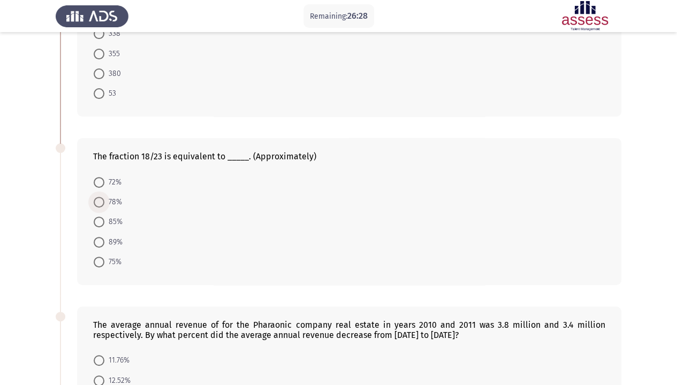
click at [104, 203] on span at bounding box center [99, 202] width 11 height 11
click at [104, 203] on input "78%" at bounding box center [99, 202] width 11 height 11
radio input "true"
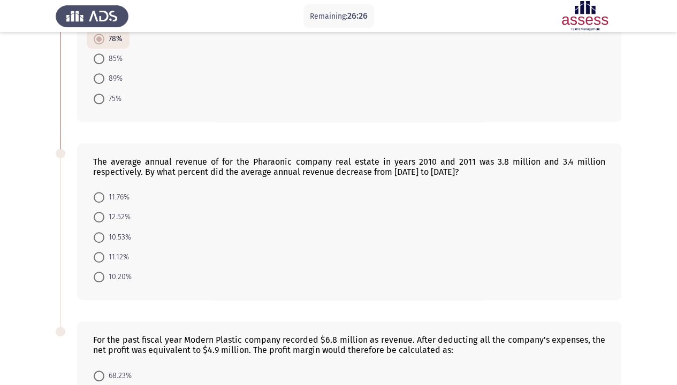
scroll to position [297, 0]
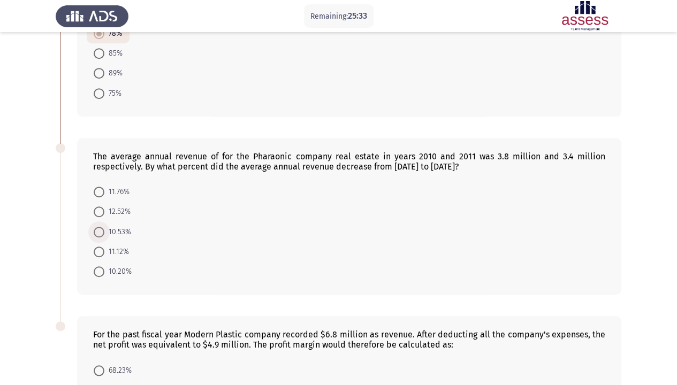
click at [101, 229] on span at bounding box center [99, 232] width 11 height 11
click at [101, 229] on input "10.53%" at bounding box center [99, 232] width 11 height 11
radio input "true"
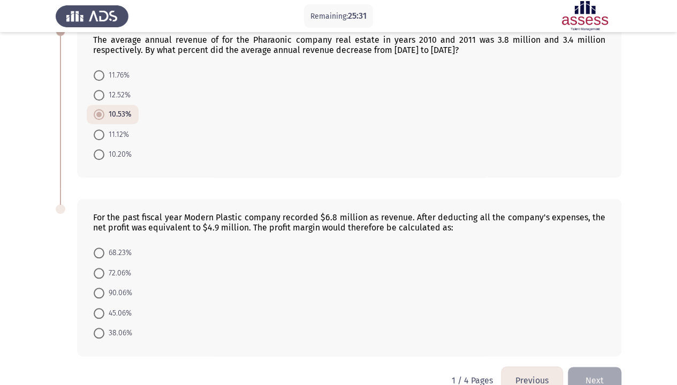
scroll to position [434, 0]
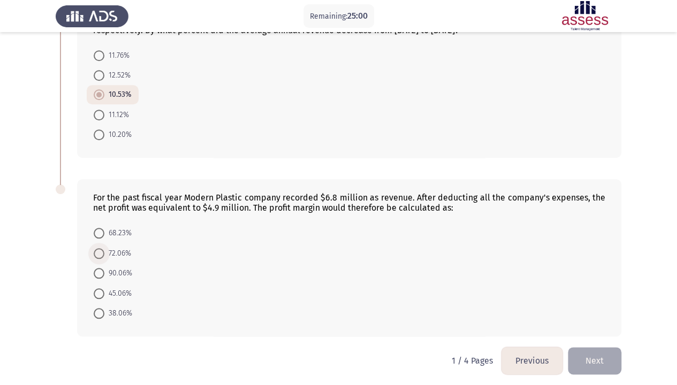
click at [99, 254] on span at bounding box center [99, 254] width 0 height 0
click at [98, 249] on input "72.06%" at bounding box center [99, 253] width 11 height 11
radio input "true"
click at [597, 317] on button "Next" at bounding box center [595, 360] width 54 height 27
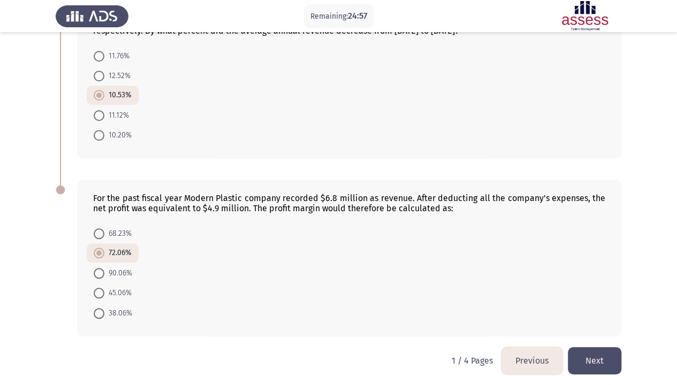
scroll to position [0, 0]
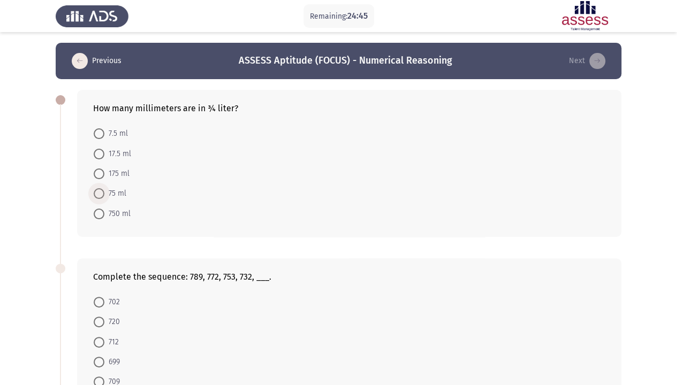
click at [114, 193] on span "75 ml" at bounding box center [115, 193] width 22 height 13
click at [104, 193] on input "75 ml" at bounding box center [99, 193] width 11 height 11
radio input "true"
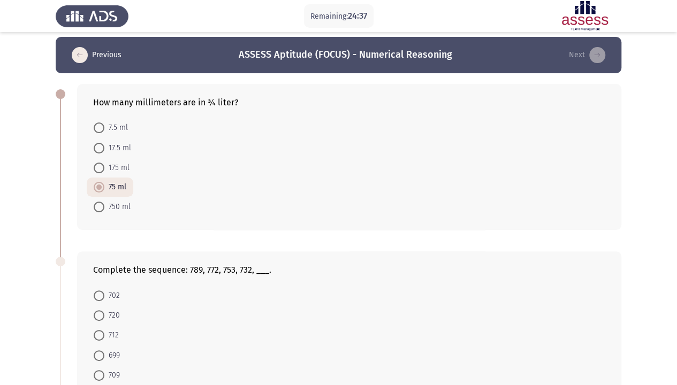
scroll to position [5, 0]
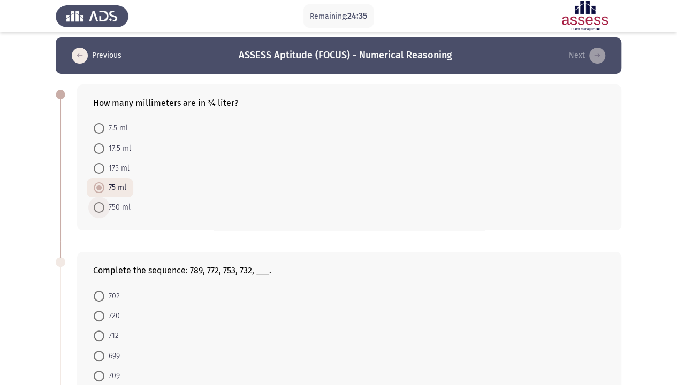
click at [122, 203] on span "750 ml" at bounding box center [117, 207] width 26 height 13
click at [104, 203] on input "750 ml" at bounding box center [99, 207] width 11 height 11
radio input "true"
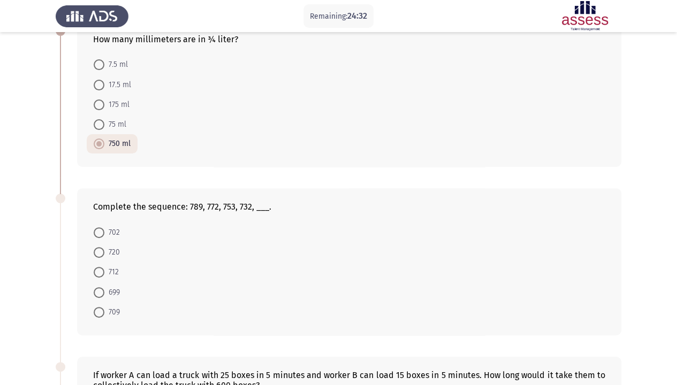
scroll to position [70, 0]
click at [105, 230] on span "702" at bounding box center [112, 232] width 16 height 13
click at [104, 230] on input "702" at bounding box center [99, 232] width 11 height 11
radio input "true"
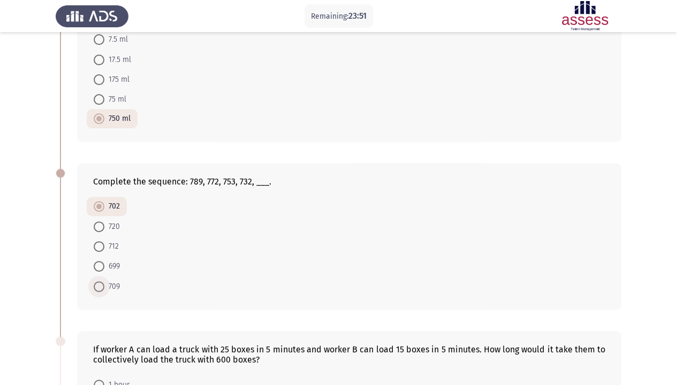
click at [113, 287] on span "709" at bounding box center [112, 286] width 16 height 13
click at [104, 287] on input "709" at bounding box center [99, 286] width 11 height 11
radio input "true"
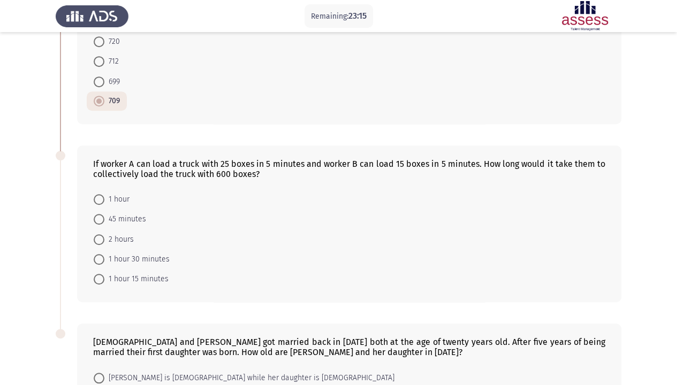
scroll to position [279, 0]
click at [123, 257] on span "1 hour 30 minutes" at bounding box center [136, 260] width 65 height 13
click at [104, 257] on input "1 hour 30 minutes" at bounding box center [99, 260] width 11 height 11
radio input "true"
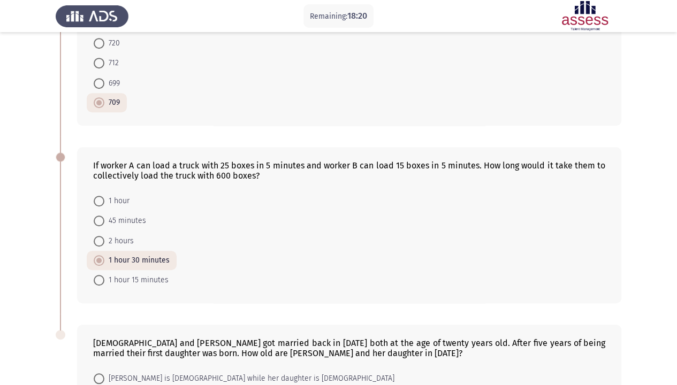
scroll to position [280, 0]
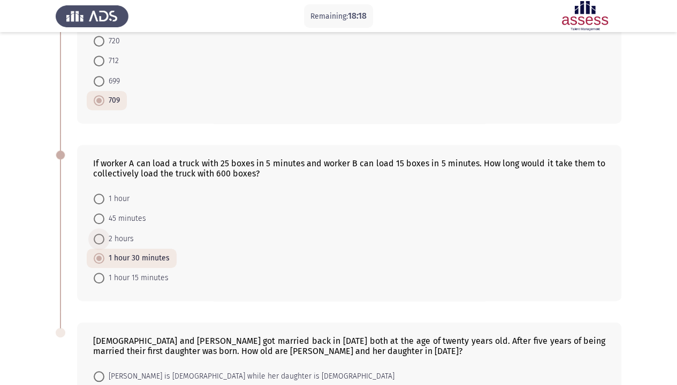
click at [130, 236] on span "2 hours" at bounding box center [118, 239] width 29 height 13
click at [104, 236] on input "2 hours" at bounding box center [99, 239] width 11 height 11
radio input "true"
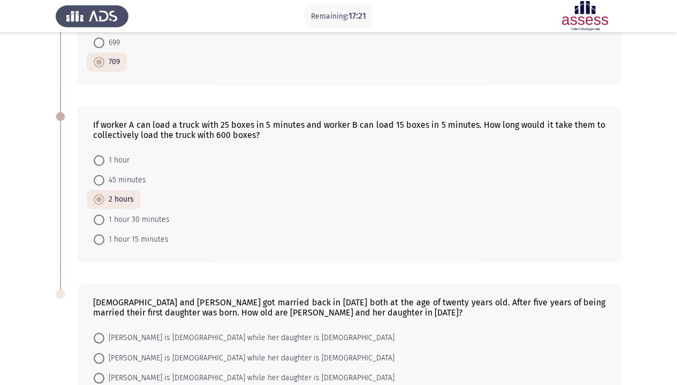
scroll to position [321, 0]
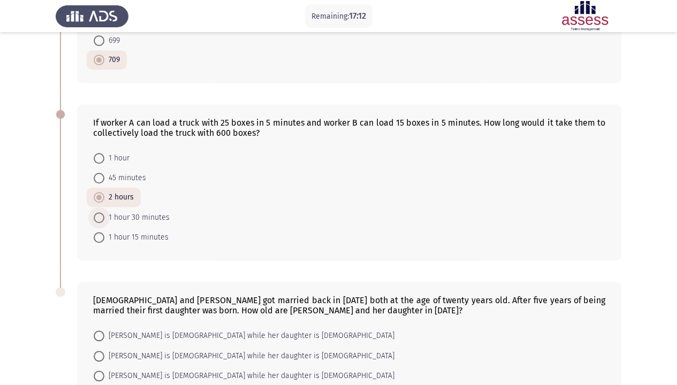
click at [144, 213] on span "1 hour 30 minutes" at bounding box center [136, 217] width 65 height 13
click at [104, 213] on input "1 hour 30 minutes" at bounding box center [99, 217] width 11 height 11
radio input "true"
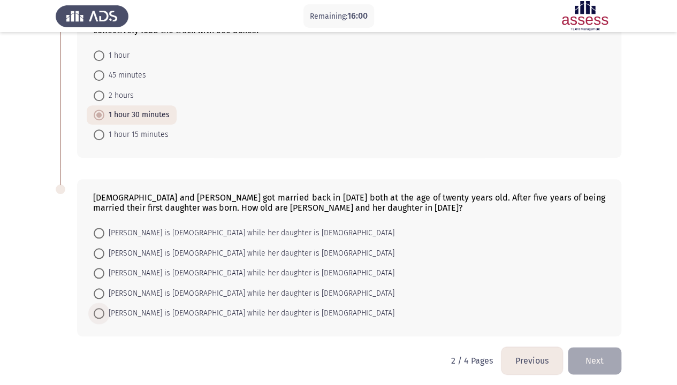
click at [256, 310] on span "[PERSON_NAME] is [DEMOGRAPHIC_DATA] while her daughter is [DEMOGRAPHIC_DATA]" at bounding box center [249, 313] width 290 height 13
click at [104, 310] on input "[PERSON_NAME] is [DEMOGRAPHIC_DATA] while her daughter is [DEMOGRAPHIC_DATA]" at bounding box center [99, 313] width 11 height 11
radio input "true"
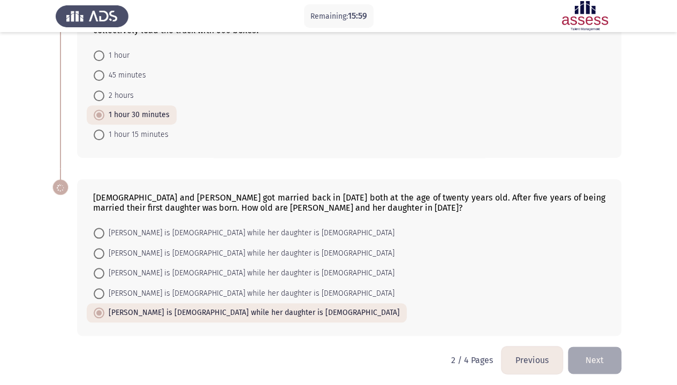
scroll to position [423, 0]
click at [593, 317] on button "Next" at bounding box center [595, 360] width 54 height 27
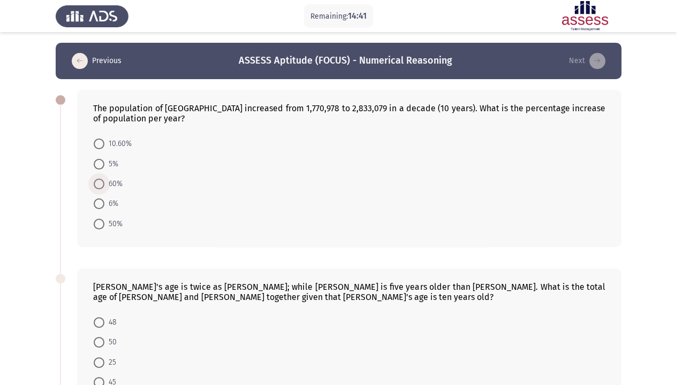
click at [100, 183] on span at bounding box center [99, 184] width 11 height 11
click at [100, 183] on input "60%" at bounding box center [99, 184] width 11 height 11
radio input "true"
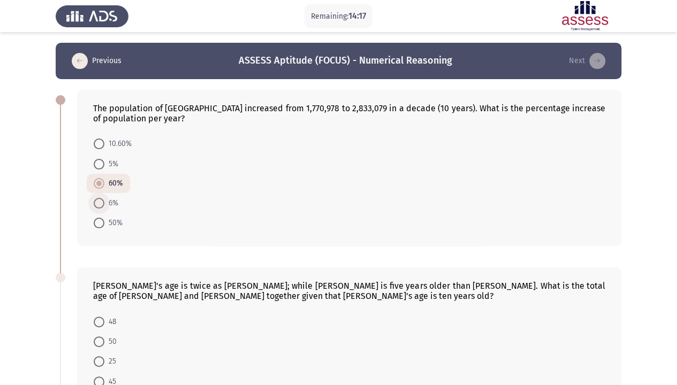
click at [105, 203] on span "6%" at bounding box center [111, 203] width 14 height 13
click at [104, 203] on input "6%" at bounding box center [99, 203] width 11 height 11
radio input "true"
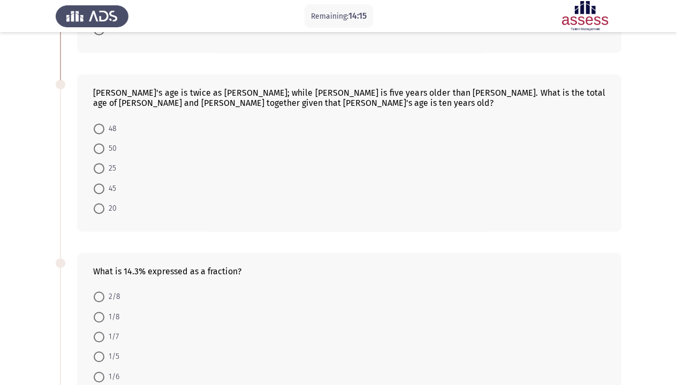
scroll to position [128, 0]
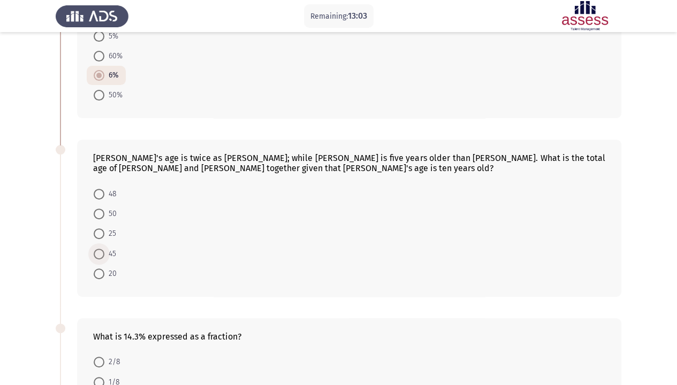
click at [101, 255] on span at bounding box center [99, 254] width 11 height 11
click at [101, 255] on input "45" at bounding box center [99, 254] width 11 height 11
radio input "true"
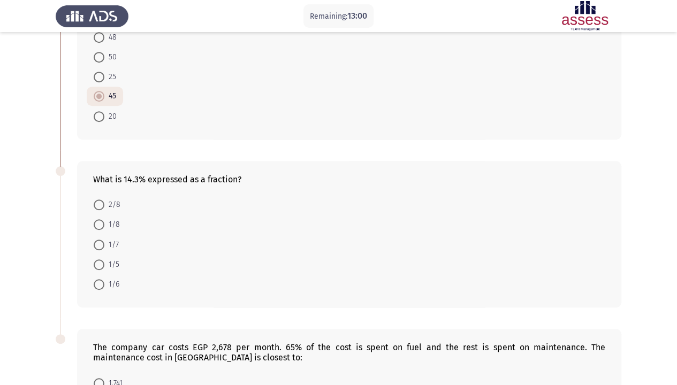
scroll to position [292, 0]
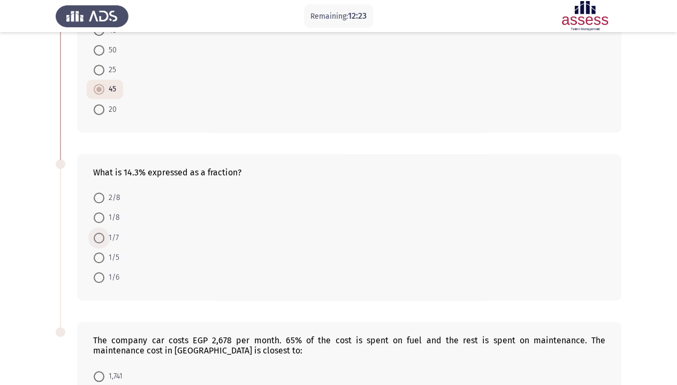
click at [97, 233] on span at bounding box center [99, 238] width 11 height 11
click at [97, 233] on input "1/7" at bounding box center [99, 238] width 11 height 11
radio input "true"
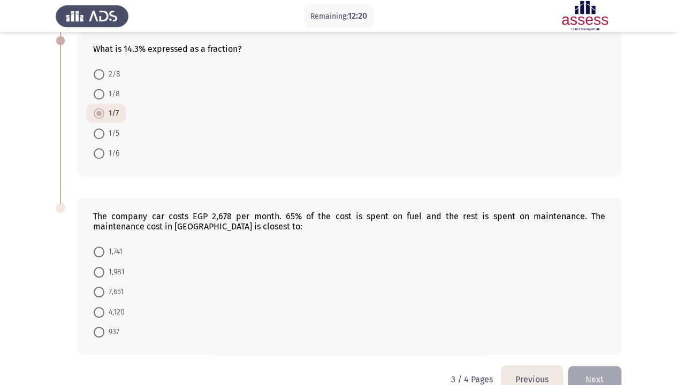
scroll to position [434, 0]
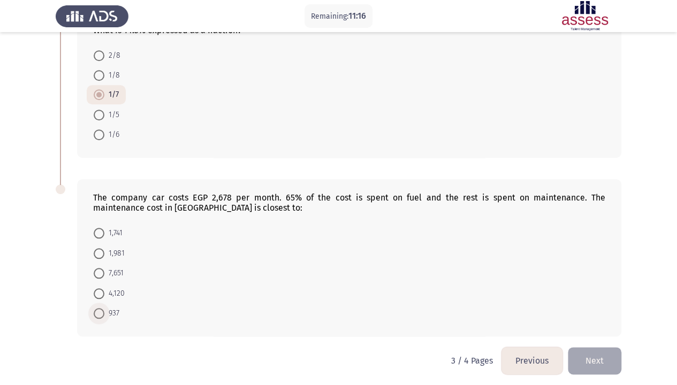
click at [99, 308] on span at bounding box center [99, 313] width 11 height 11
click at [99, 308] on input "937" at bounding box center [99, 313] width 11 height 11
radio input "true"
click at [592, 317] on button "Next" at bounding box center [595, 360] width 54 height 27
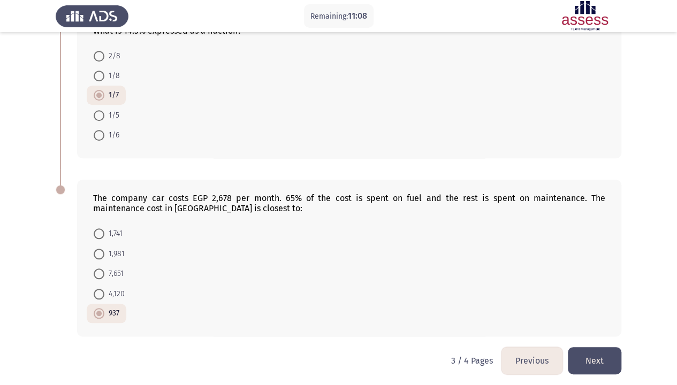
scroll to position [0, 0]
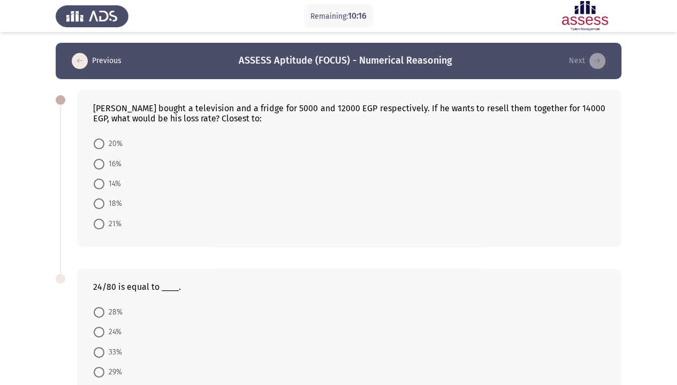
click at [96, 142] on span at bounding box center [99, 144] width 11 height 11
click at [96, 142] on input "20%" at bounding box center [99, 144] width 11 height 11
radio input "true"
click at [99, 223] on span at bounding box center [99, 223] width 0 height 0
click at [98, 222] on input "21%" at bounding box center [99, 223] width 11 height 11
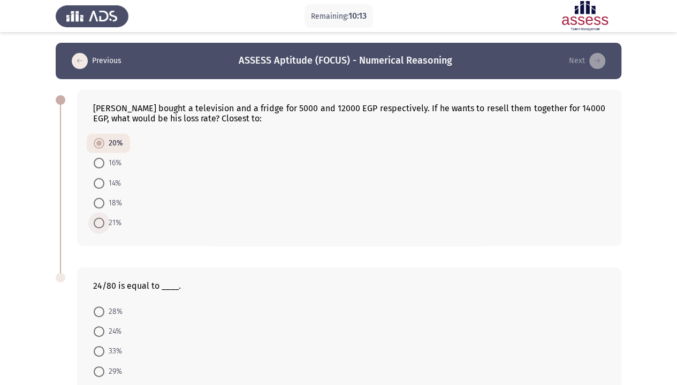
radio input "true"
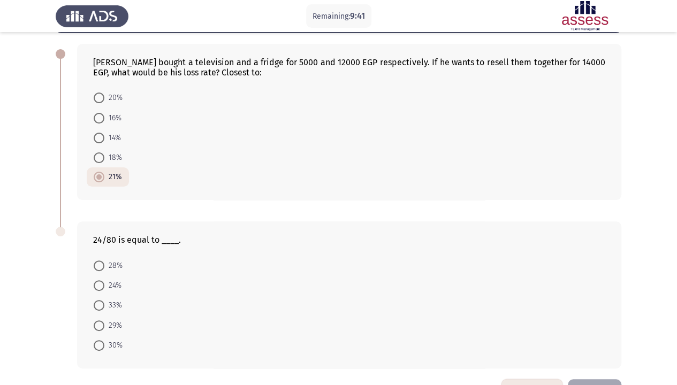
scroll to position [80, 0]
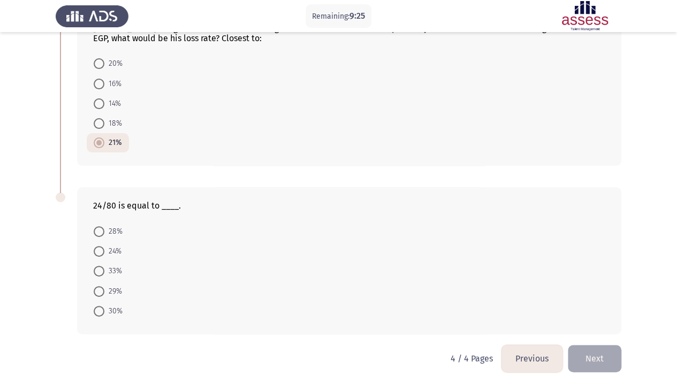
click at [94, 308] on span at bounding box center [99, 311] width 11 height 11
click at [94, 308] on input "30%" at bounding box center [99, 311] width 11 height 11
radio input "true"
click at [587, 317] on button "Next" at bounding box center [595, 358] width 54 height 27
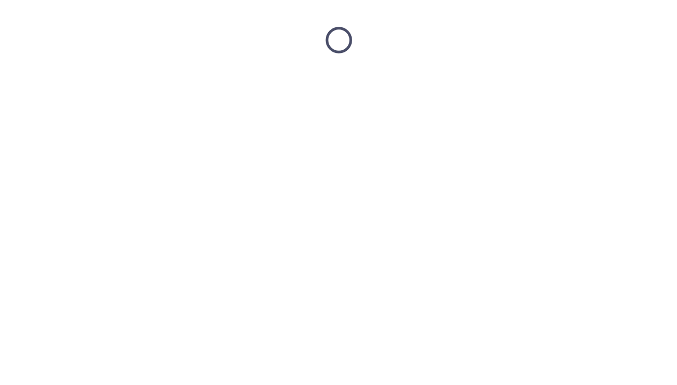
scroll to position [0, 0]
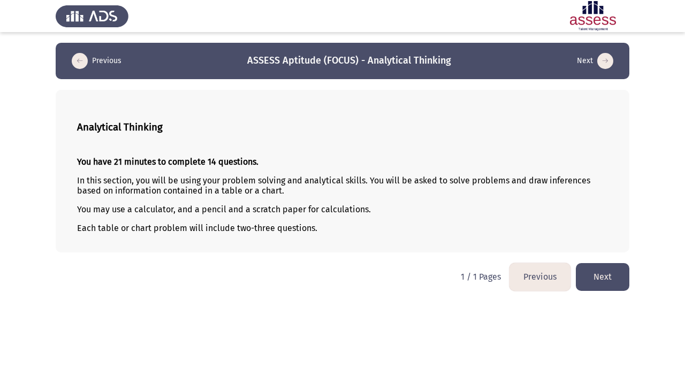
click at [542, 283] on button "Previous" at bounding box center [539, 276] width 61 height 27
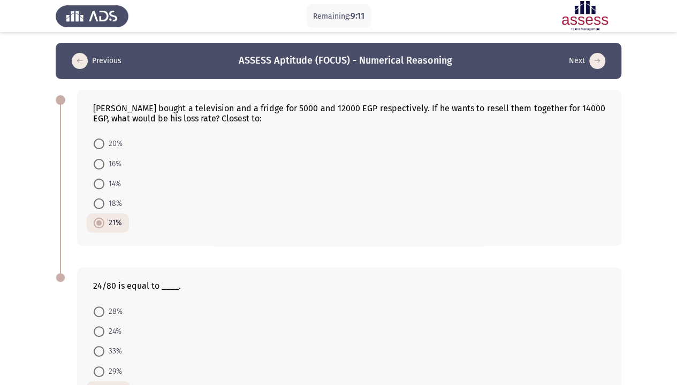
scroll to position [80, 0]
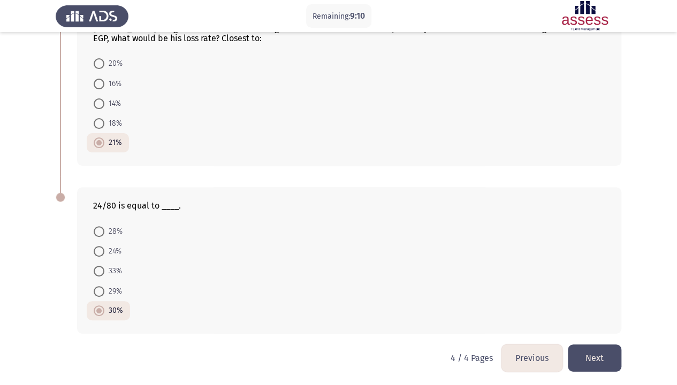
click at [527, 317] on button "Previous" at bounding box center [531, 358] width 61 height 27
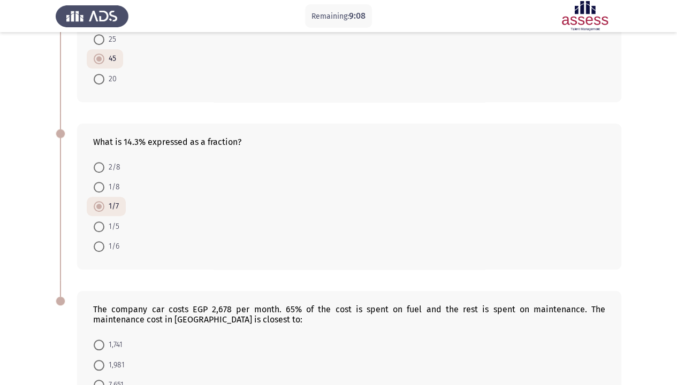
scroll to position [433, 0]
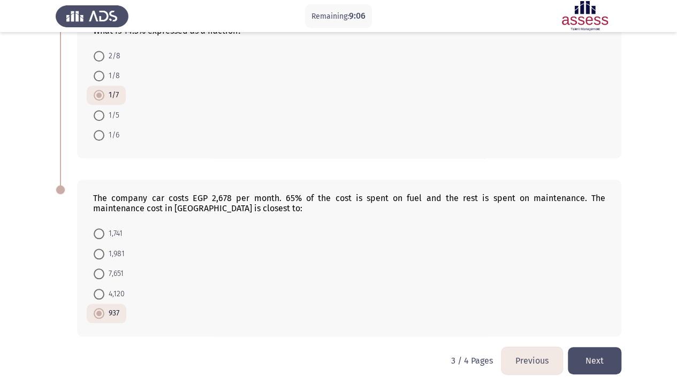
click at [527, 317] on button "Previous" at bounding box center [531, 360] width 61 height 27
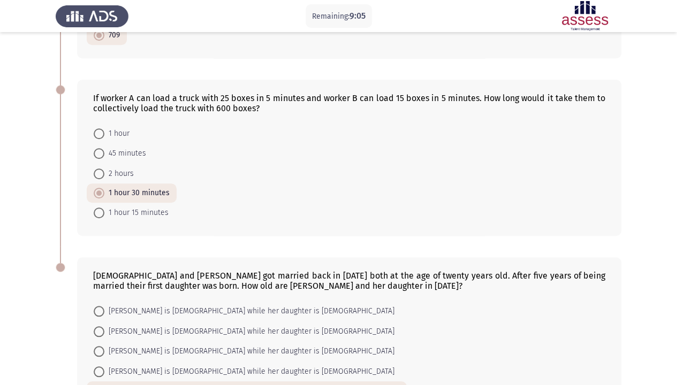
scroll to position [423, 0]
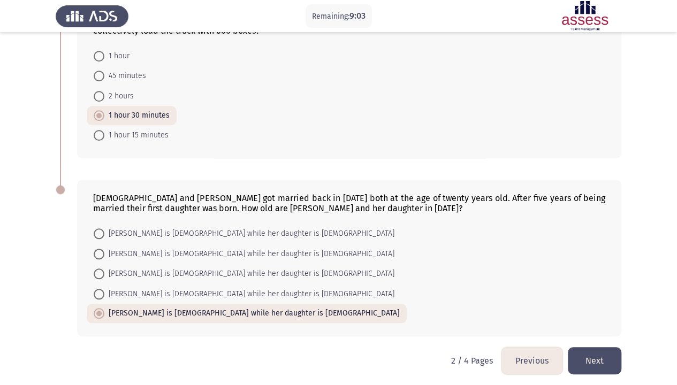
click at [528, 317] on button "Previous" at bounding box center [531, 360] width 61 height 27
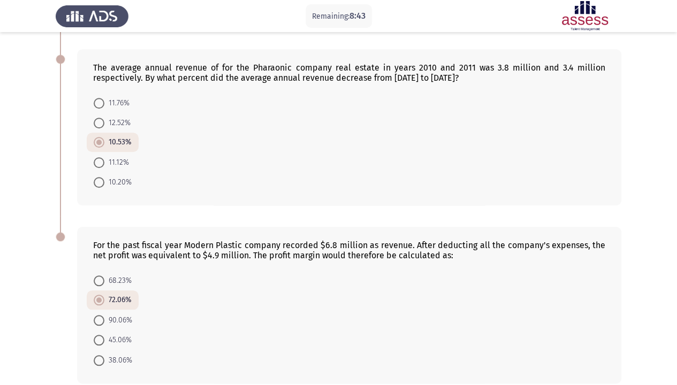
scroll to position [433, 0]
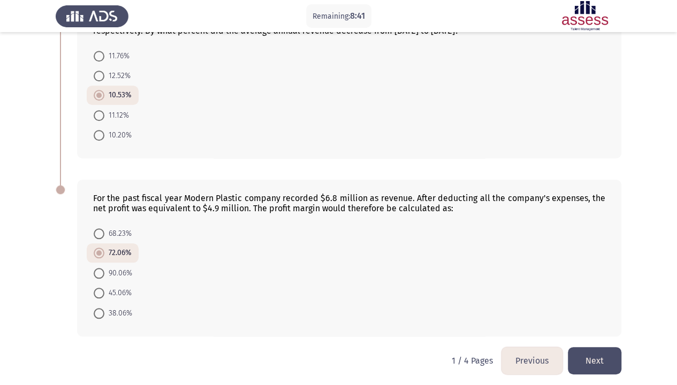
click at [610, 317] on button "Next" at bounding box center [595, 360] width 54 height 27
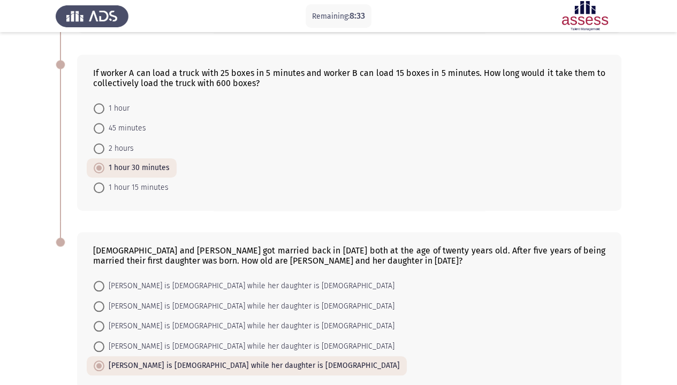
scroll to position [423, 0]
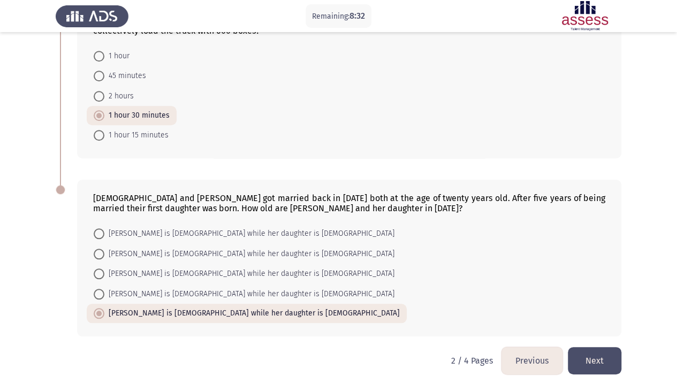
click at [610, 317] on button "Next" at bounding box center [595, 360] width 54 height 27
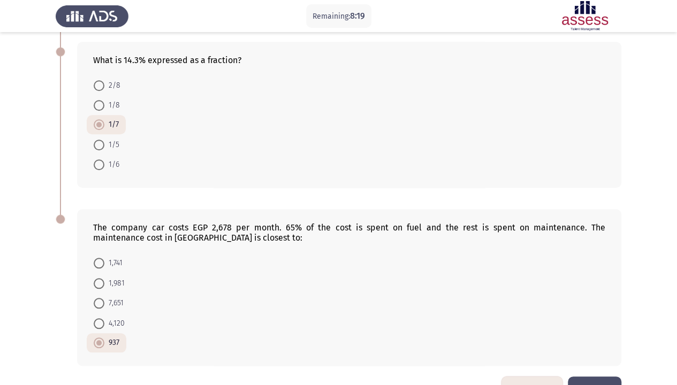
scroll to position [433, 0]
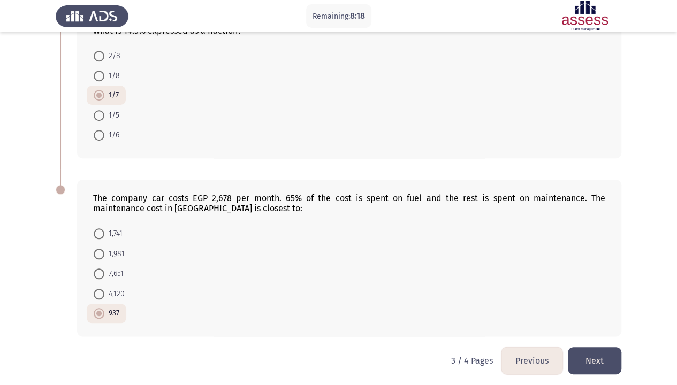
click at [610, 317] on button "Next" at bounding box center [595, 360] width 54 height 27
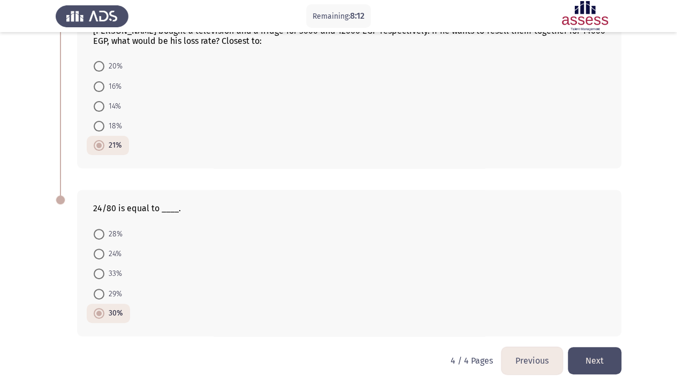
scroll to position [78, 0]
click at [610, 317] on button "Next" at bounding box center [595, 360] width 54 height 27
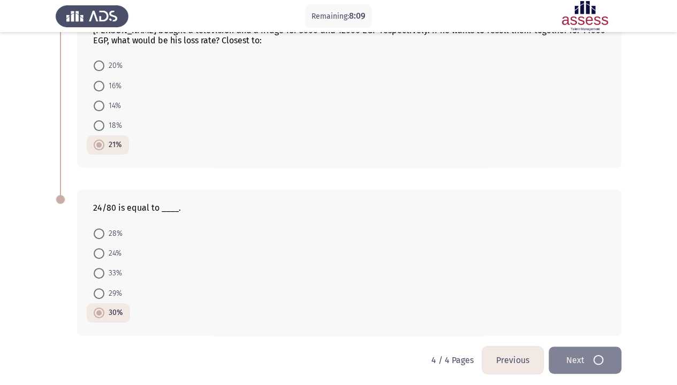
scroll to position [0, 0]
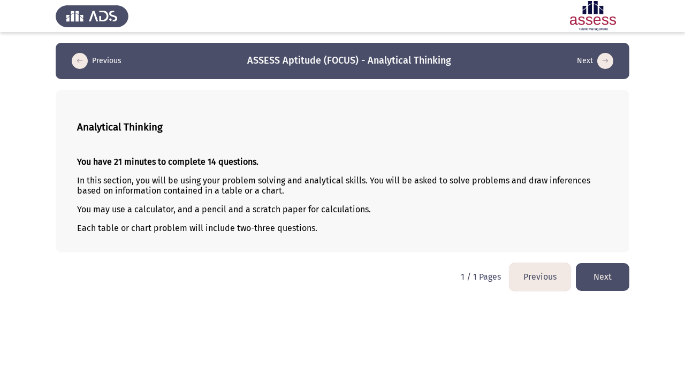
click at [604, 278] on button "Next" at bounding box center [603, 276] width 54 height 27
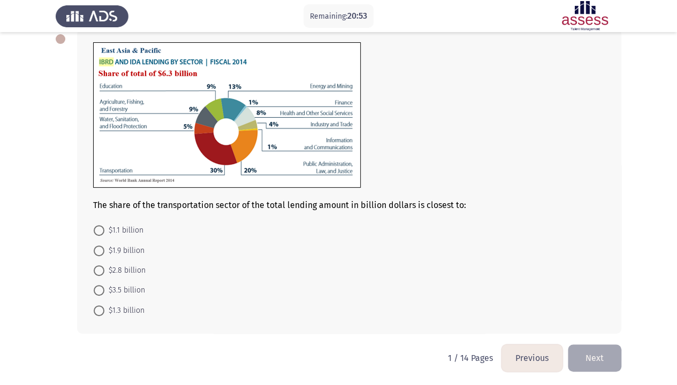
scroll to position [62, 0]
click at [124, 254] on span "$1.9 billion" at bounding box center [124, 250] width 40 height 13
click at [104, 254] on input "$1.9 billion" at bounding box center [99, 250] width 11 height 11
radio input "true"
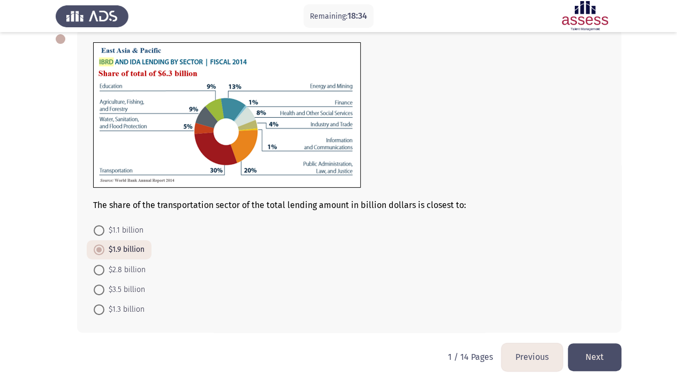
click at [586, 317] on button "Next" at bounding box center [595, 356] width 54 height 27
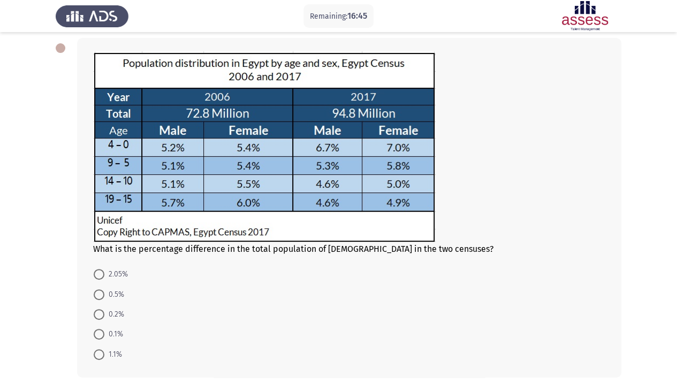
scroll to position [64, 0]
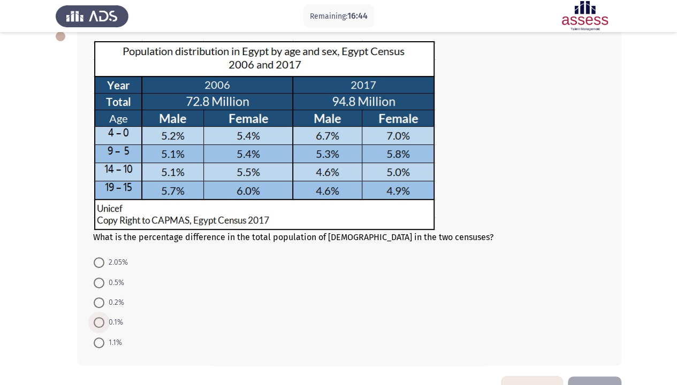
click at [110, 317] on span "0.1%" at bounding box center [113, 322] width 19 height 13
click at [104, 317] on input "0.1%" at bounding box center [99, 322] width 11 height 11
radio input "true"
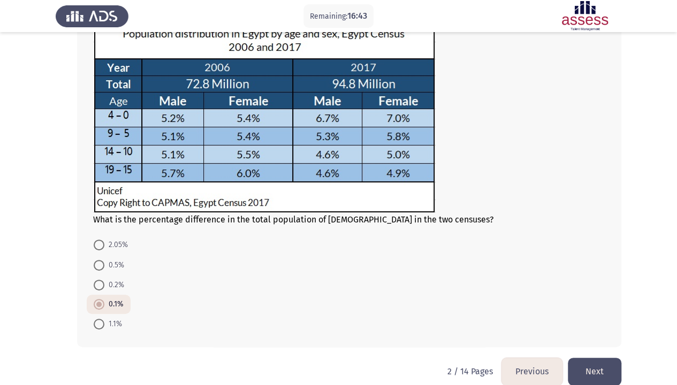
scroll to position [96, 0]
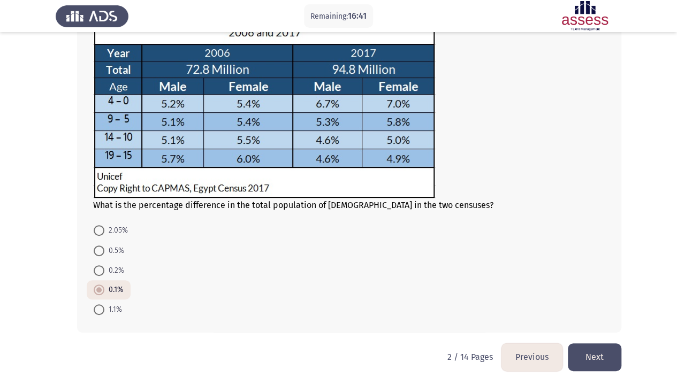
click at [574, 317] on button "Next" at bounding box center [595, 356] width 54 height 27
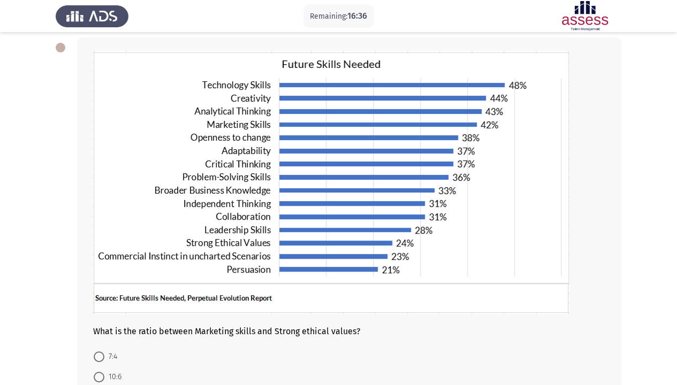
scroll to position [54, 0]
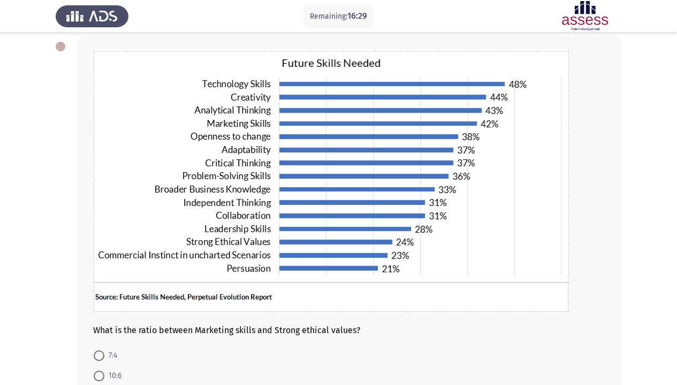
drag, startPoint x: 197, startPoint y: 331, endPoint x: 310, endPoint y: 337, distance: 113.6
click at [310, 317] on div "What is the ratio between Marketing skills and Strong ethical values? 7:4 10:6 …" at bounding box center [349, 247] width 544 height 423
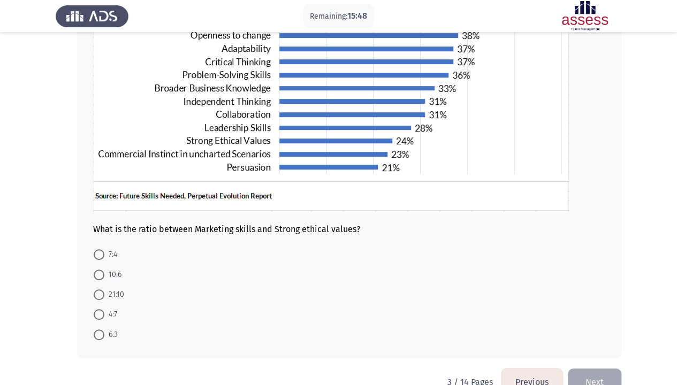
scroll to position [154, 0]
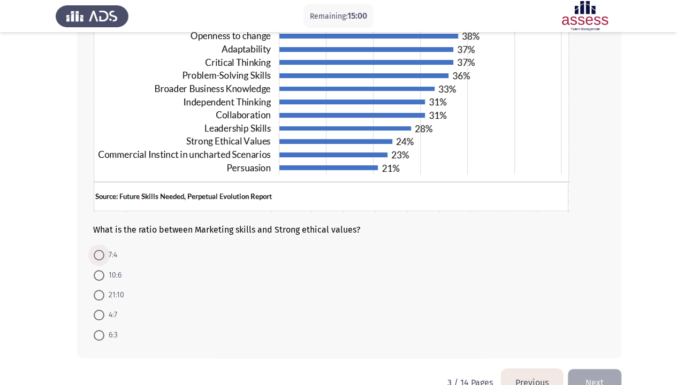
click at [102, 254] on span at bounding box center [99, 255] width 11 height 11
click at [102, 254] on input "7:4" at bounding box center [99, 255] width 11 height 11
radio input "true"
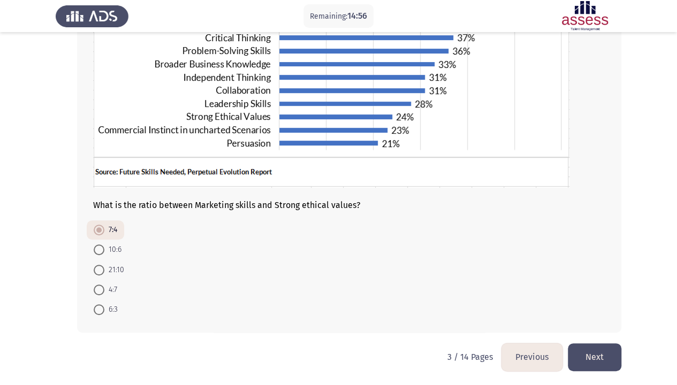
click at [612, 317] on button "Next" at bounding box center [595, 356] width 54 height 27
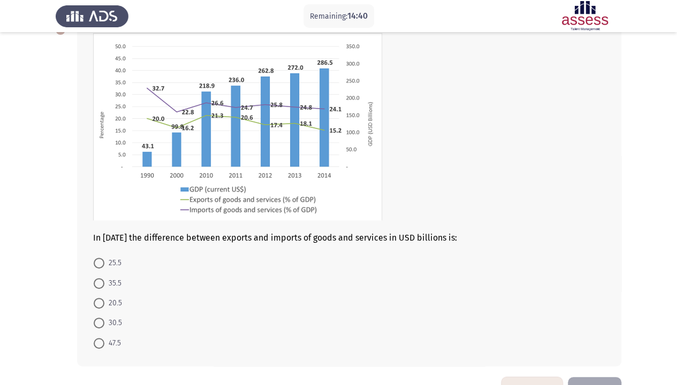
scroll to position [70, 0]
click at [106, 263] on span "25.5" at bounding box center [112, 263] width 17 height 13
click at [104, 263] on input "25.5" at bounding box center [99, 263] width 11 height 11
radio input "true"
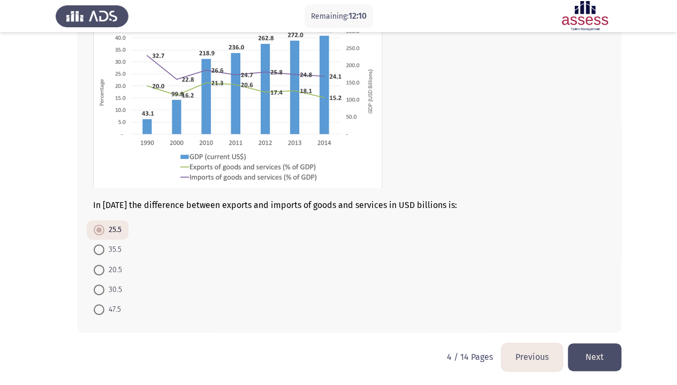
click at [613, 317] on button "Next" at bounding box center [595, 356] width 54 height 27
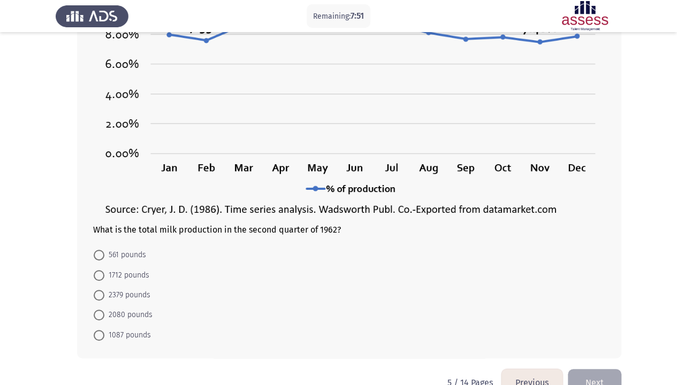
scroll to position [165, 0]
click at [100, 297] on span at bounding box center [99, 295] width 11 height 11
click at [100, 297] on input "2379 pounds" at bounding box center [99, 295] width 11 height 11
radio input "true"
click at [146, 275] on span "1712 pounds" at bounding box center [126, 275] width 45 height 13
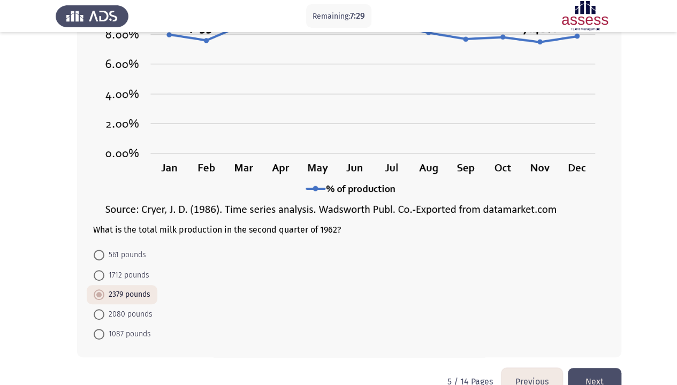
click at [104, 275] on input "1712 pounds" at bounding box center [99, 275] width 11 height 11
radio input "true"
click at [612, 317] on button "Next" at bounding box center [595, 381] width 54 height 27
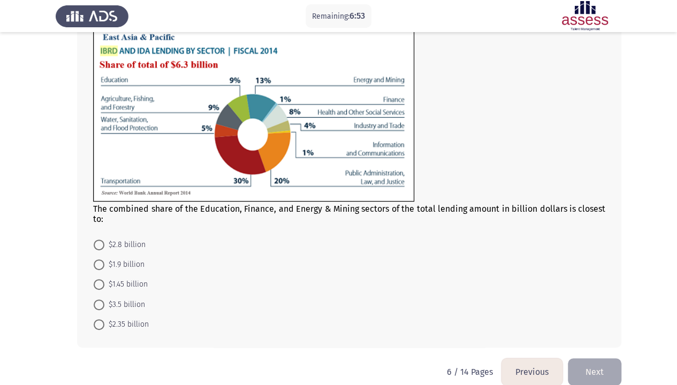
scroll to position [75, 0]
click at [105, 283] on span "$1.45 billion" at bounding box center [125, 285] width 43 height 13
click at [104, 283] on input "$1.45 billion" at bounding box center [99, 285] width 11 height 11
radio input "true"
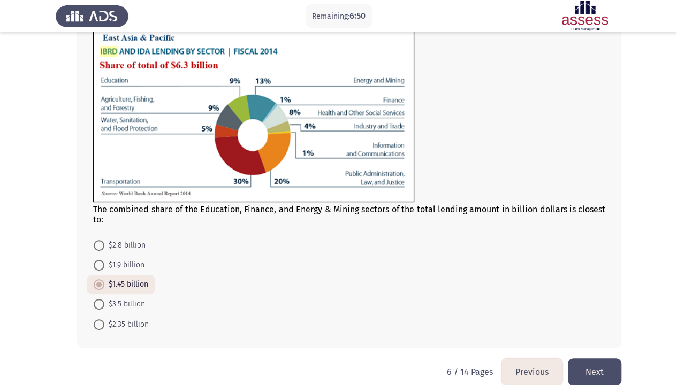
click at [591, 317] on button "Next" at bounding box center [595, 371] width 54 height 27
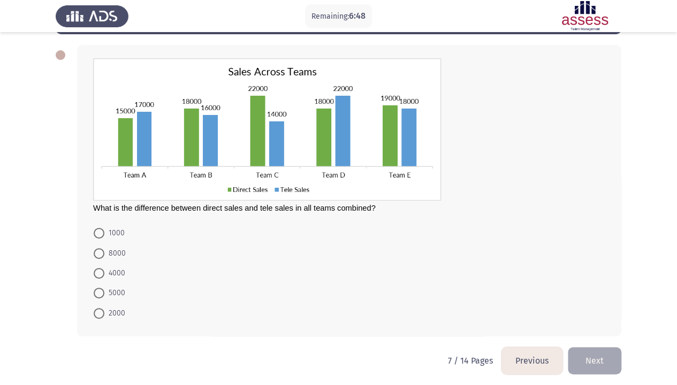
scroll to position [45, 0]
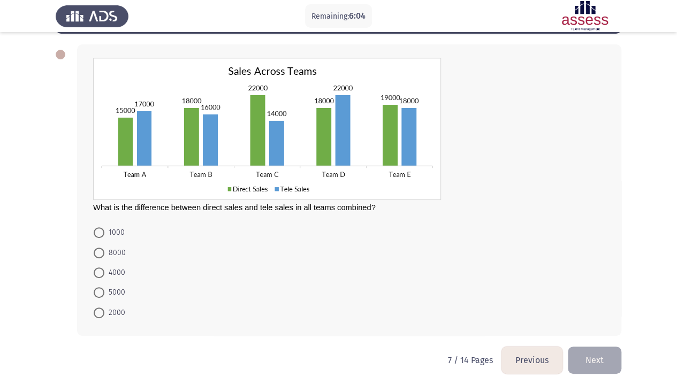
click at [122, 289] on span "5000" at bounding box center [114, 292] width 21 height 13
click at [104, 289] on input "5000" at bounding box center [99, 292] width 11 height 11
radio input "true"
click at [582, 317] on button "Next" at bounding box center [595, 359] width 54 height 27
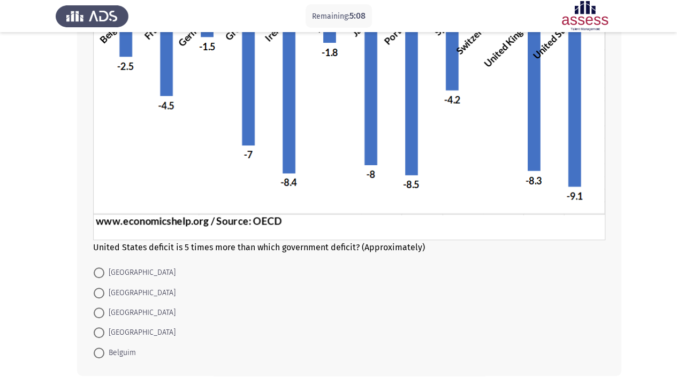
scroll to position [174, 0]
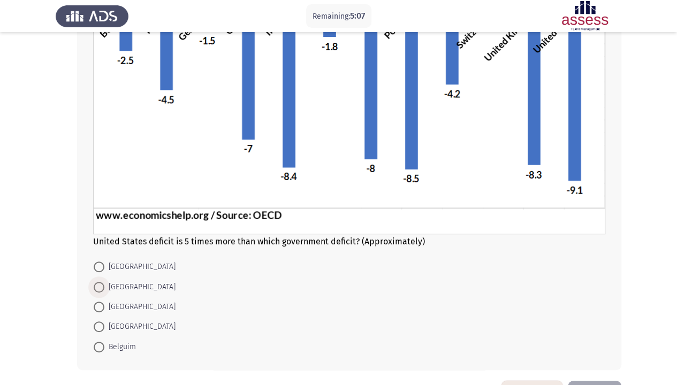
click at [113, 282] on span "[GEOGRAPHIC_DATA]" at bounding box center [139, 287] width 71 height 13
click at [104, 282] on input "[GEOGRAPHIC_DATA]" at bounding box center [99, 287] width 11 height 11
radio input "true"
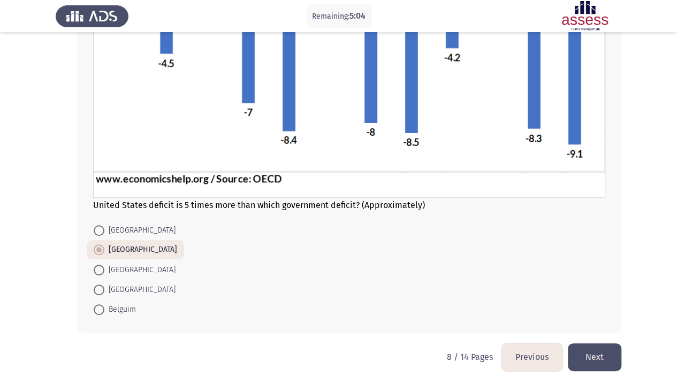
click at [605, 317] on button "Next" at bounding box center [595, 356] width 54 height 27
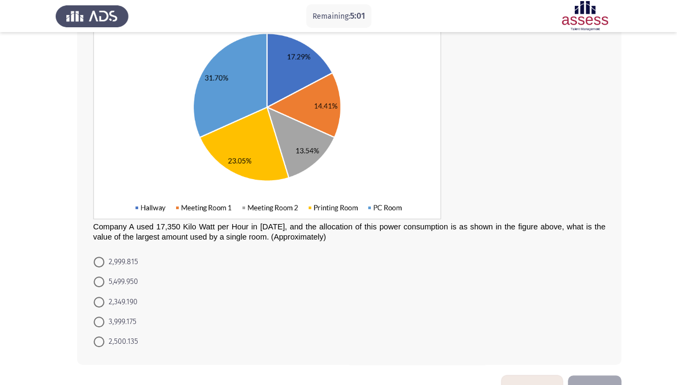
scroll to position [124, 0]
click at [133, 280] on span "5,499.950" at bounding box center [121, 282] width 34 height 13
click at [104, 280] on input "5,499.950" at bounding box center [99, 282] width 11 height 11
radio input "true"
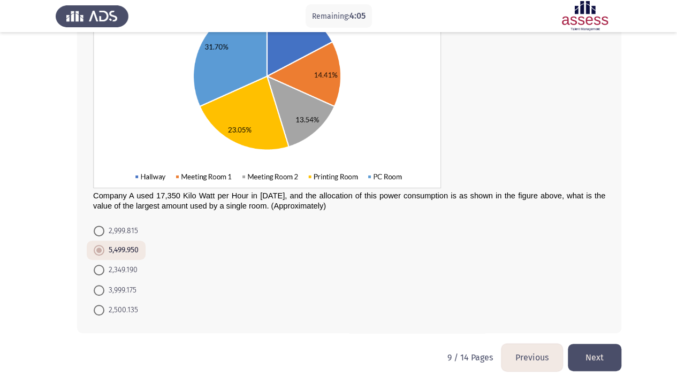
click at [595, 317] on button "Next" at bounding box center [595, 357] width 54 height 27
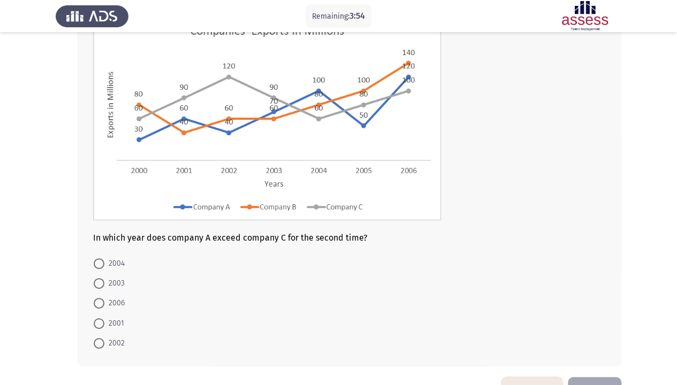
scroll to position [87, 0]
click at [99, 303] on span at bounding box center [99, 303] width 0 height 0
click at [98, 302] on input "2006" at bounding box center [99, 303] width 11 height 11
radio input "true"
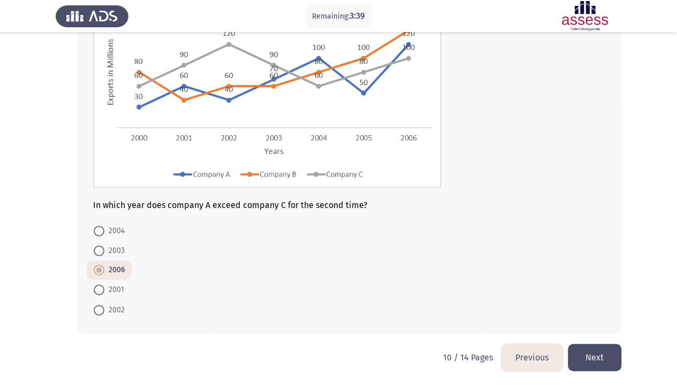
click at [598, 317] on button "Next" at bounding box center [595, 357] width 54 height 27
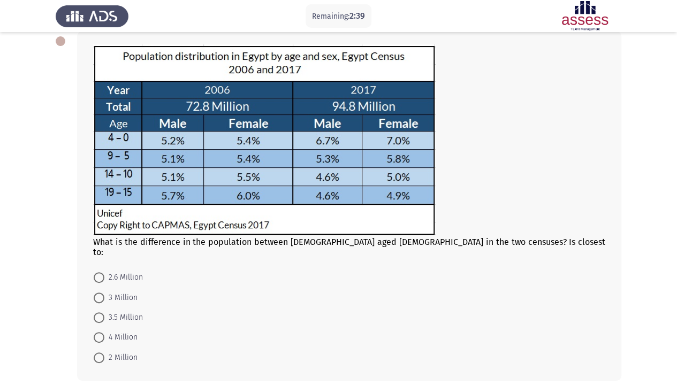
scroll to position [59, 0]
click at [119, 271] on span "2.6 Million" at bounding box center [123, 277] width 39 height 13
click at [104, 272] on input "2.6 Million" at bounding box center [99, 277] width 11 height 11
radio input "true"
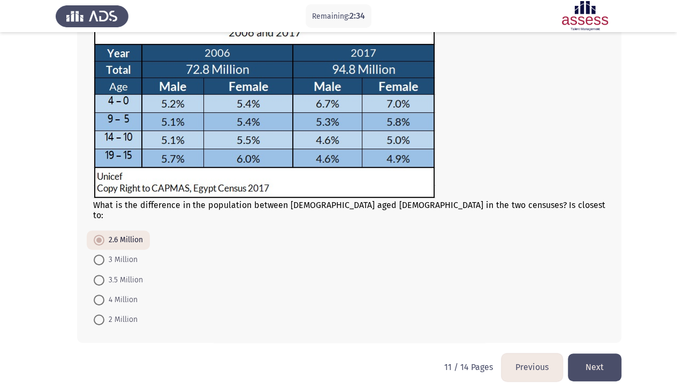
click at [592, 317] on button "Next" at bounding box center [595, 367] width 54 height 27
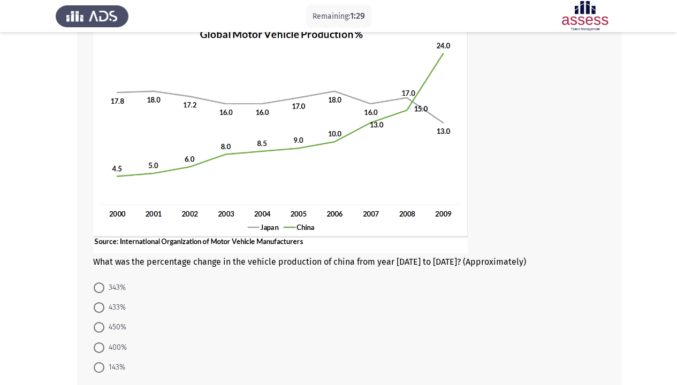
scroll to position [82, 0]
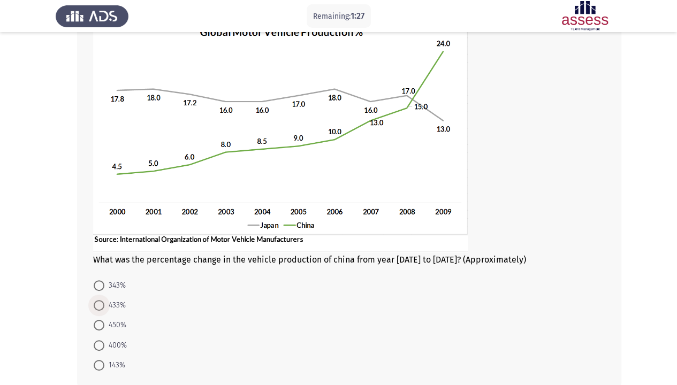
click at [113, 304] on span "433%" at bounding box center [114, 305] width 21 height 13
click at [104, 304] on input "433%" at bounding box center [99, 305] width 11 height 11
radio input "true"
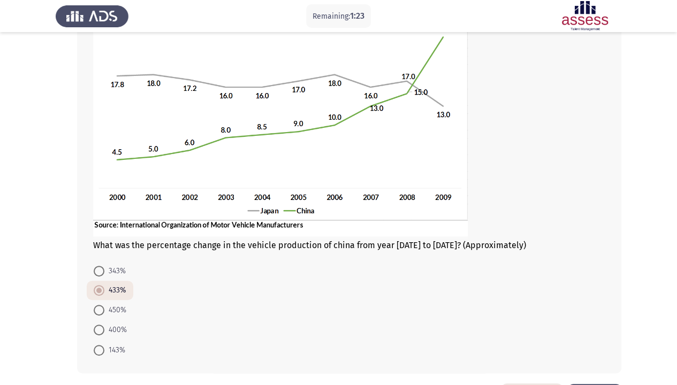
scroll to position [137, 0]
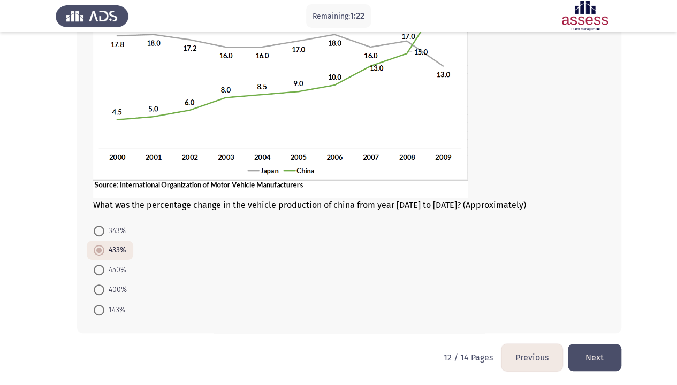
click at [586, 317] on button "Next" at bounding box center [595, 357] width 54 height 27
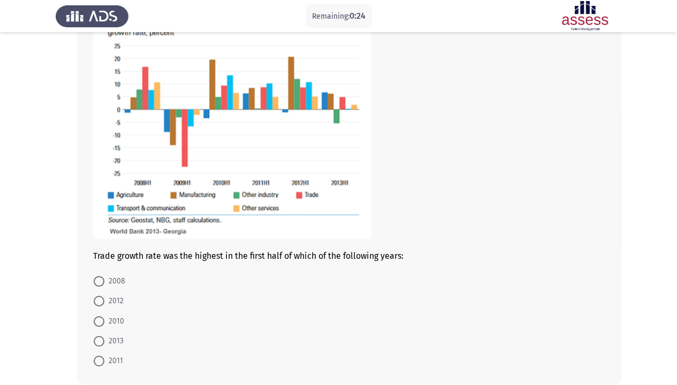
scroll to position [113, 0]
click at [105, 280] on span "2008" at bounding box center [114, 280] width 21 height 13
click at [104, 280] on input "2008" at bounding box center [99, 281] width 11 height 11
radio input "true"
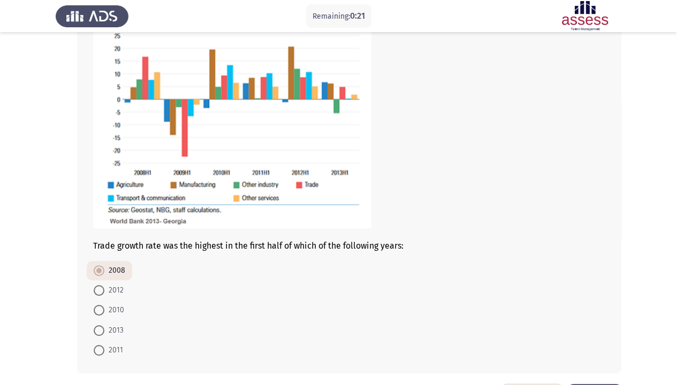
scroll to position [163, 0]
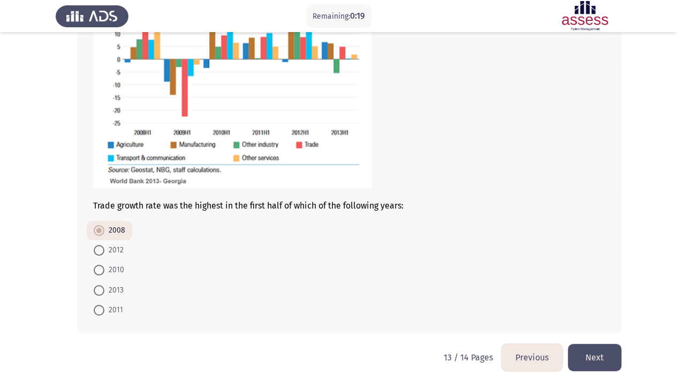
click at [594, 317] on button "Next" at bounding box center [595, 357] width 54 height 27
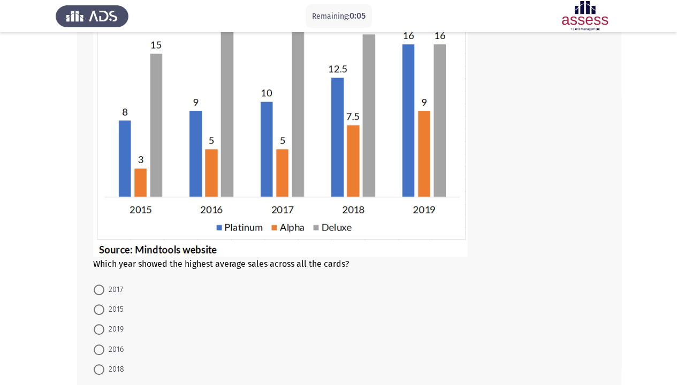
scroll to position [130, 0]
click at [113, 317] on span "2018" at bounding box center [114, 369] width 20 height 13
click at [104, 317] on input "2018" at bounding box center [99, 369] width 11 height 11
radio input "true"
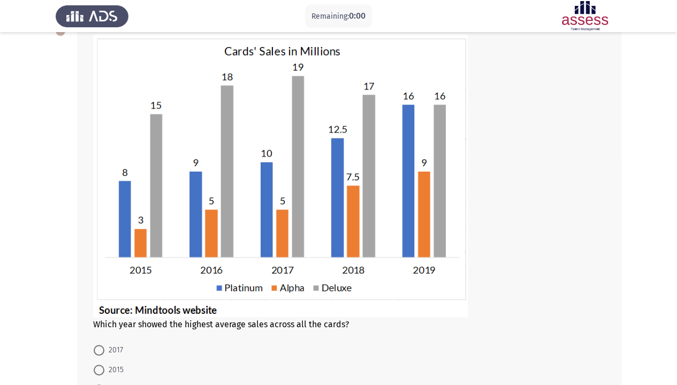
scroll to position [0, 0]
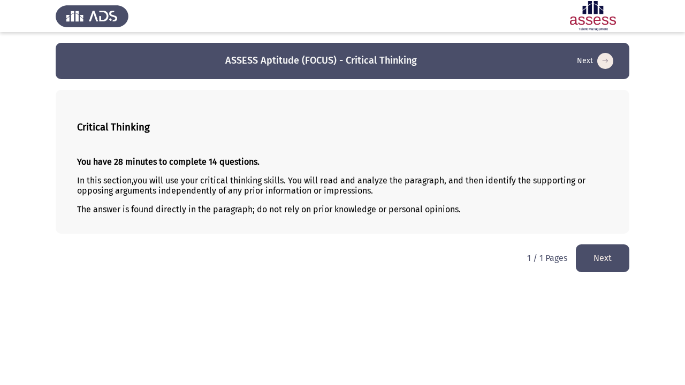
click at [606, 250] on button "Next" at bounding box center [603, 258] width 54 height 27
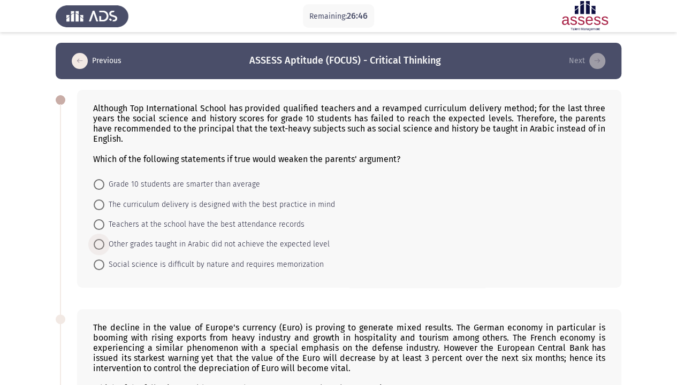
click at [223, 240] on span "Other grades taught in Arabic did not achieve the expected level" at bounding box center [216, 244] width 225 height 13
click at [104, 240] on input "Other grades taught in Arabic did not achieve the expected level" at bounding box center [99, 244] width 11 height 11
radio input "true"
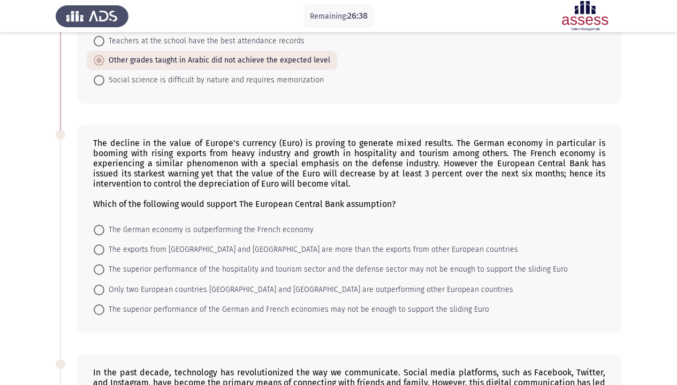
scroll to position [185, 0]
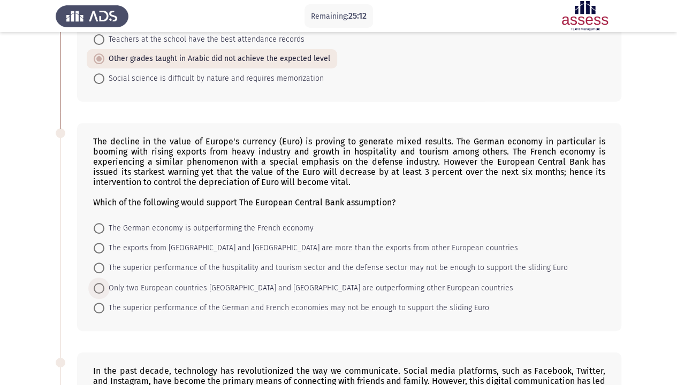
click at [324, 286] on span "Only two European countries [GEOGRAPHIC_DATA] and [GEOGRAPHIC_DATA] are outperf…" at bounding box center [308, 288] width 409 height 13
click at [104, 286] on input "Only two European countries [GEOGRAPHIC_DATA] and [GEOGRAPHIC_DATA] are outperf…" at bounding box center [99, 288] width 11 height 11
radio input "true"
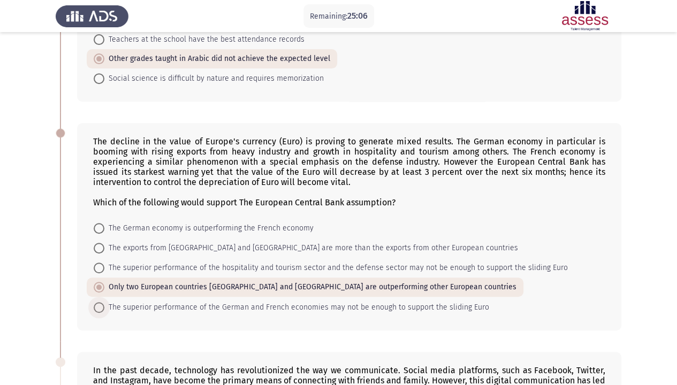
click at [317, 303] on span "The superior performance of the German and French economies may not be enough t…" at bounding box center [296, 307] width 385 height 13
click at [104, 303] on input "The superior performance of the German and French economies may not be enough t…" at bounding box center [99, 307] width 11 height 11
radio input "true"
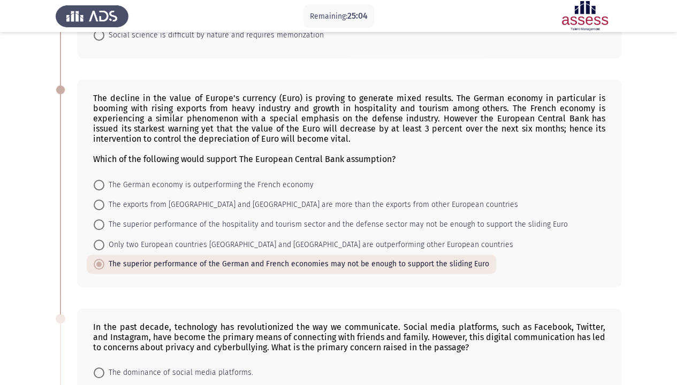
scroll to position [228, 0]
click at [343, 239] on span "Only two European countries [GEOGRAPHIC_DATA] and [GEOGRAPHIC_DATA] are outperf…" at bounding box center [308, 245] width 409 height 13
click at [104, 240] on input "Only two European countries [GEOGRAPHIC_DATA] and [GEOGRAPHIC_DATA] are outperf…" at bounding box center [99, 245] width 11 height 11
radio input "true"
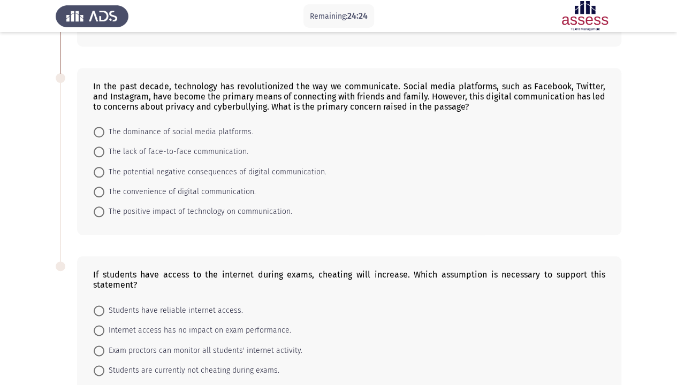
scroll to position [469, 0]
click at [226, 172] on span "The potential negative consequences of digital communication." at bounding box center [215, 172] width 222 height 13
click at [104, 172] on input "The potential negative consequences of digital communication." at bounding box center [99, 172] width 11 height 11
radio input "true"
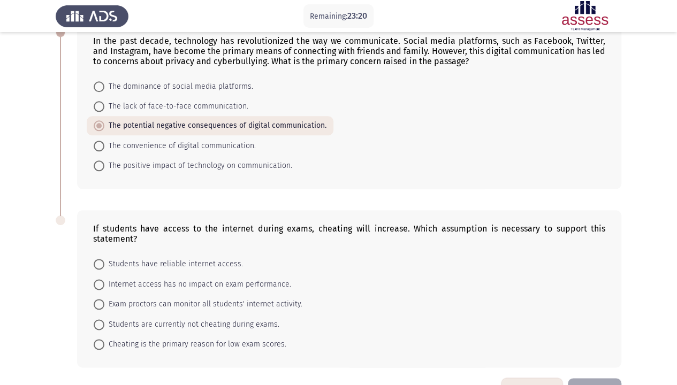
scroll to position [544, 0]
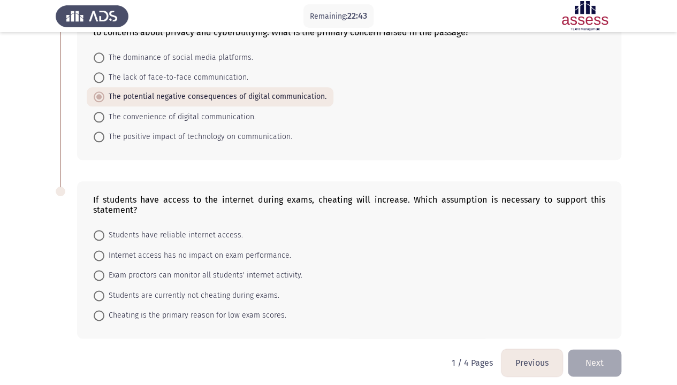
click at [144, 273] on span "Exam proctors can monitor all students' internet activity." at bounding box center [203, 275] width 198 height 13
click at [104, 273] on input "Exam proctors can monitor all students' internet activity." at bounding box center [99, 275] width 11 height 11
radio input "true"
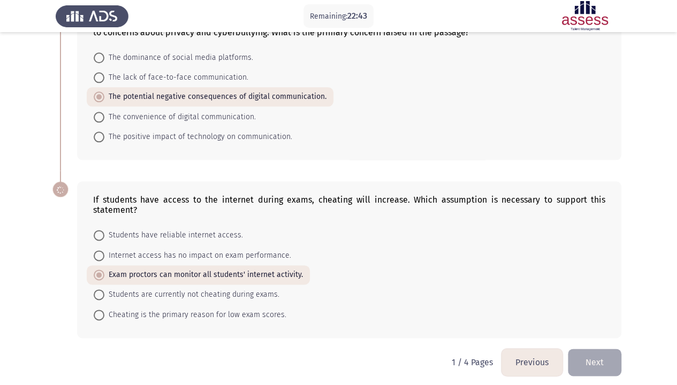
scroll to position [543, 0]
click at [585, 317] on button "Next" at bounding box center [595, 362] width 54 height 27
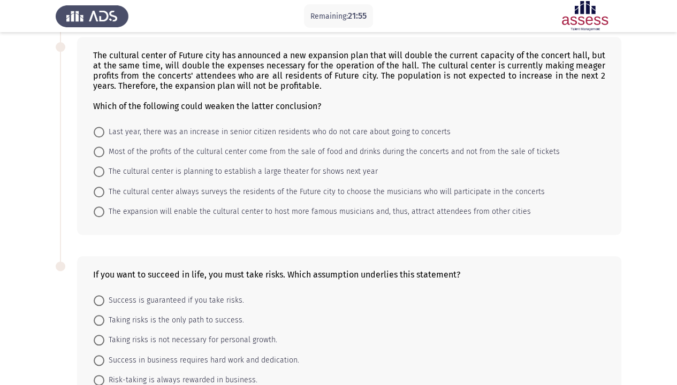
scroll to position [465, 0]
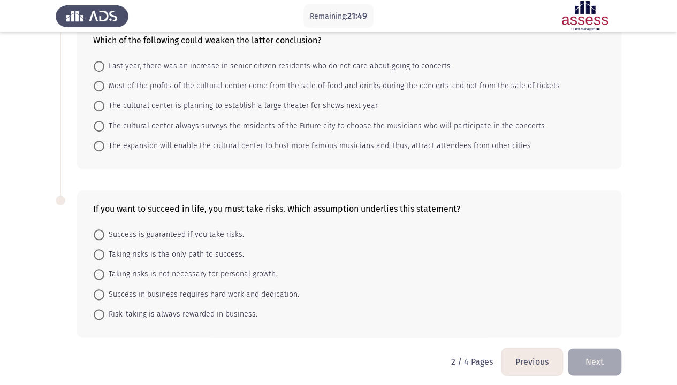
click at [523, 317] on button "Previous" at bounding box center [531, 361] width 61 height 27
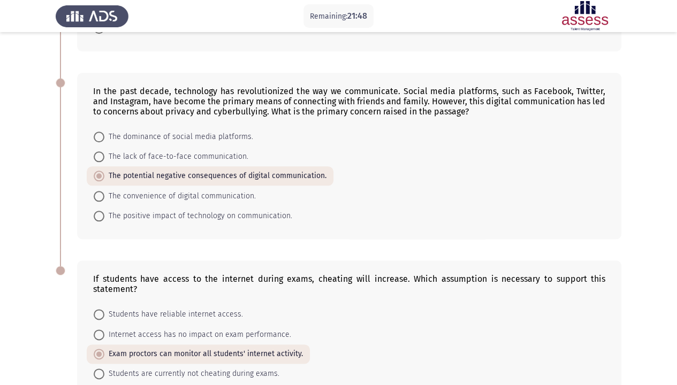
scroll to position [543, 0]
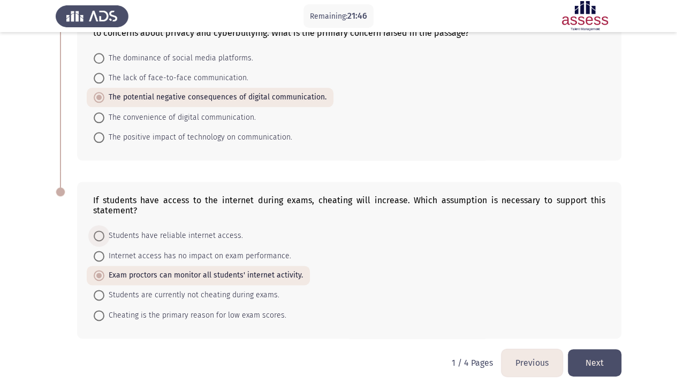
click at [141, 235] on span "Students have reliable internet access." at bounding box center [173, 236] width 139 height 13
click at [104, 235] on input "Students have reliable internet access." at bounding box center [99, 236] width 11 height 11
radio input "true"
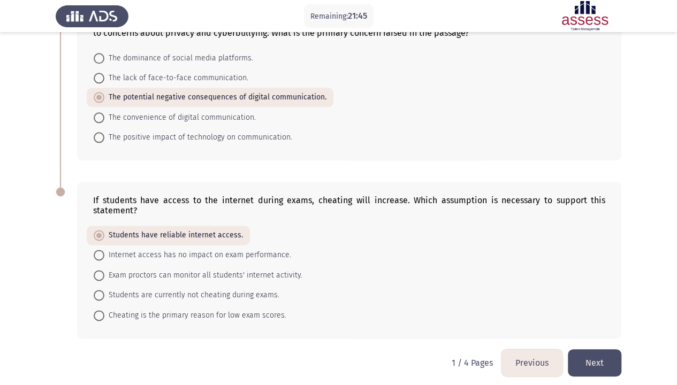
click at [584, 317] on button "Next" at bounding box center [595, 362] width 54 height 27
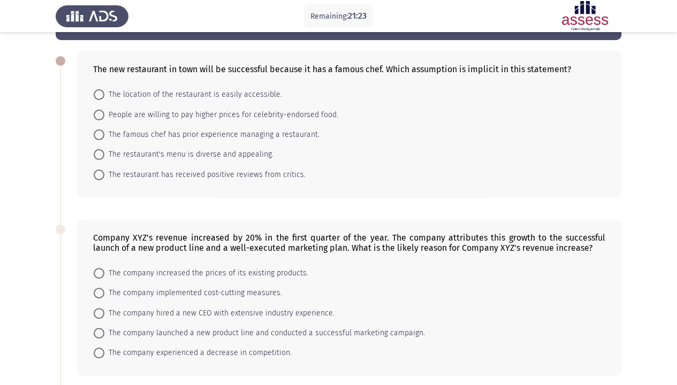
scroll to position [39, 0]
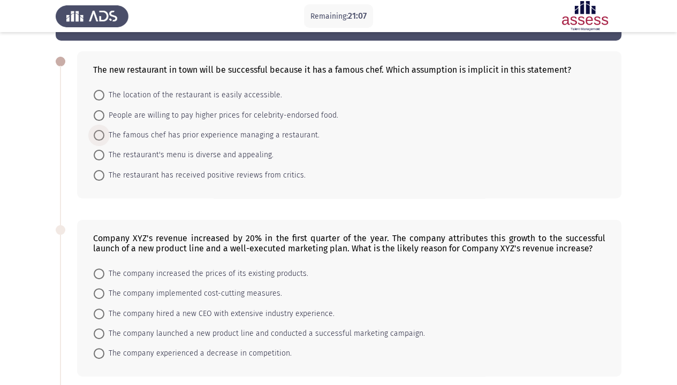
click at [164, 133] on span "The famous chef has prior experience managing a restaurant." at bounding box center [211, 135] width 215 height 13
click at [104, 133] on input "The famous chef has prior experience managing a restaurant." at bounding box center [99, 135] width 11 height 11
radio input "true"
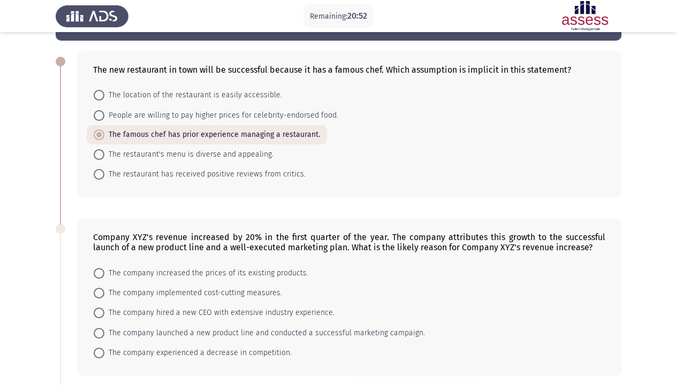
click at [141, 123] on mat-radio-button "People are willing to pay higher prices for celebrity-endorsed food." at bounding box center [216, 115] width 258 height 20
click at [142, 114] on span "People are willing to pay higher prices for celebrity-endorsed food." at bounding box center [221, 115] width 234 height 13
click at [104, 114] on input "People are willing to pay higher prices for celebrity-endorsed food." at bounding box center [99, 115] width 11 height 11
radio input "true"
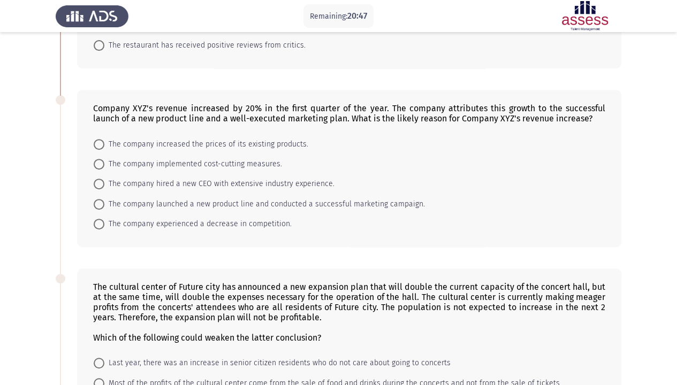
scroll to position [170, 0]
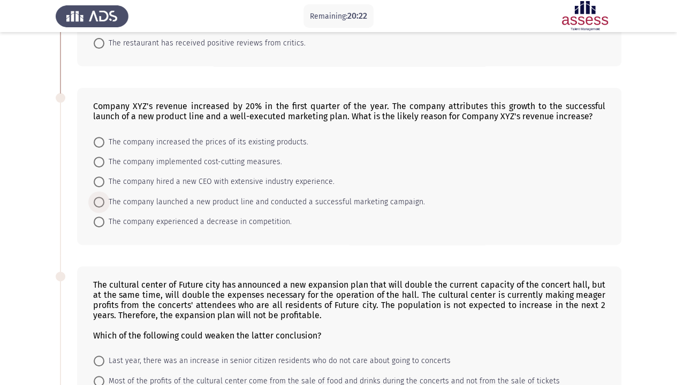
click at [162, 198] on span "The company launched a new product line and conducted a successful marketing ca…" at bounding box center [264, 202] width 320 height 13
click at [104, 198] on input "The company launched a new product line and conducted a successful marketing ca…" at bounding box center [99, 202] width 11 height 11
radio input "true"
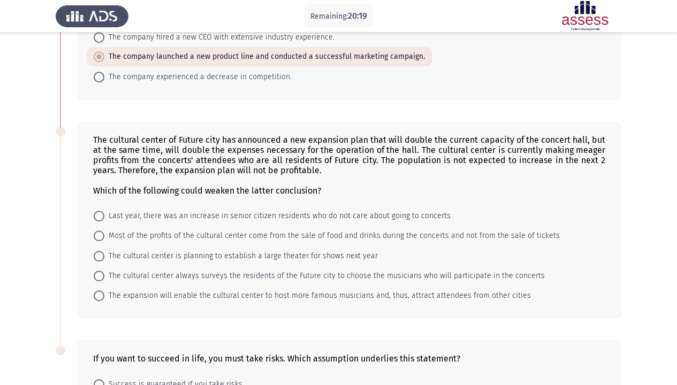
scroll to position [335, 0]
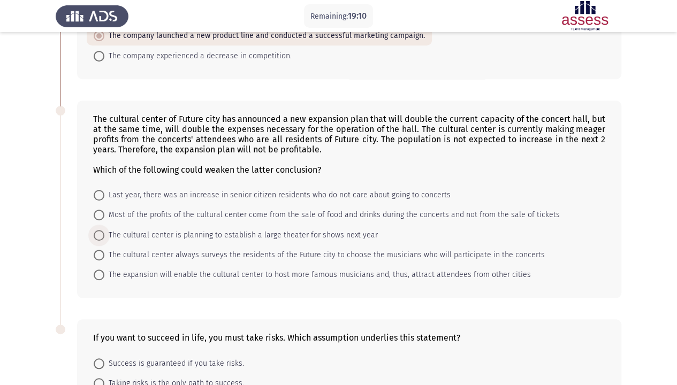
click at [236, 232] on span "The cultural center is planning to establish a large theater for shows next year" at bounding box center [240, 235] width 273 height 13
click at [104, 232] on input "The cultural center is planning to establish a large theater for shows next year" at bounding box center [99, 235] width 11 height 11
radio input "true"
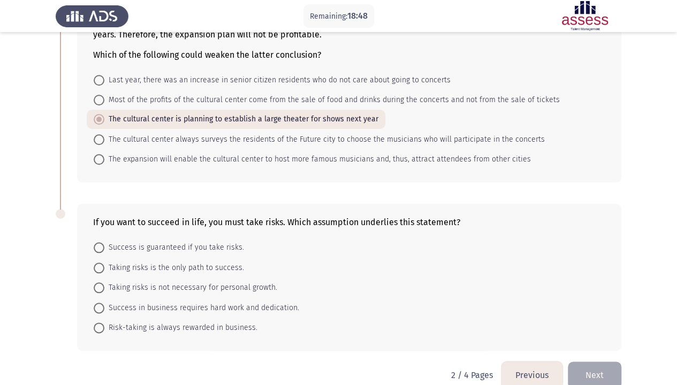
scroll to position [464, 0]
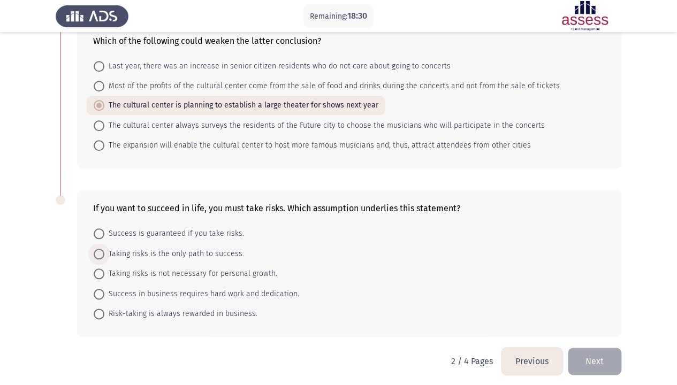
click at [171, 253] on span "Taking risks is the only path to success." at bounding box center [174, 254] width 140 height 13
click at [104, 253] on input "Taking risks is the only path to success." at bounding box center [99, 254] width 11 height 11
radio input "true"
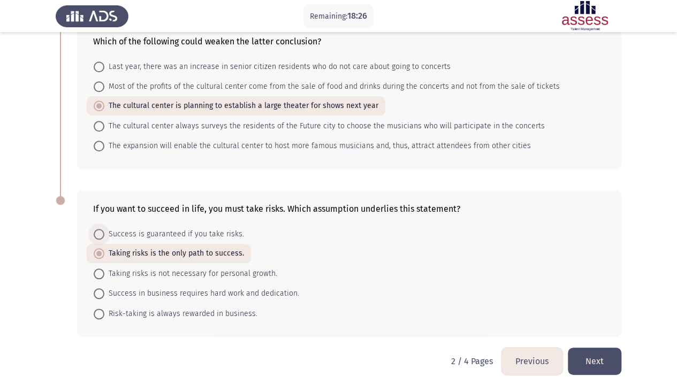
click at [149, 228] on span "Success is guaranteed if you take risks." at bounding box center [174, 234] width 140 height 13
click at [104, 229] on input "Success is guaranteed if you take risks." at bounding box center [99, 234] width 11 height 11
radio input "true"
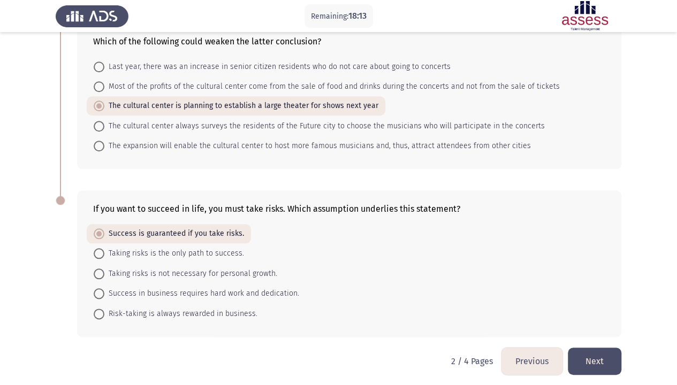
click at [612, 317] on button "Next" at bounding box center [595, 361] width 54 height 27
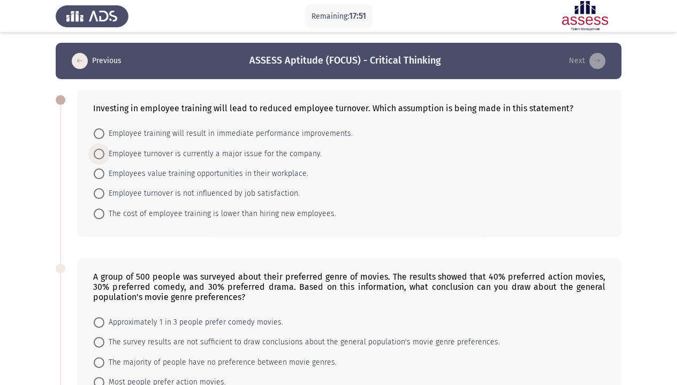
click at [203, 154] on span "Employee turnover is currently a major issue for the company." at bounding box center [212, 154] width 217 height 13
click at [104, 154] on input "Employee turnover is currently a major issue for the company." at bounding box center [99, 154] width 11 height 11
radio input "true"
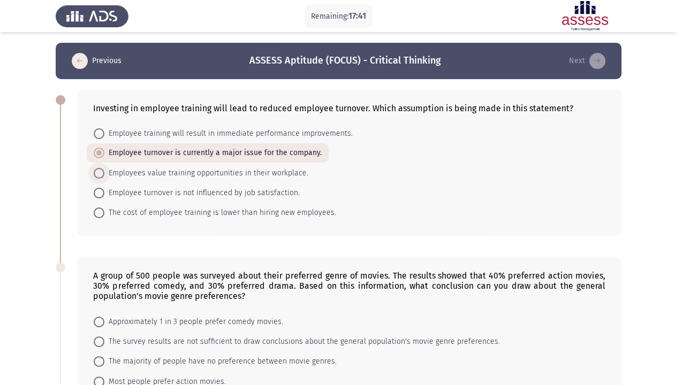
click at [166, 172] on span "Employees value training opportunities in their workplace." at bounding box center [206, 173] width 204 height 13
click at [104, 172] on input "Employees value training opportunities in their workplace." at bounding box center [99, 173] width 11 height 11
radio input "true"
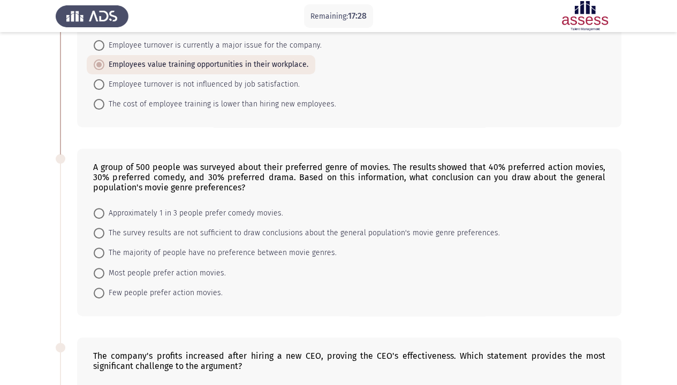
scroll to position [114, 0]
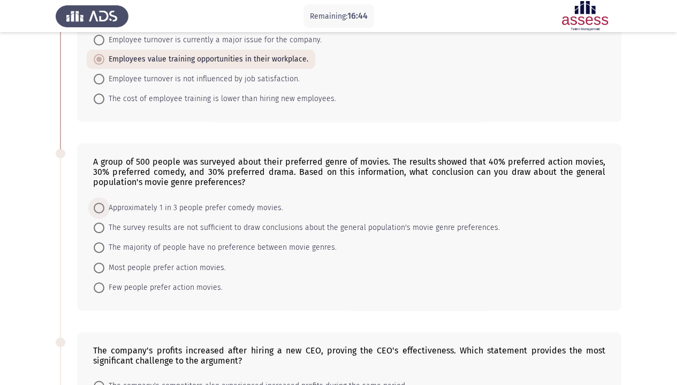
click at [230, 203] on span "Approximately 1 in 3 people prefer comedy movies." at bounding box center [193, 208] width 179 height 13
click at [104, 203] on input "Approximately 1 in 3 people prefer comedy movies." at bounding box center [99, 208] width 11 height 11
radio input "true"
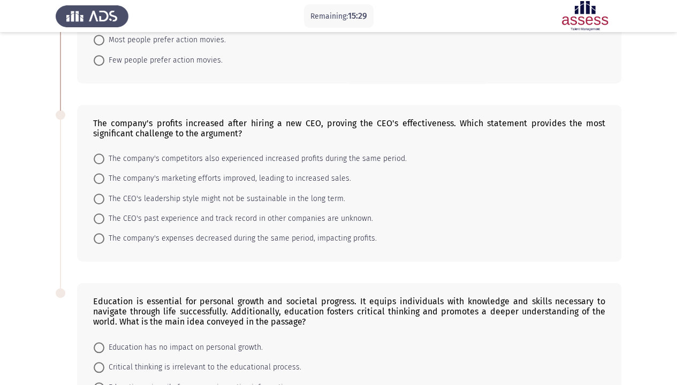
scroll to position [341, 0]
click at [223, 212] on span "The CEO's past experience and track record in other companies are unknown." at bounding box center [238, 218] width 269 height 13
click at [104, 213] on input "The CEO's past experience and track record in other companies are unknown." at bounding box center [99, 218] width 11 height 11
radio input "true"
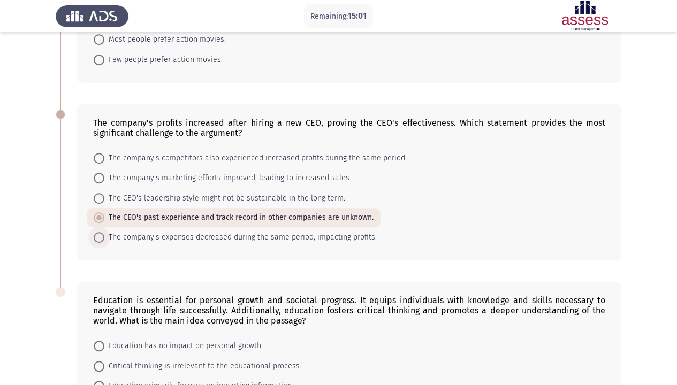
click at [212, 234] on span "The company's expenses decreased during the same period, impacting profits." at bounding box center [240, 237] width 272 height 13
click at [104, 234] on input "The company's expenses decreased during the same period, impacting profits." at bounding box center [99, 237] width 11 height 11
radio input "true"
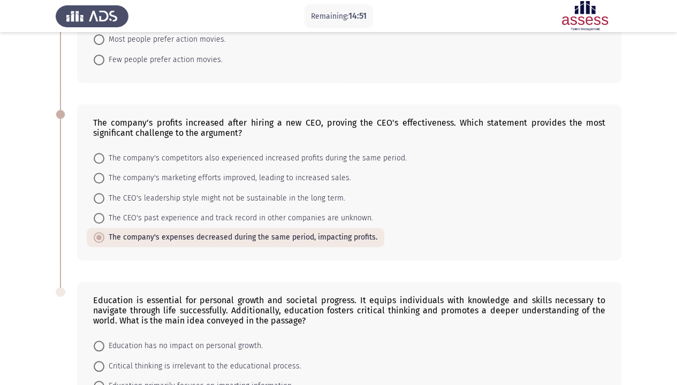
scroll to position [454, 0]
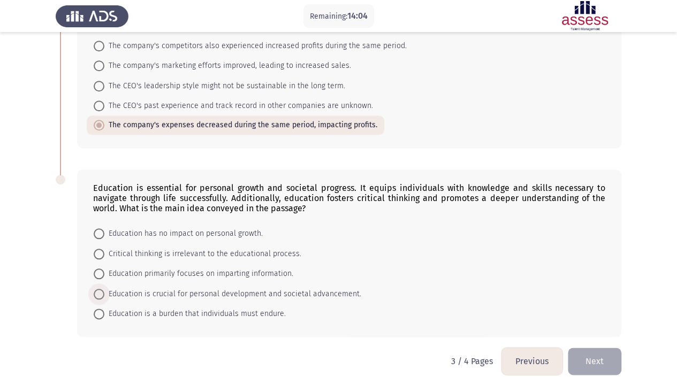
click at [274, 288] on span "Education is crucial for personal development and societal advancement." at bounding box center [232, 294] width 257 height 13
click at [104, 289] on input "Education is crucial for personal development and societal advancement." at bounding box center [99, 294] width 11 height 11
radio input "true"
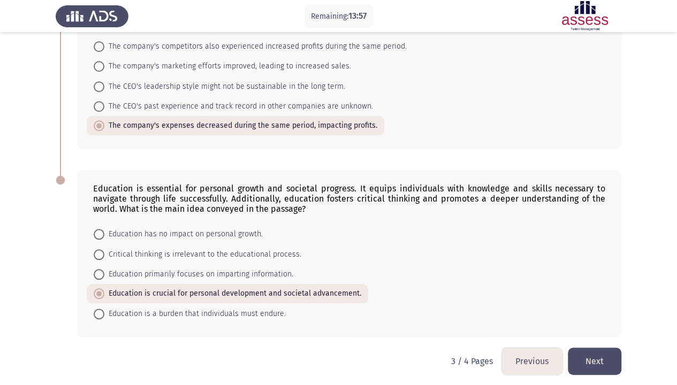
click at [586, 317] on button "Next" at bounding box center [595, 361] width 54 height 27
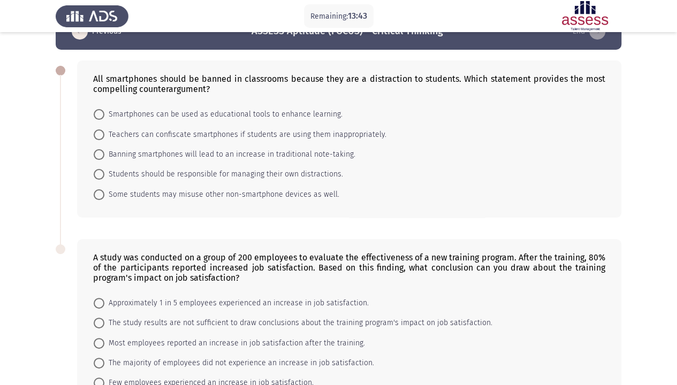
scroll to position [28, 0]
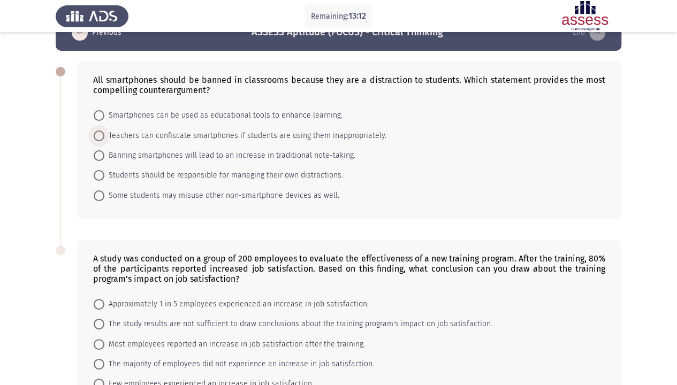
click at [248, 139] on span "Teachers can confiscate smartphones if students are using them inappropriately." at bounding box center [245, 135] width 282 height 13
click at [104, 139] on input "Teachers can confiscate smartphones if students are using them inappropriately." at bounding box center [99, 136] width 11 height 11
radio input "true"
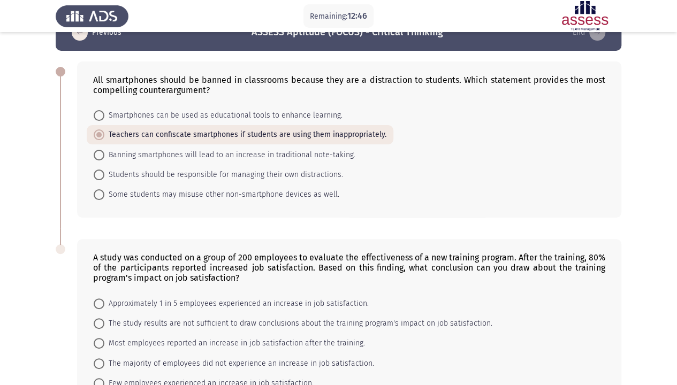
scroll to position [101, 0]
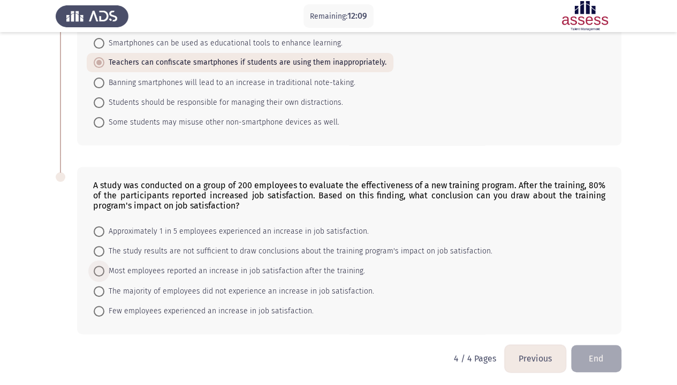
click at [264, 270] on span "Most employees reported an increase in job satisfaction after the training." at bounding box center [234, 271] width 261 height 13
click at [104, 270] on input "Most employees reported an increase in job satisfaction after the training." at bounding box center [99, 271] width 11 height 11
radio input "true"
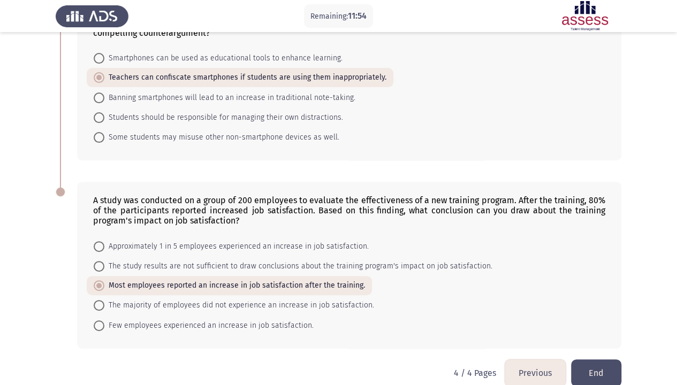
scroll to position [100, 0]
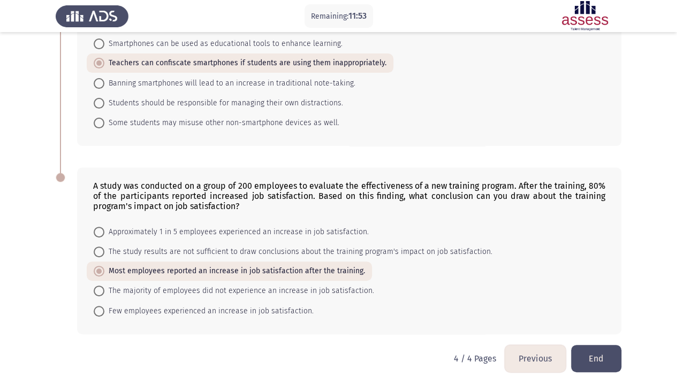
click at [528, 317] on button "Previous" at bounding box center [535, 358] width 61 height 27
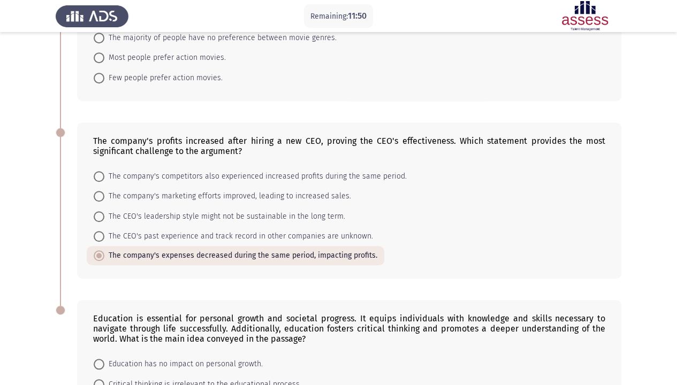
scroll to position [453, 0]
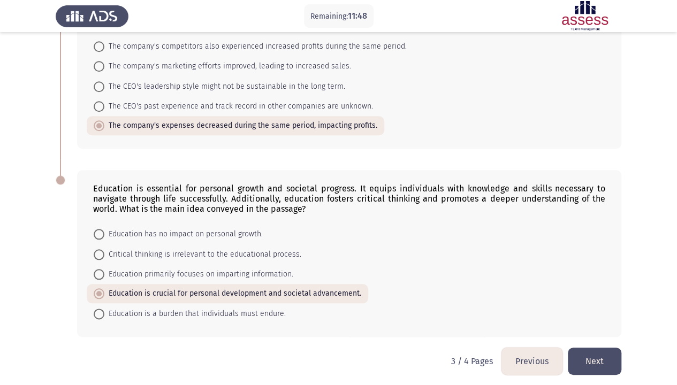
click at [520, 317] on button "Previous" at bounding box center [531, 361] width 61 height 27
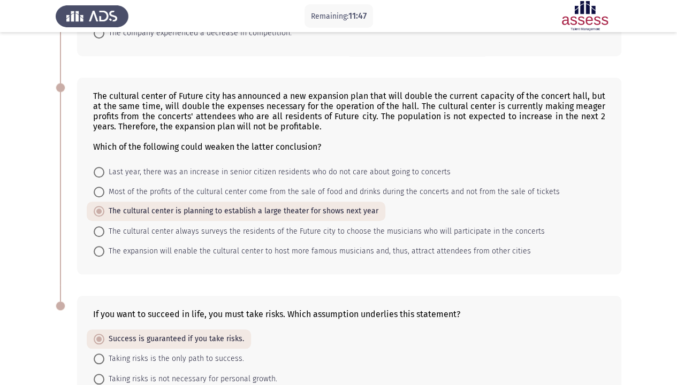
scroll to position [463, 0]
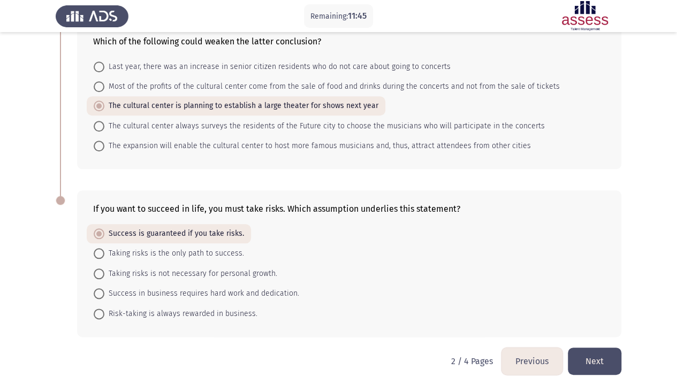
click at [539, 317] on button "Previous" at bounding box center [531, 361] width 61 height 27
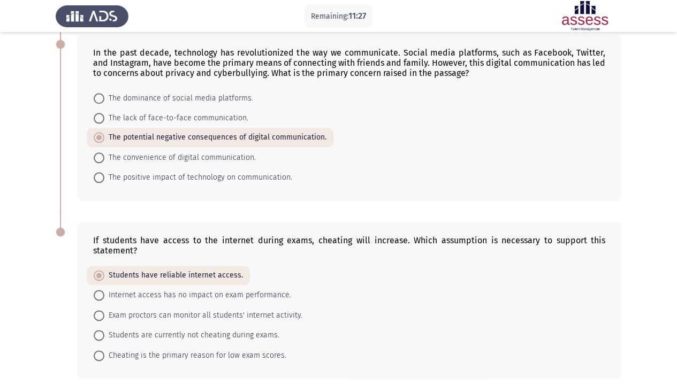
scroll to position [543, 0]
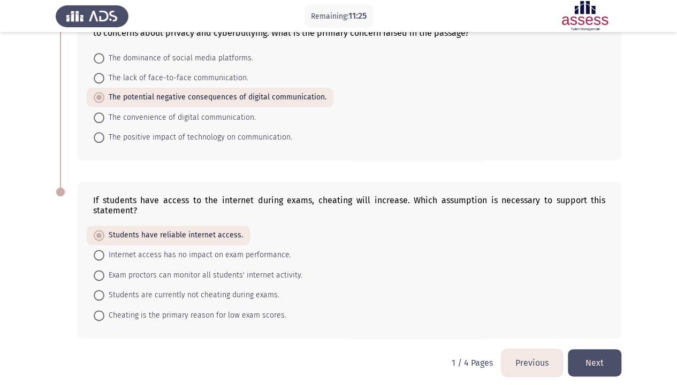
click at [576, 317] on button "Next" at bounding box center [595, 362] width 54 height 27
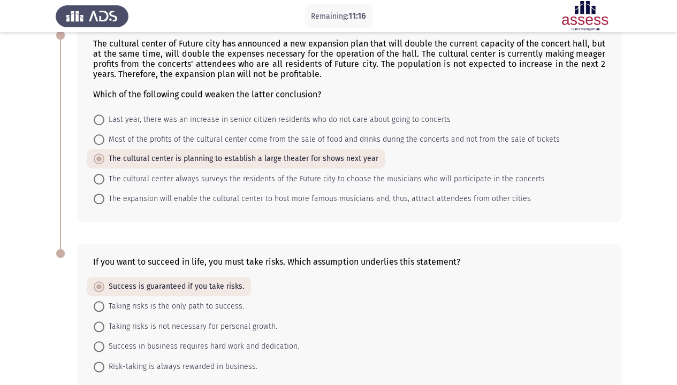
scroll to position [463, 0]
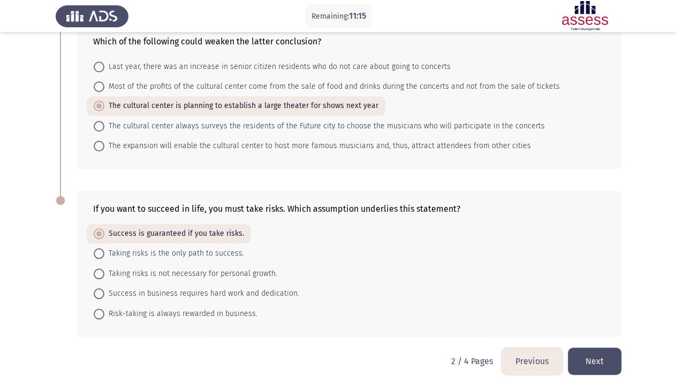
click at [592, 317] on button "Next" at bounding box center [595, 361] width 54 height 27
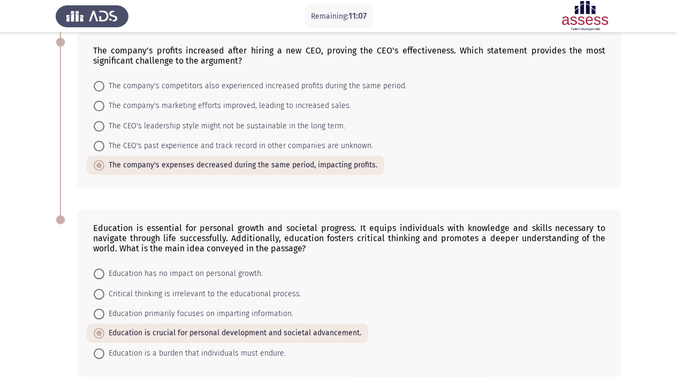
scroll to position [453, 0]
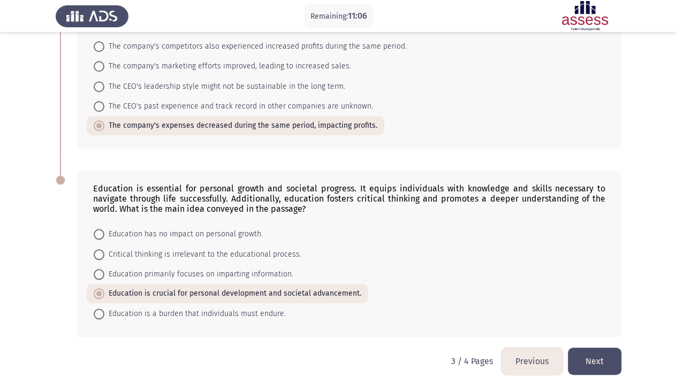
click at [589, 317] on button "Next" at bounding box center [595, 361] width 54 height 27
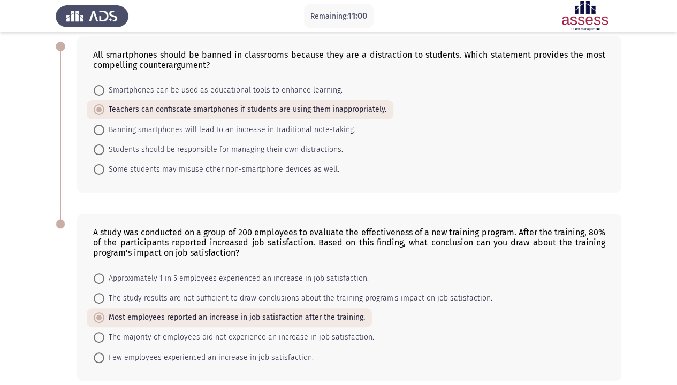
scroll to position [100, 0]
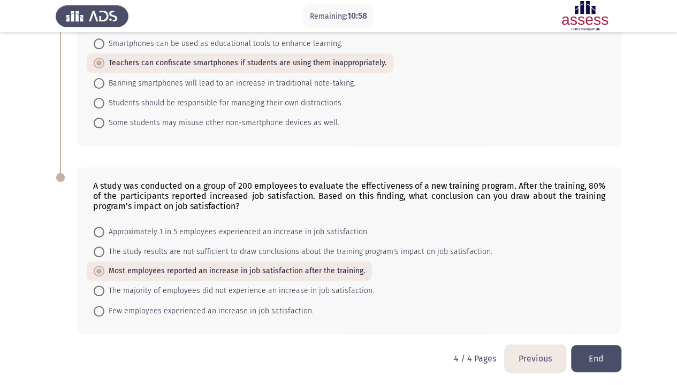
click at [607, 317] on button "End" at bounding box center [596, 358] width 50 height 27
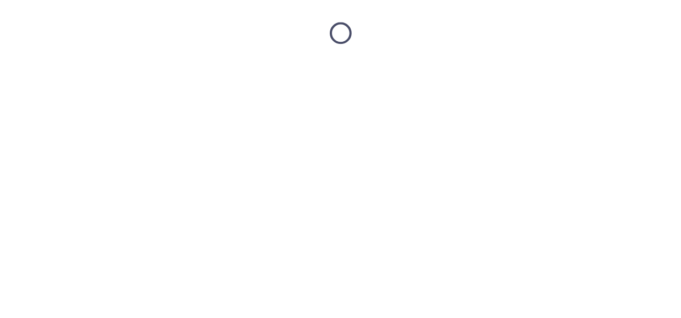
scroll to position [0, 0]
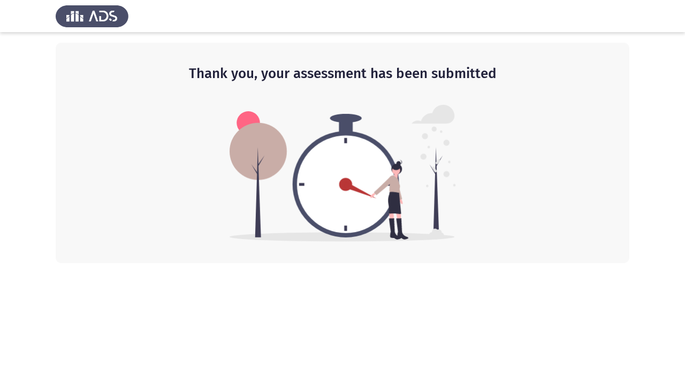
click at [619, 263] on html "Thank you, your assessment has been submitted" at bounding box center [342, 131] width 685 height 263
